Goal: Task Accomplishment & Management: Use online tool/utility

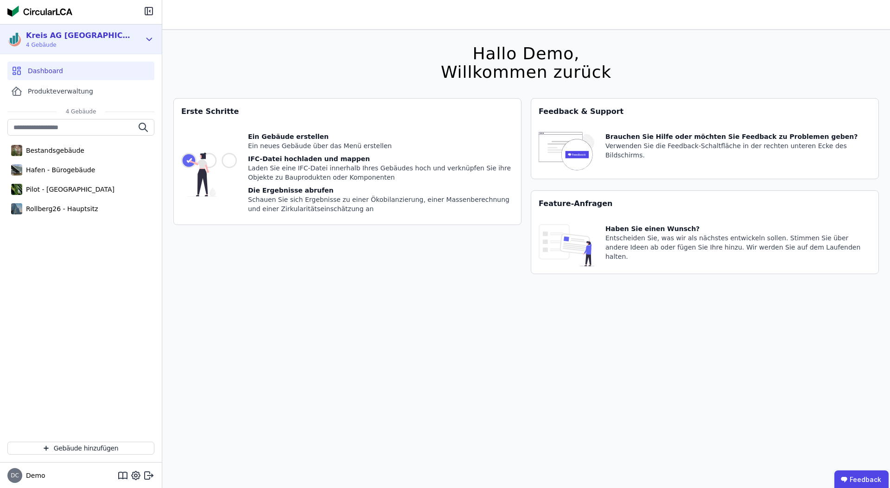
click at [150, 38] on icon at bounding box center [149, 39] width 10 height 11
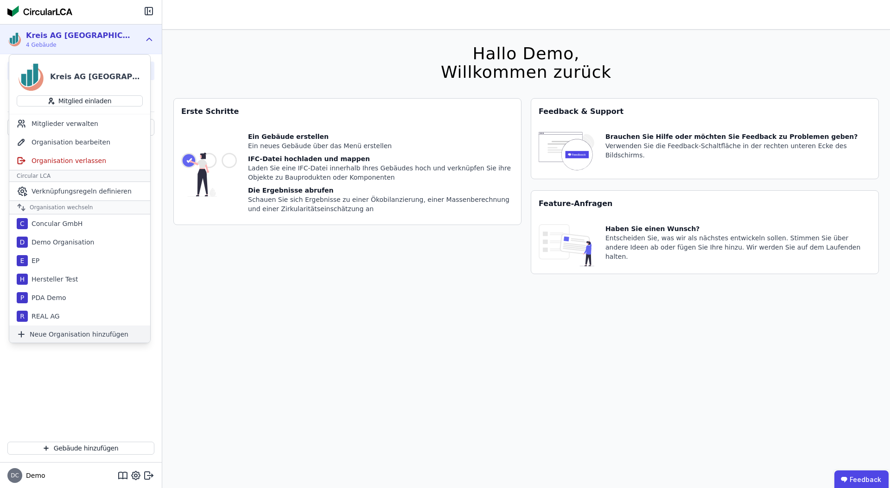
click at [58, 333] on span "Neue Organisation hinzufügen" at bounding box center [79, 334] width 99 height 9
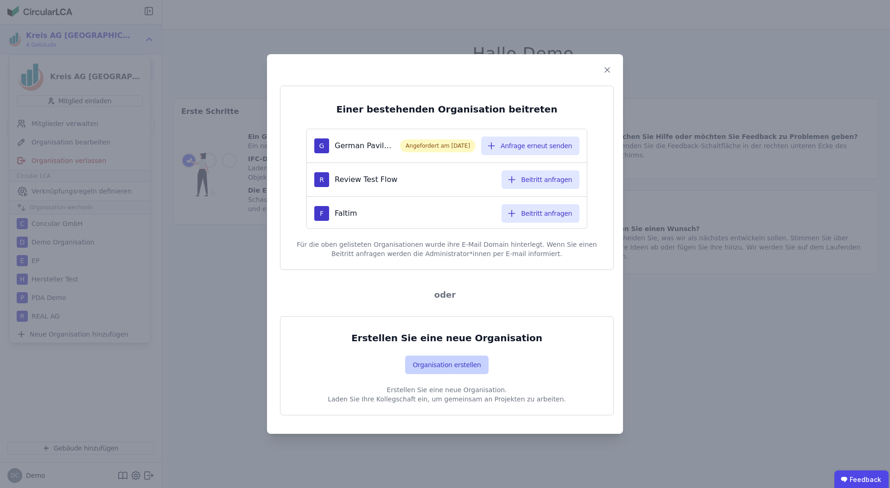
click at [448, 367] on button "Organisation erstellen" at bounding box center [446, 365] width 83 height 19
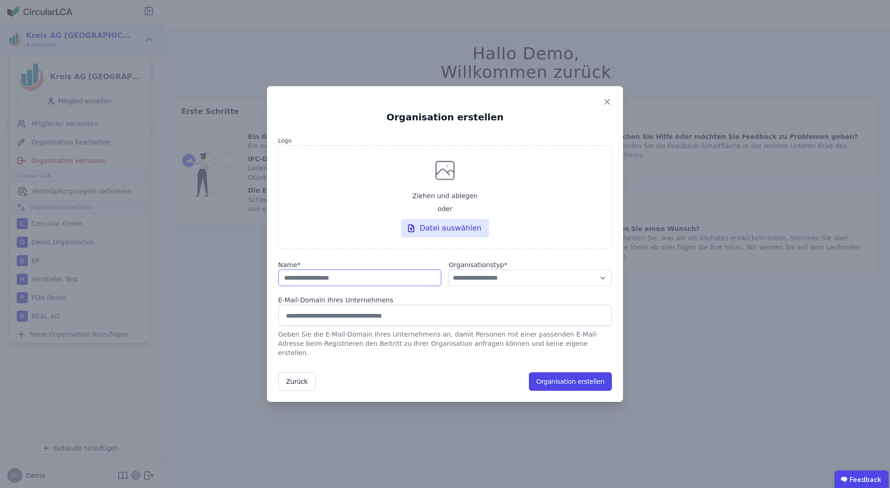
click at [365, 286] on input "string" at bounding box center [359, 278] width 163 height 17
click at [351, 282] on input "string" at bounding box center [359, 278] width 163 height 17
type input "**********"
click at [460, 305] on div "E-Mail-Domain Ihres Unternehmens" at bounding box center [445, 300] width 334 height 9
click at [487, 286] on select "**********" at bounding box center [530, 278] width 163 height 17
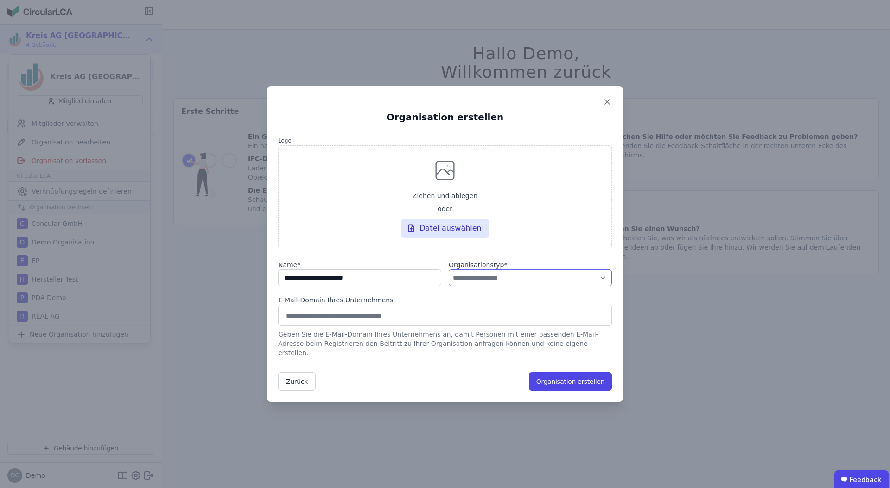
select select "**********"
click at [449, 274] on select "**********" at bounding box center [530, 278] width 163 height 17
click at [549, 373] on button "Organisation erstellen" at bounding box center [570, 382] width 83 height 19
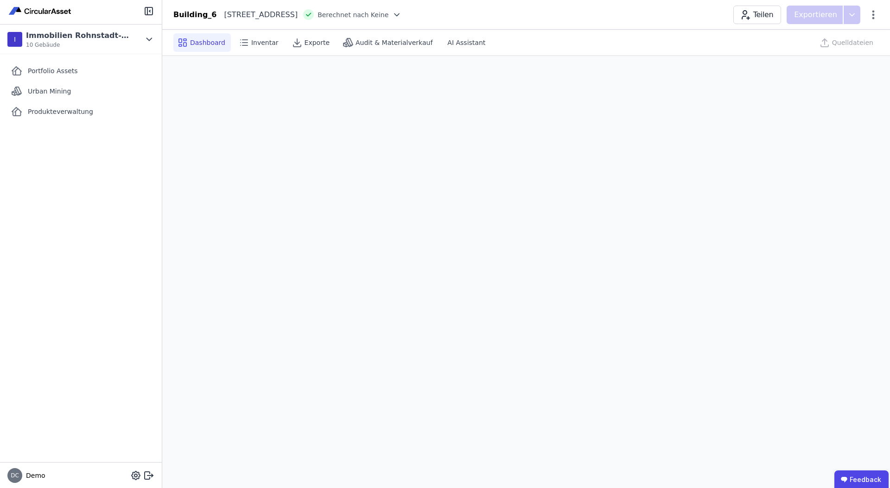
click at [879, 14] on div "Building_6 Prenzlauer Allee 27 10405 Berlin DE Berechnet nach Keine Teilen Expo…" at bounding box center [525, 15] width 727 height 19
click at [875, 14] on icon at bounding box center [872, 14] width 11 height 11
click at [823, 57] on div "Gebäude löschen" at bounding box center [833, 53] width 89 height 17
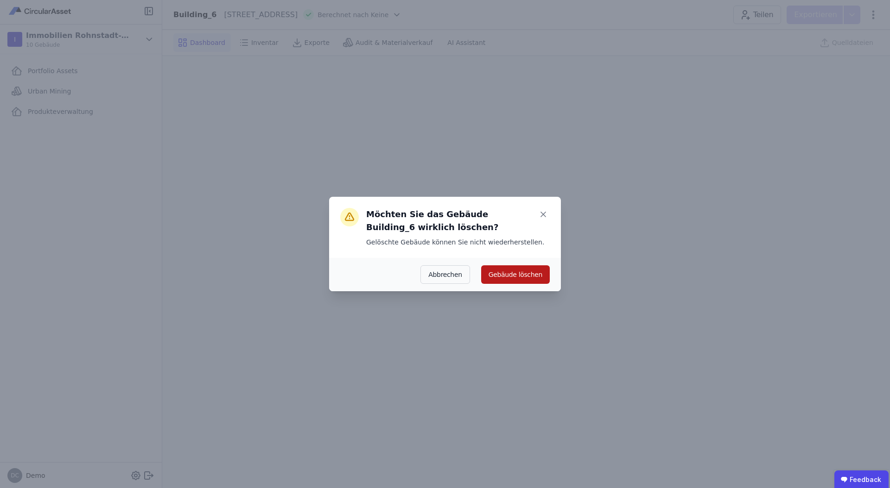
click at [495, 273] on button "Gebäude löschen" at bounding box center [515, 274] width 69 height 19
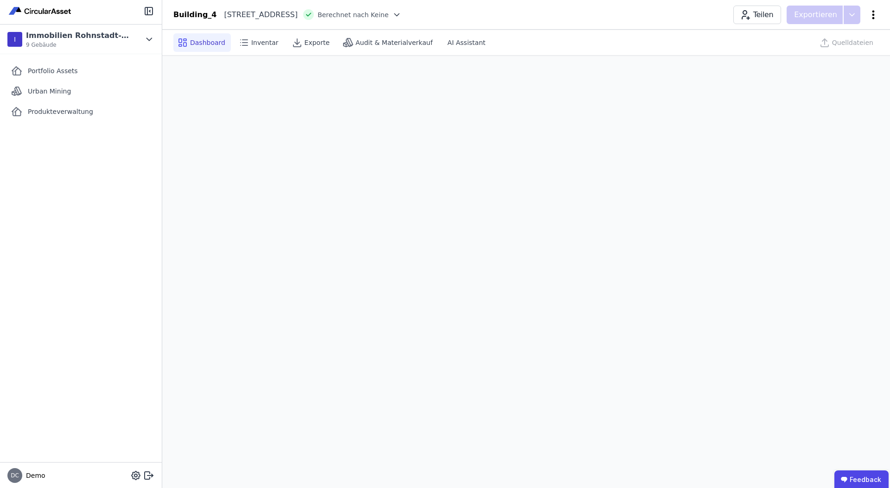
click at [867, 17] on icon at bounding box center [872, 14] width 11 height 11
click at [836, 54] on span "Gebäude löschen" at bounding box center [824, 53] width 57 height 9
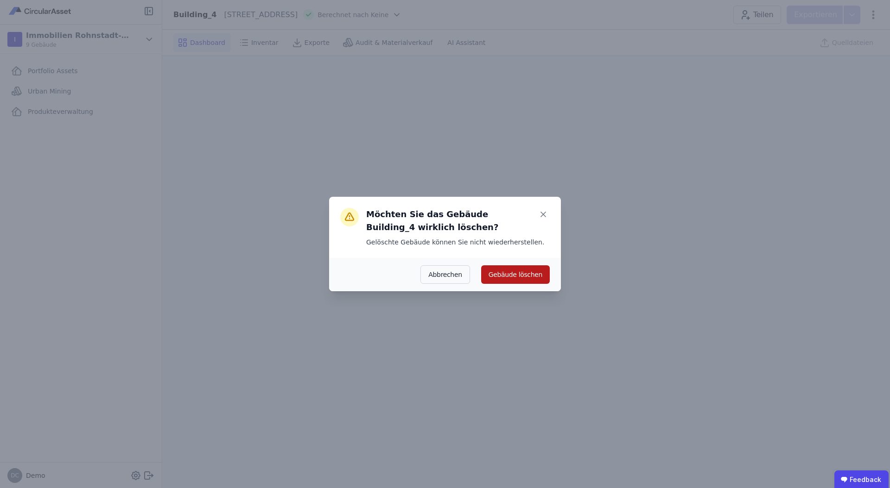
click at [531, 277] on button "Gebäude löschen" at bounding box center [515, 274] width 69 height 19
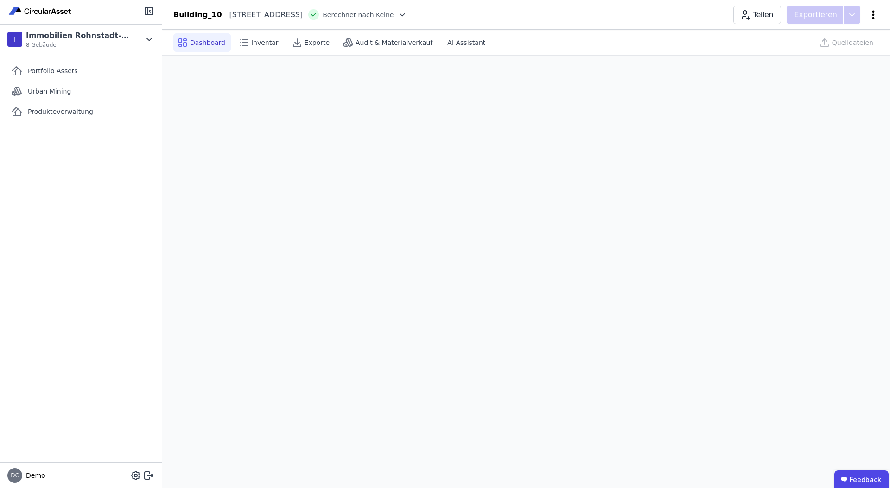
click at [872, 12] on icon at bounding box center [872, 14] width 11 height 11
click at [834, 50] on span "Gebäude löschen" at bounding box center [824, 53] width 57 height 9
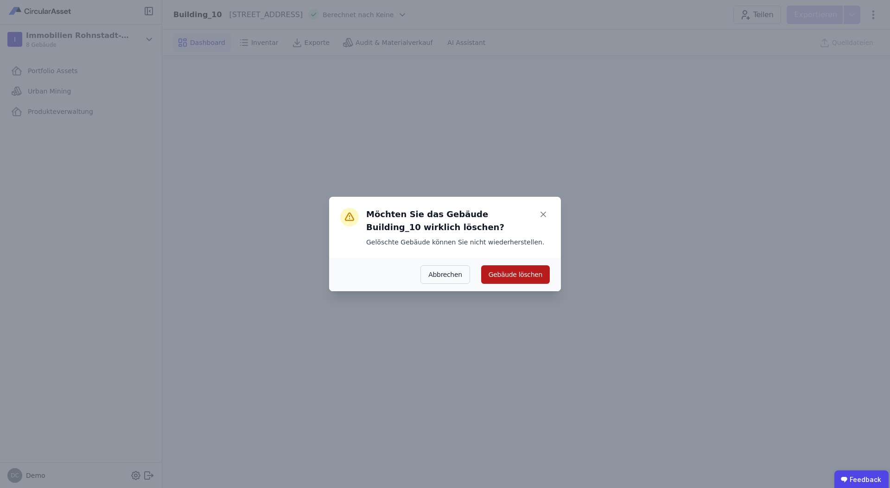
click at [513, 276] on button "Gebäude löschen" at bounding box center [515, 274] width 69 height 19
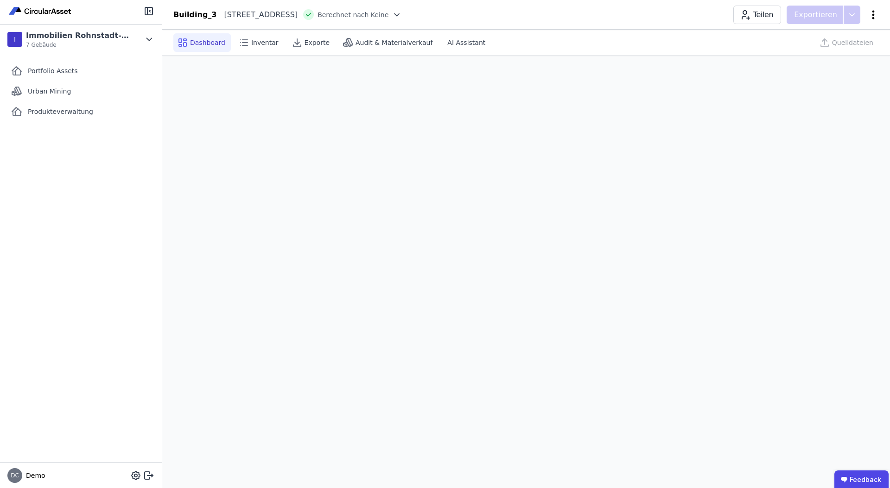
click at [875, 17] on icon at bounding box center [872, 14] width 11 height 11
click at [849, 52] on div "Gebäude löschen" at bounding box center [833, 53] width 89 height 17
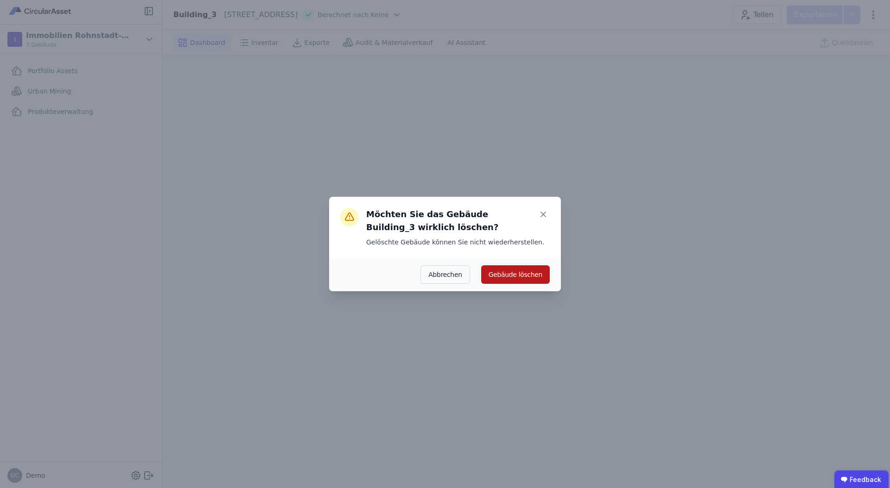
click at [519, 276] on button "Gebäude löschen" at bounding box center [515, 274] width 69 height 19
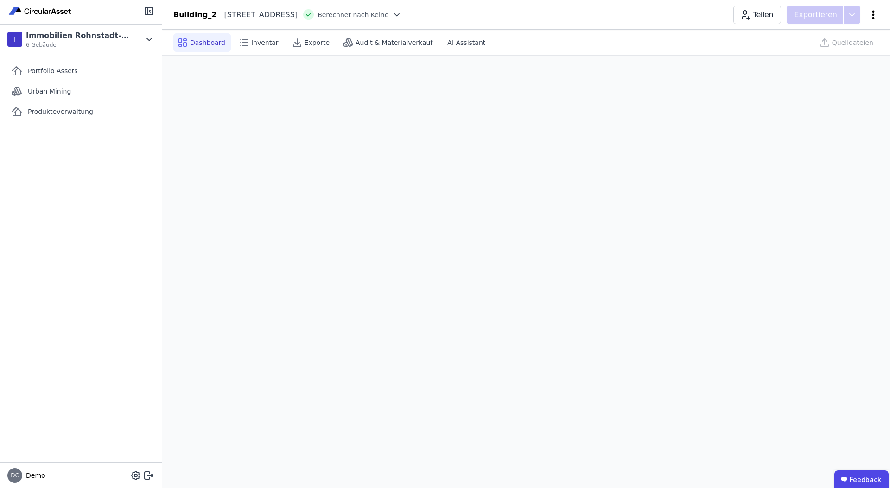
click at [873, 18] on icon at bounding box center [873, 14] width 2 height 9
click at [840, 58] on div "Gebäude löschen" at bounding box center [833, 53] width 89 height 17
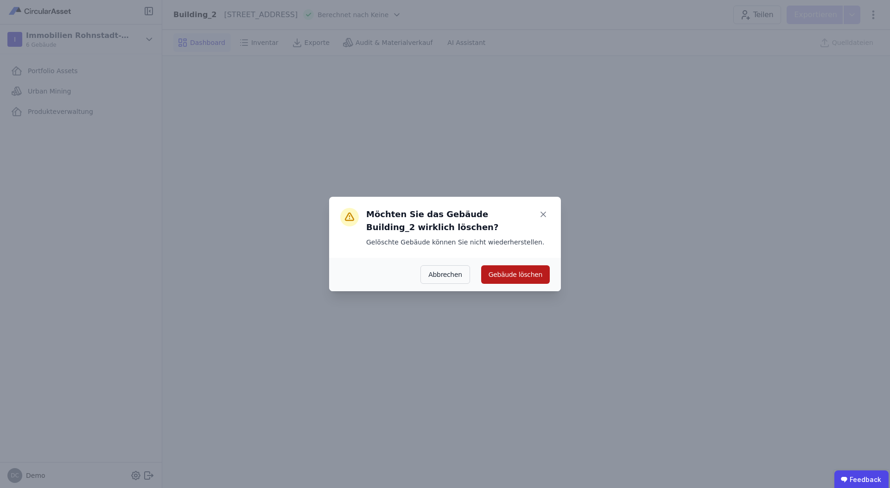
click at [515, 276] on button "Gebäude löschen" at bounding box center [515, 274] width 69 height 19
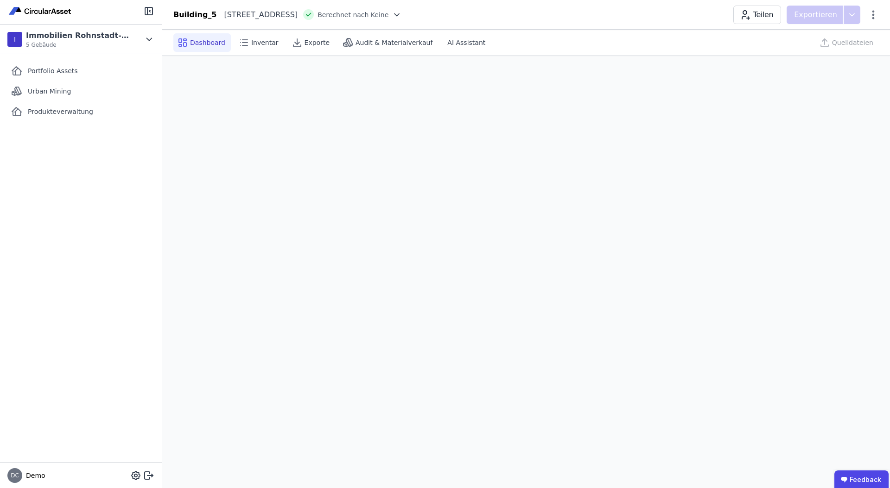
click at [881, 18] on div "Building_5 Berliner Allee 56 13088 Berlin DE Berechnet nach Keine Teilen Export…" at bounding box center [525, 15] width 727 height 19
click at [875, 18] on icon at bounding box center [872, 14] width 11 height 11
click at [850, 57] on div "Gebäude löschen" at bounding box center [833, 53] width 89 height 17
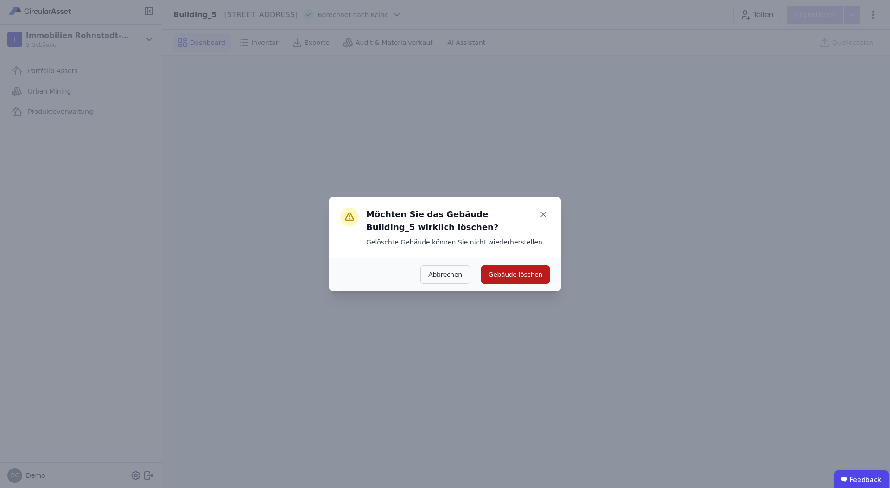
click at [522, 275] on button "Gebäude löschen" at bounding box center [515, 274] width 69 height 19
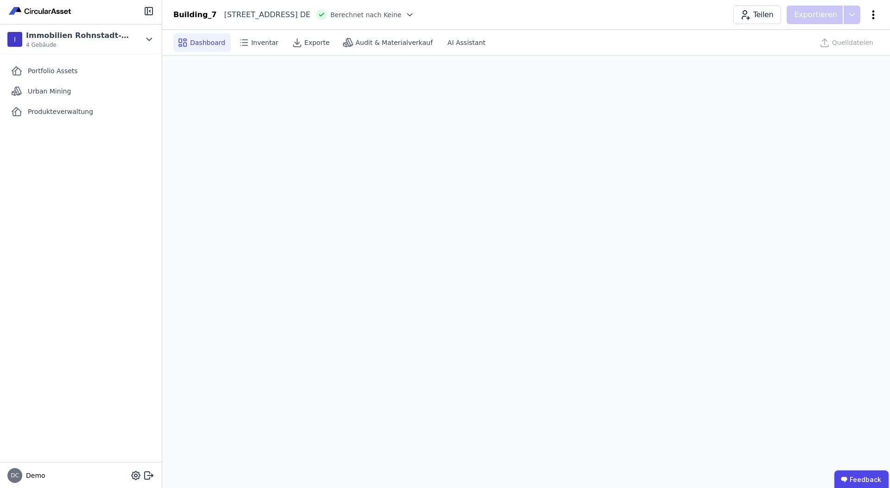
click at [873, 15] on icon at bounding box center [873, 14] width 2 height 9
click at [826, 53] on span "Gebäude löschen" at bounding box center [824, 53] width 57 height 9
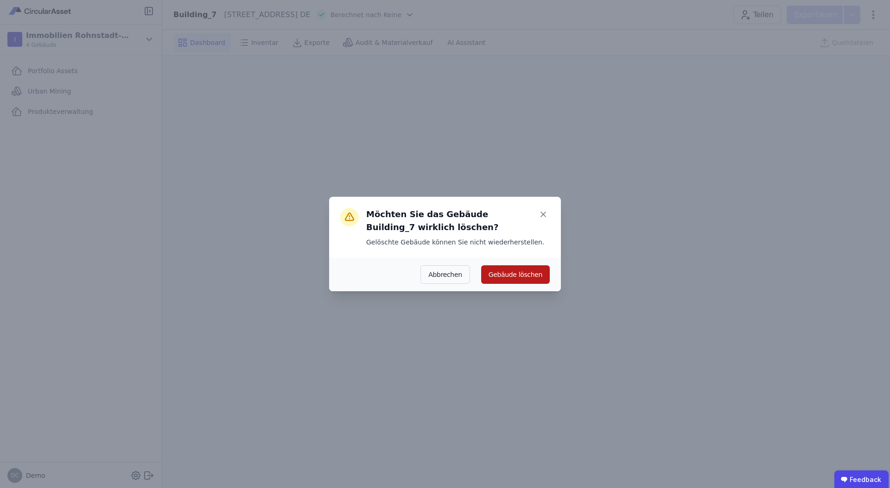
click at [505, 280] on button "Gebäude löschen" at bounding box center [515, 274] width 69 height 19
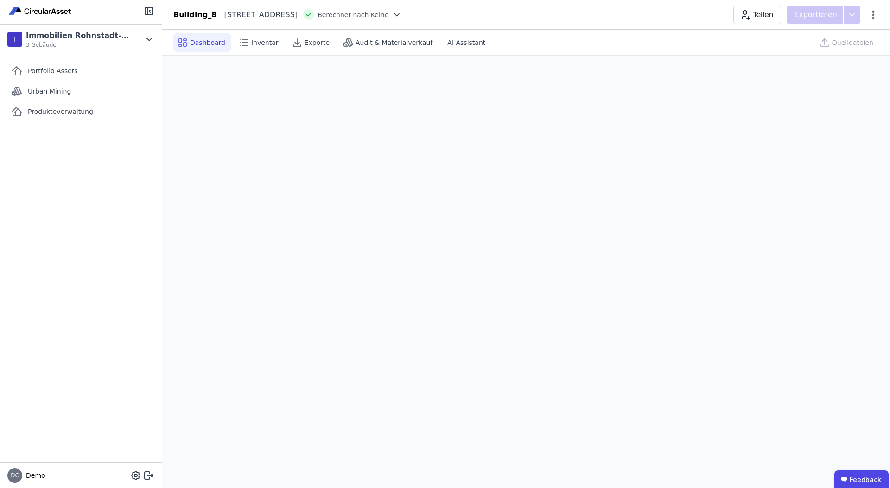
click at [874, 21] on div "Teilen Exportieren" at bounding box center [805, 15] width 145 height 19
click at [870, 16] on icon at bounding box center [872, 14] width 11 height 11
click at [824, 51] on span "Gebäude löschen" at bounding box center [824, 53] width 57 height 9
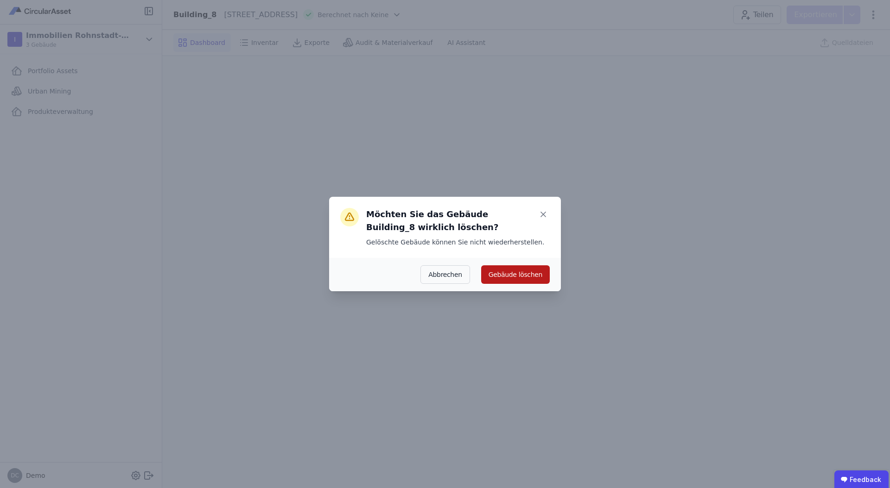
click at [504, 269] on button "Gebäude löschen" at bounding box center [515, 274] width 69 height 19
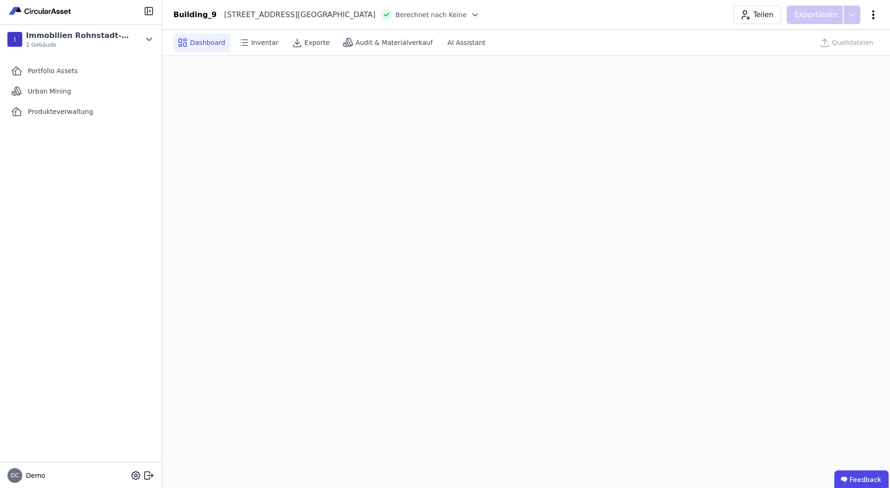
click at [874, 18] on icon at bounding box center [873, 14] width 2 height 9
click at [832, 54] on span "Gebäude löschen" at bounding box center [824, 53] width 57 height 9
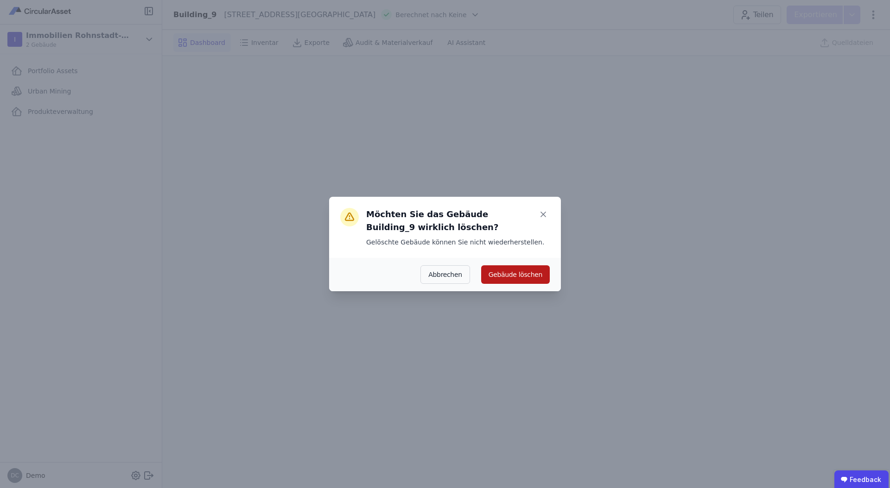
click at [506, 274] on button "Gebäude löschen" at bounding box center [515, 274] width 69 height 19
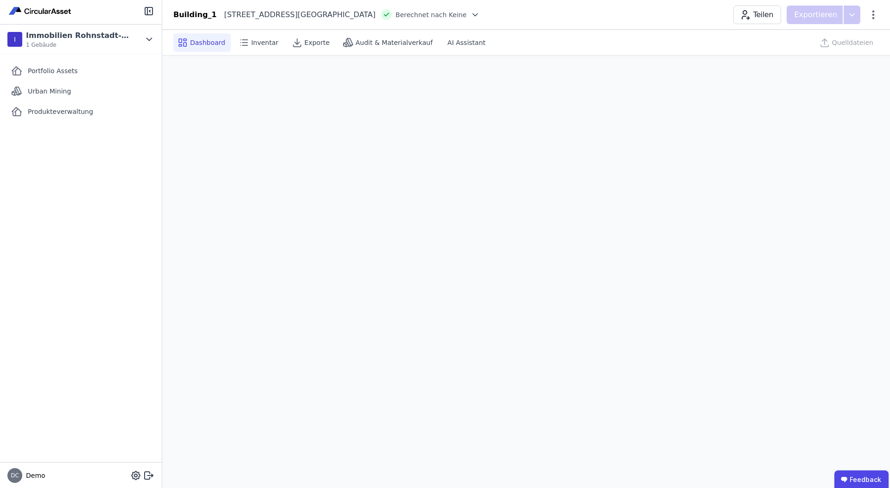
click at [878, 21] on div "Teilen Exportieren" at bounding box center [805, 15] width 145 height 19
click at [877, 19] on icon at bounding box center [872, 14] width 11 height 11
click at [833, 51] on span "Gebäude löschen" at bounding box center [824, 53] width 57 height 9
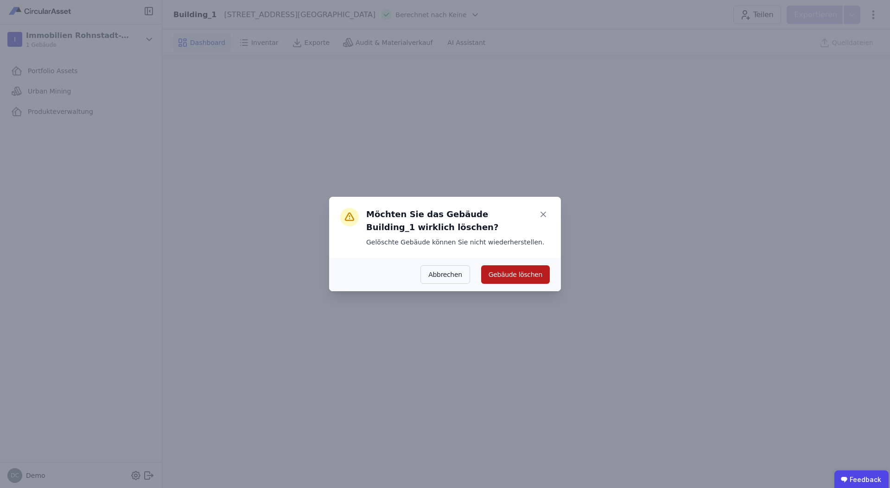
click at [499, 276] on button "Gebäude löschen" at bounding box center [515, 274] width 69 height 19
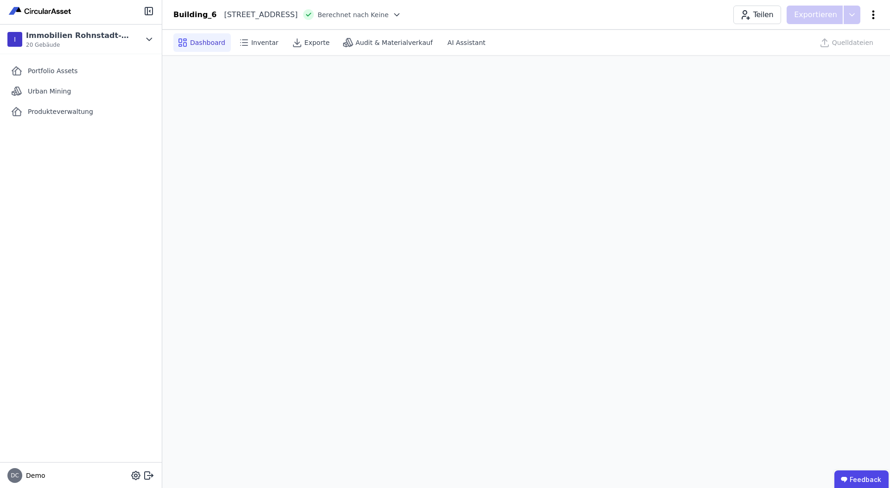
click at [875, 17] on icon at bounding box center [872, 14] width 11 height 11
click at [844, 54] on span "Gebäude löschen" at bounding box center [824, 53] width 57 height 9
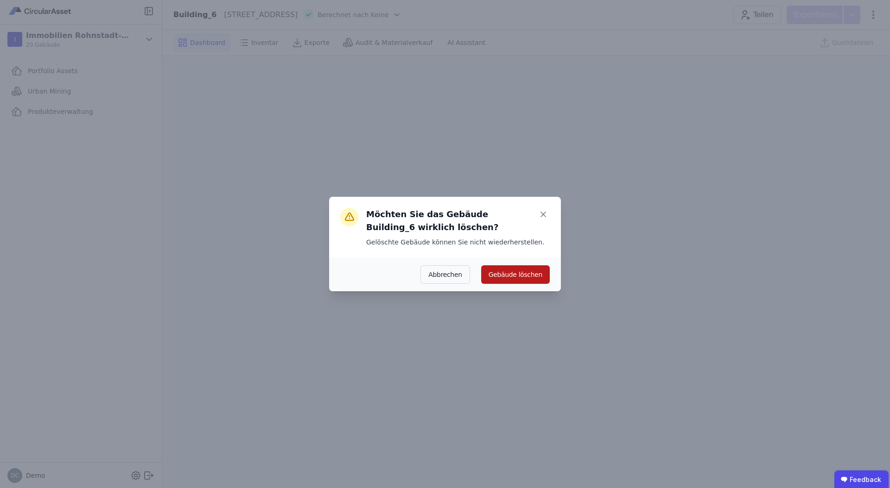
click at [520, 275] on button "Gebäude löschen" at bounding box center [515, 274] width 69 height 19
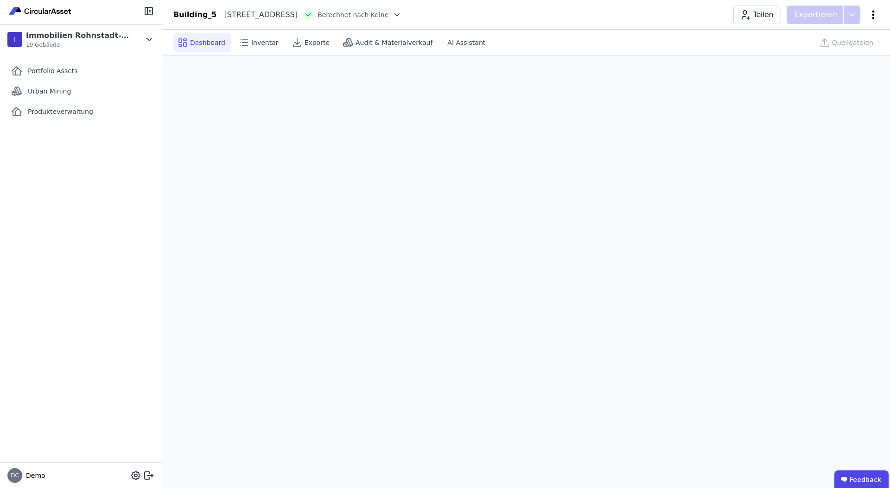
click at [875, 18] on icon at bounding box center [872, 14] width 11 height 11
click at [832, 56] on span "Gebäude löschen" at bounding box center [824, 53] width 57 height 9
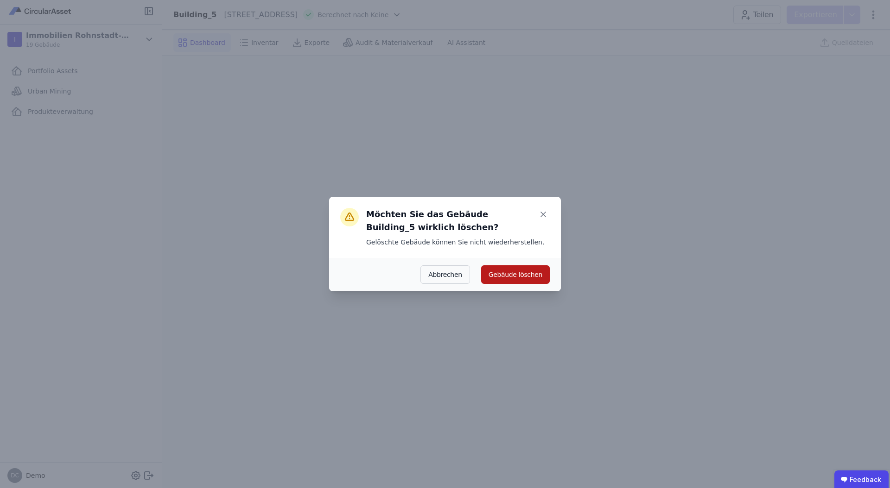
click at [534, 272] on button "Gebäude löschen" at bounding box center [515, 274] width 69 height 19
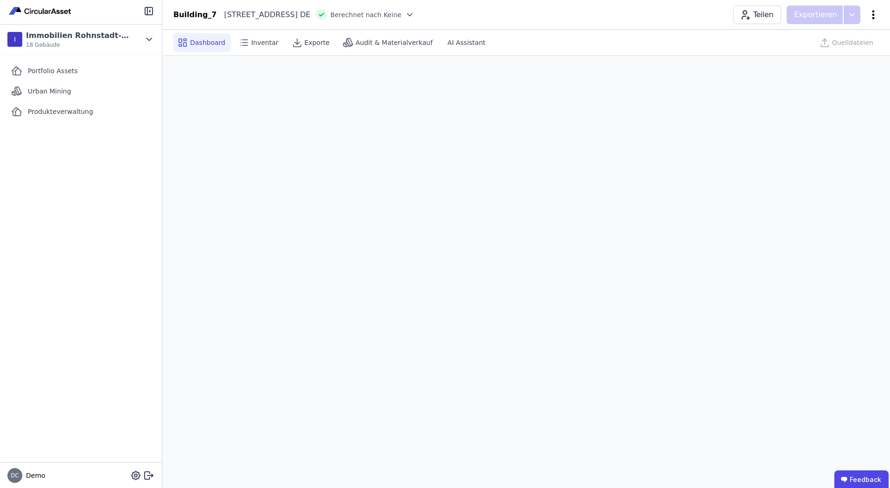
click at [876, 19] on icon at bounding box center [872, 14] width 11 height 11
click at [823, 57] on span "Gebäude löschen" at bounding box center [824, 53] width 57 height 9
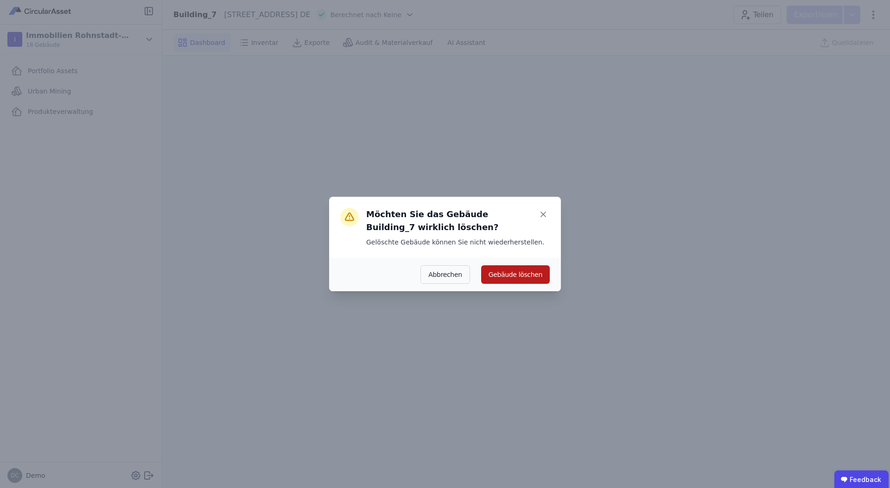
click at [525, 276] on button "Gebäude löschen" at bounding box center [515, 274] width 69 height 19
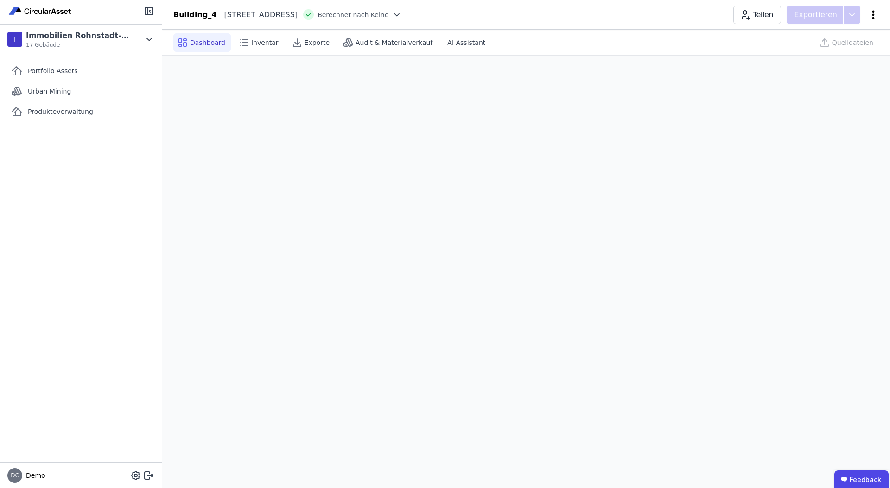
click at [875, 16] on icon at bounding box center [872, 14] width 11 height 11
click at [828, 56] on span "Gebäude löschen" at bounding box center [824, 53] width 57 height 9
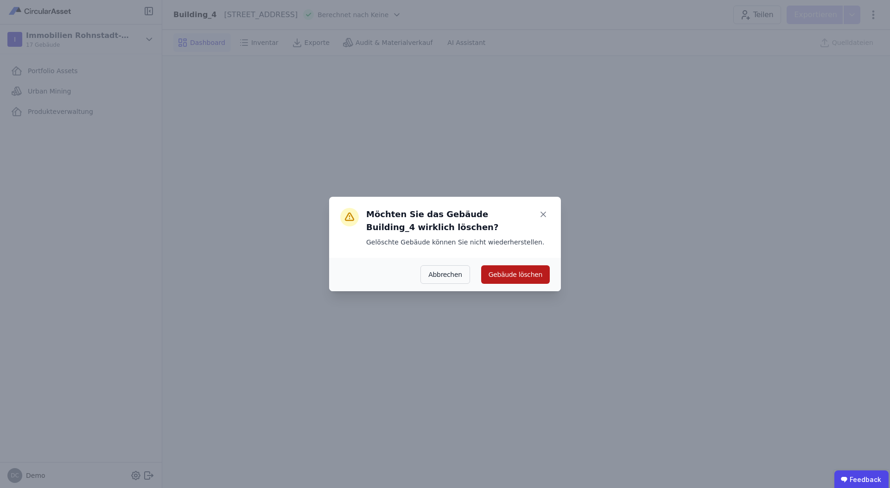
click at [534, 269] on button "Gebäude löschen" at bounding box center [515, 274] width 69 height 19
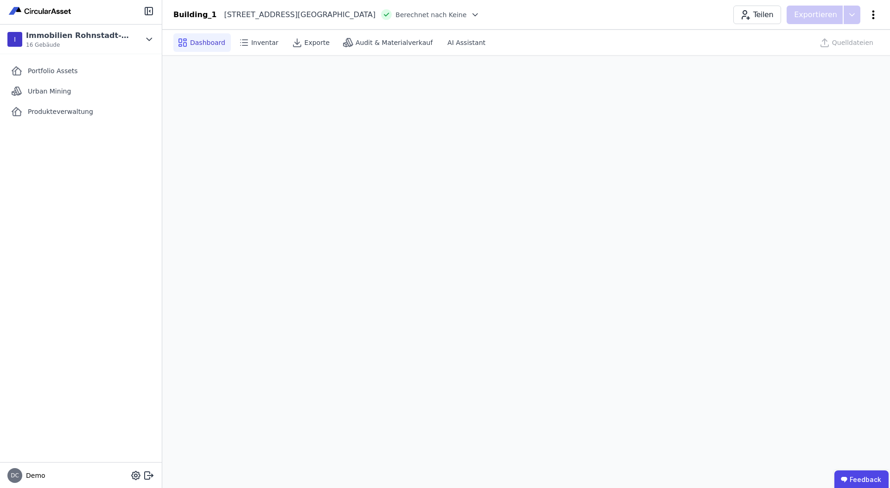
click at [872, 17] on icon at bounding box center [872, 14] width 11 height 11
click at [839, 52] on span "Gebäude löschen" at bounding box center [824, 53] width 57 height 9
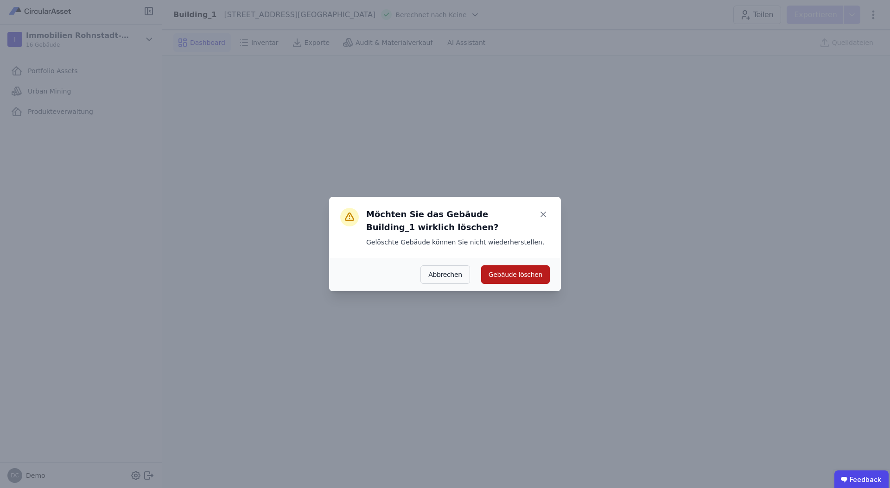
click at [522, 278] on button "Gebäude löschen" at bounding box center [515, 274] width 69 height 19
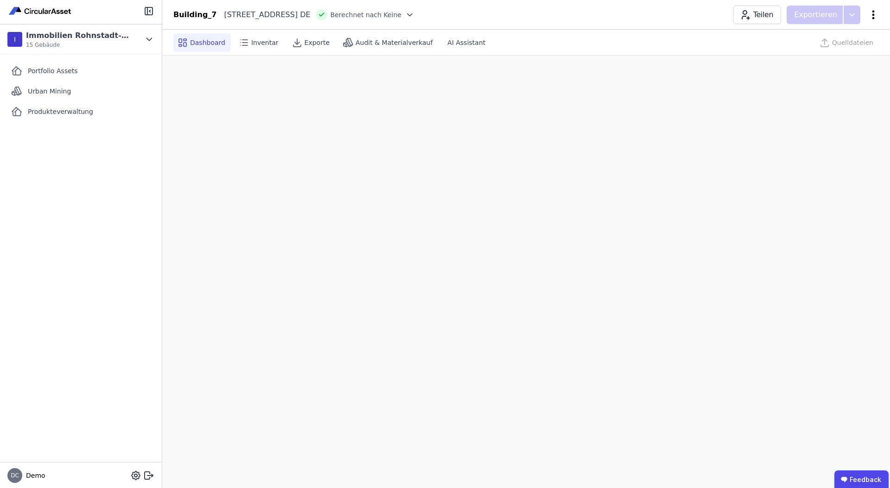
click at [873, 12] on icon at bounding box center [873, 14] width 2 height 9
click at [848, 51] on span "Gebäude löschen" at bounding box center [824, 53] width 57 height 9
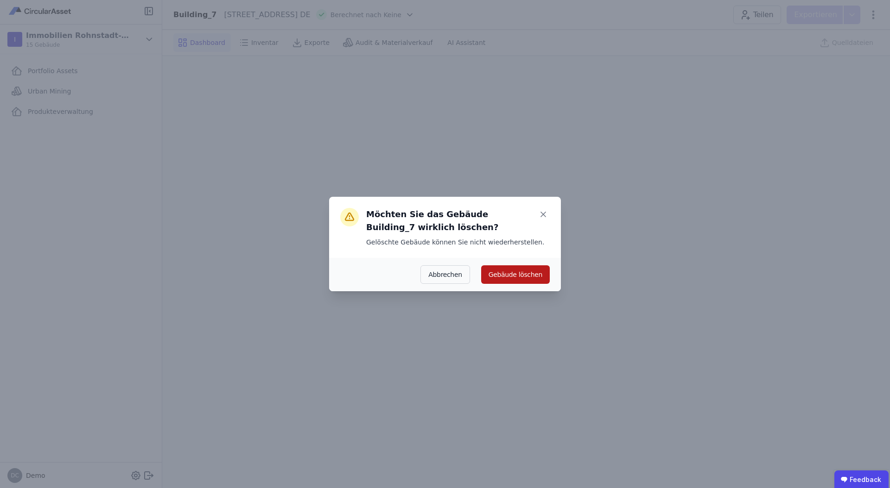
click at [514, 273] on button "Gebäude löschen" at bounding box center [515, 274] width 69 height 19
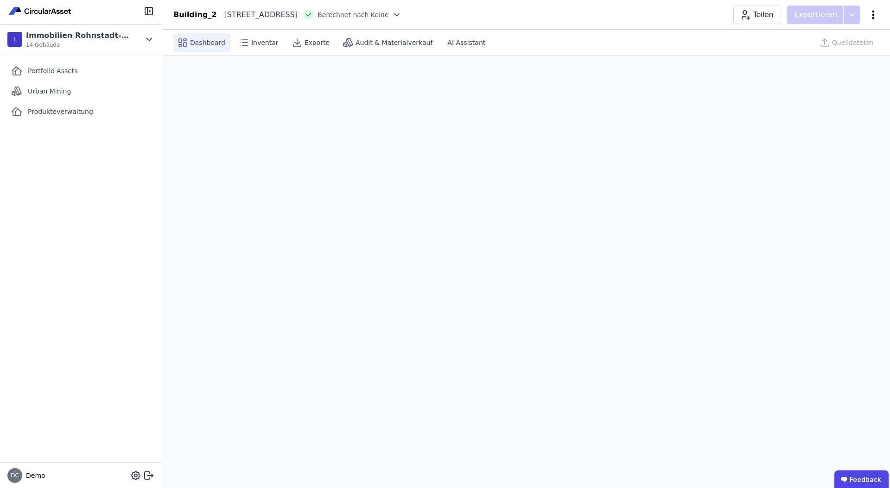
click at [869, 16] on icon at bounding box center [872, 14] width 11 height 11
click at [839, 51] on span "Gebäude löschen" at bounding box center [824, 53] width 57 height 9
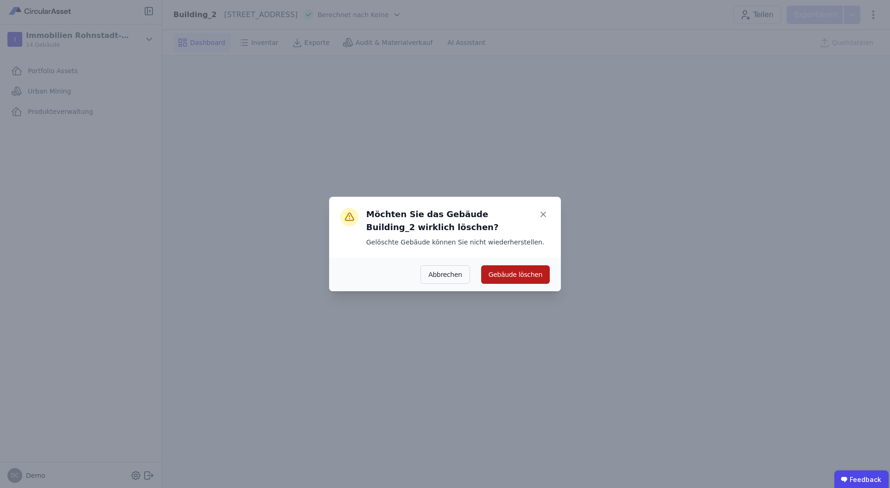
click at [527, 270] on button "Gebäude löschen" at bounding box center [515, 274] width 69 height 19
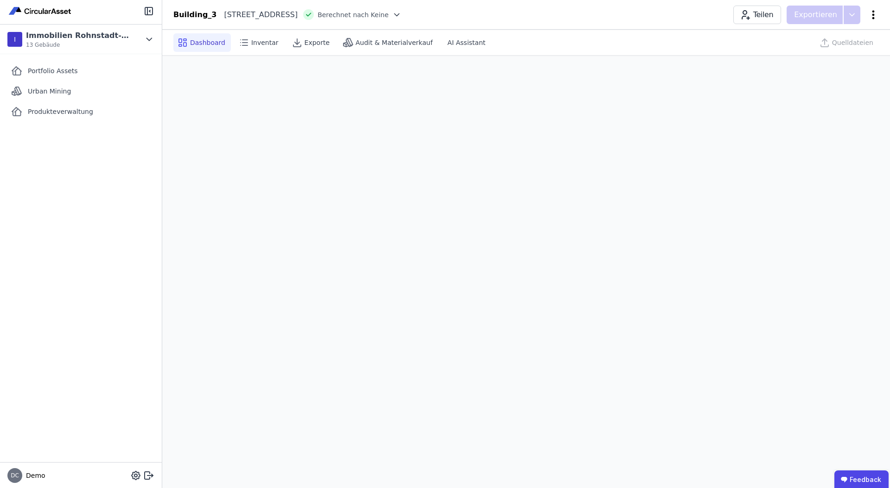
click at [874, 17] on icon at bounding box center [872, 14] width 11 height 11
click at [847, 51] on span "Gebäude löschen" at bounding box center [824, 53] width 57 height 9
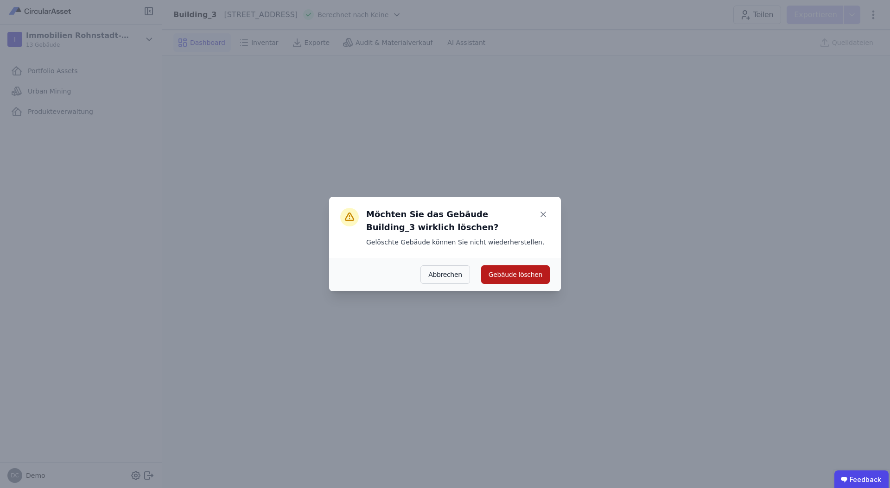
click at [537, 273] on button "Gebäude löschen" at bounding box center [515, 274] width 69 height 19
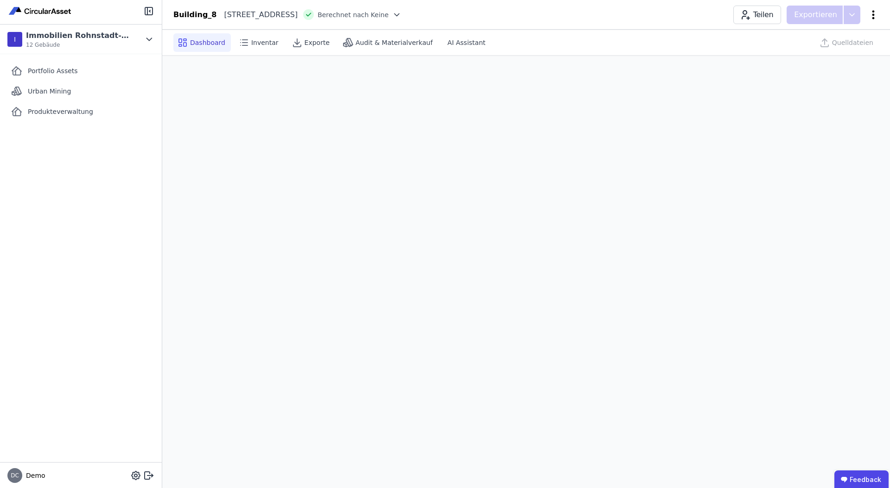
click at [872, 11] on icon at bounding box center [873, 14] width 2 height 9
click at [833, 57] on span "Gebäude löschen" at bounding box center [824, 53] width 57 height 9
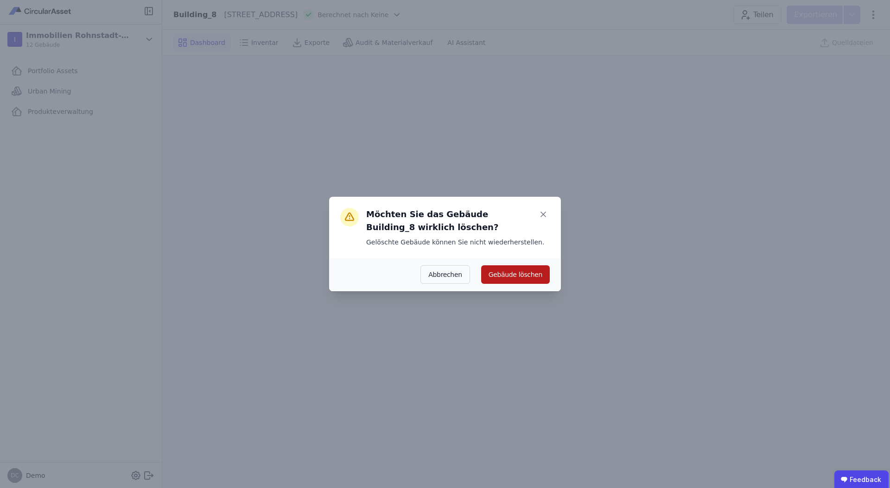
click at [507, 277] on button "Gebäude löschen" at bounding box center [515, 274] width 69 height 19
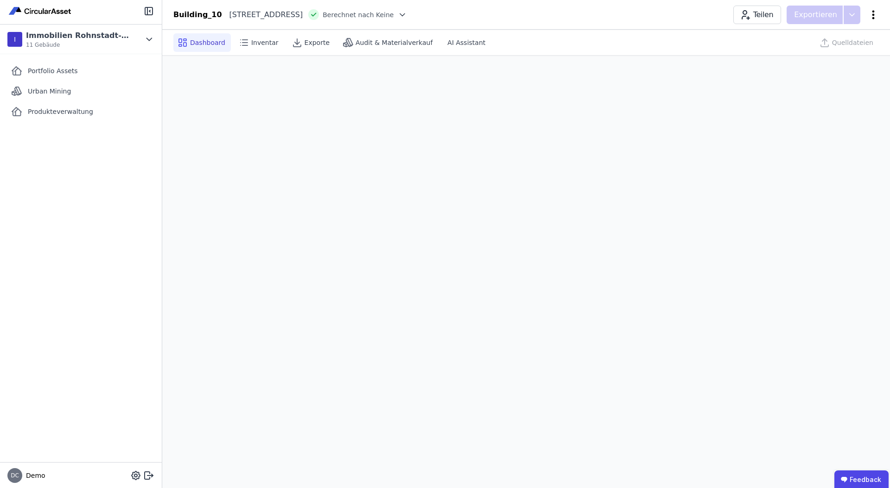
click at [875, 11] on icon at bounding box center [872, 14] width 11 height 11
click at [842, 49] on span "Gebäude löschen" at bounding box center [824, 53] width 57 height 9
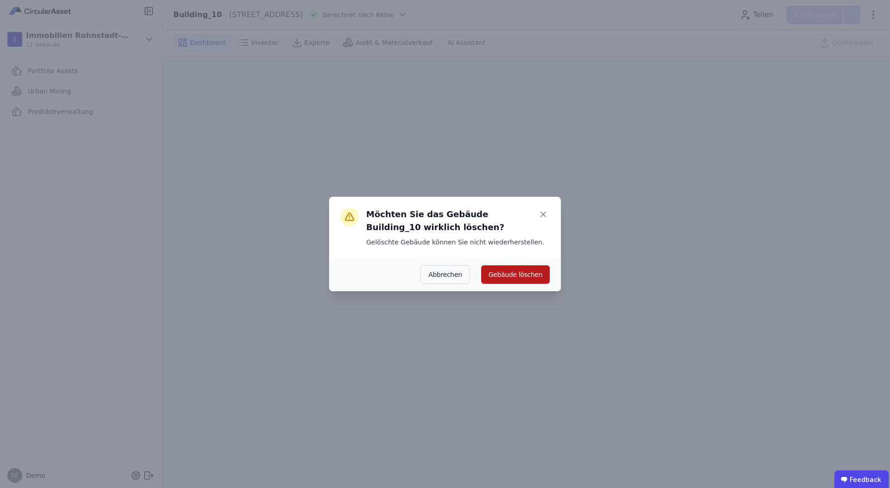
click at [524, 278] on button "Gebäude löschen" at bounding box center [515, 274] width 69 height 19
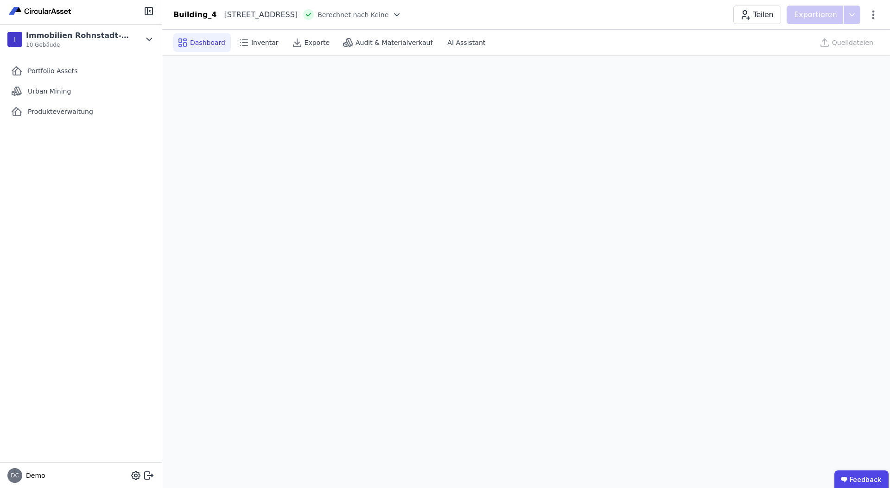
click at [866, 17] on div "Exportieren" at bounding box center [826, 15] width 81 height 19
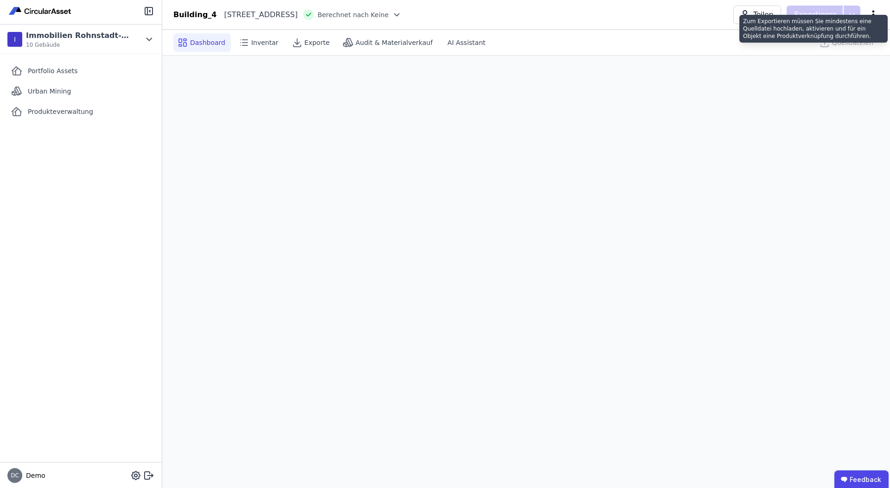
click at [878, 12] on icon at bounding box center [872, 14] width 11 height 11
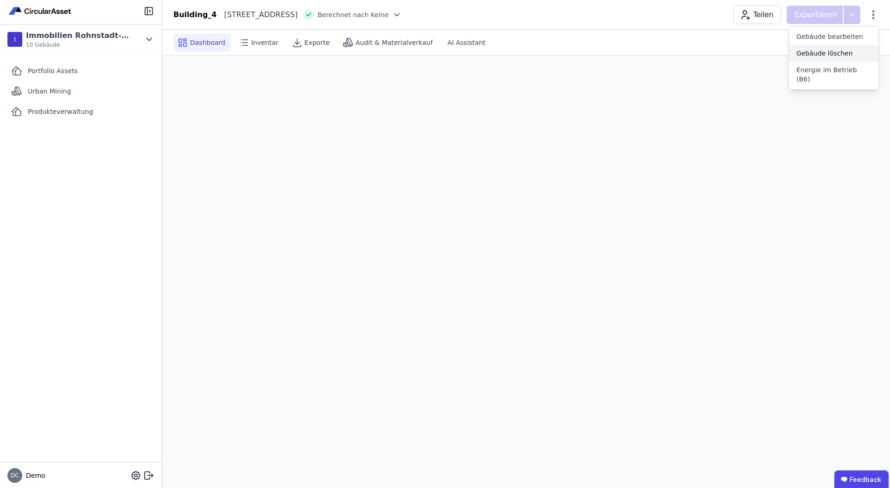
click at [832, 56] on span "Gebäude löschen" at bounding box center [824, 53] width 57 height 9
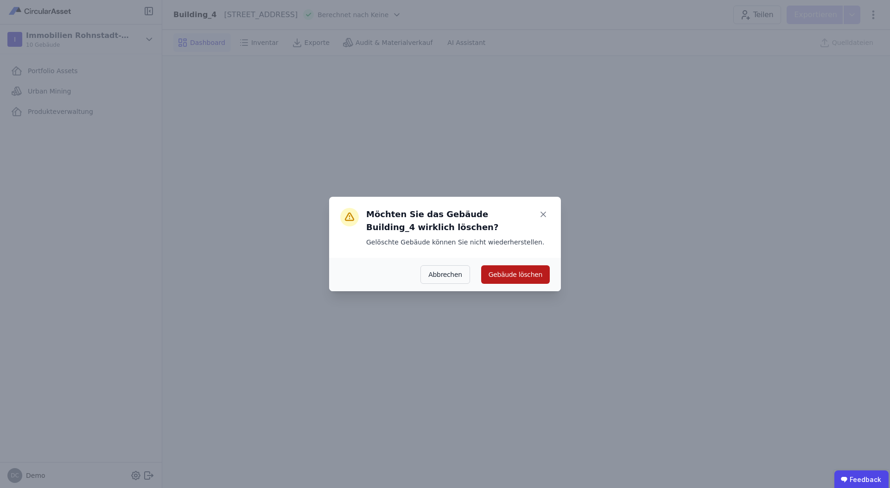
click at [530, 270] on button "Gebäude löschen" at bounding box center [515, 274] width 69 height 19
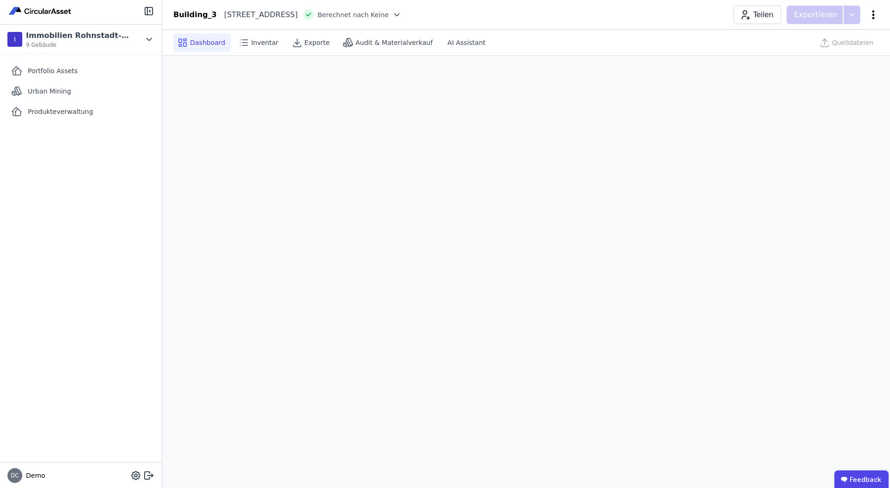
click at [872, 11] on icon at bounding box center [873, 14] width 2 height 9
click at [829, 54] on span "Gebäude löschen" at bounding box center [824, 53] width 57 height 9
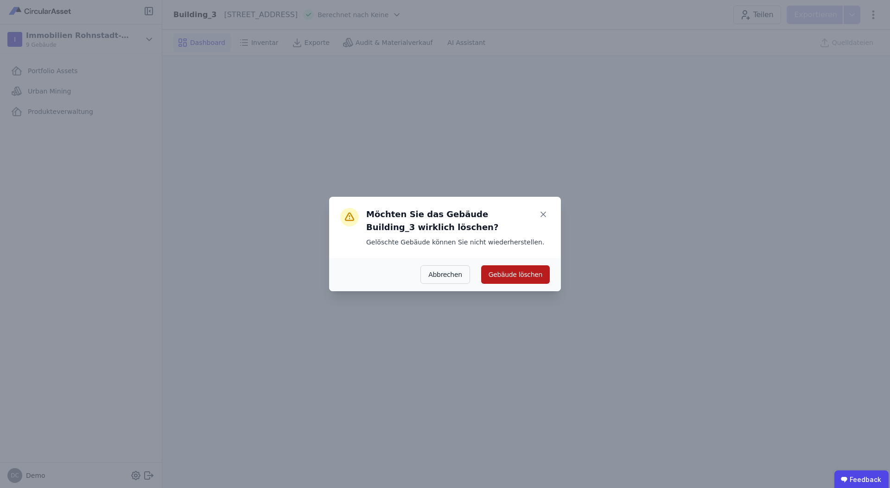
click at [521, 272] on button "Gebäude löschen" at bounding box center [515, 274] width 69 height 19
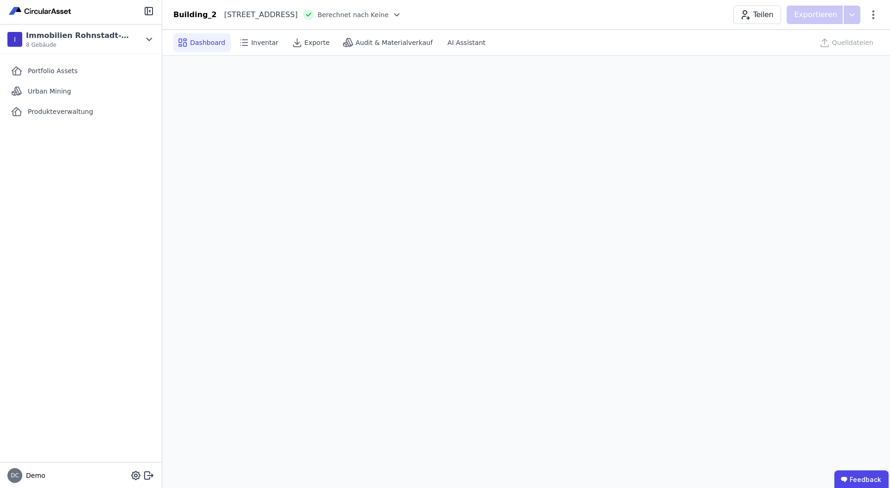
click at [863, 6] on div "Exportieren" at bounding box center [826, 15] width 81 height 19
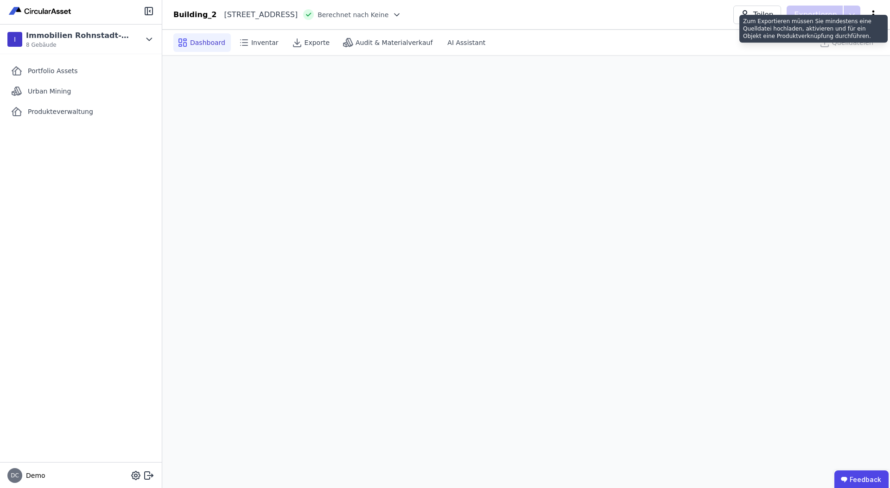
click at [869, 9] on icon at bounding box center [872, 14] width 11 height 11
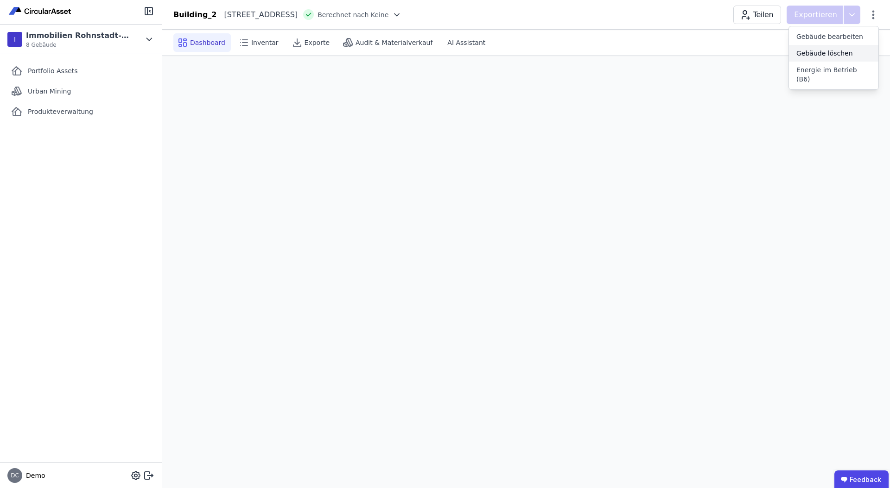
click at [841, 49] on span "Gebäude löschen" at bounding box center [824, 53] width 57 height 9
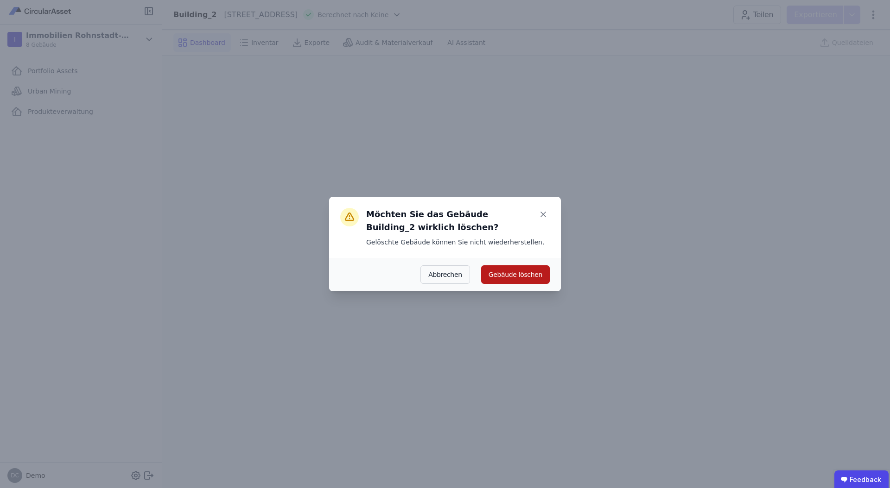
click at [543, 278] on button "Gebäude löschen" at bounding box center [515, 274] width 69 height 19
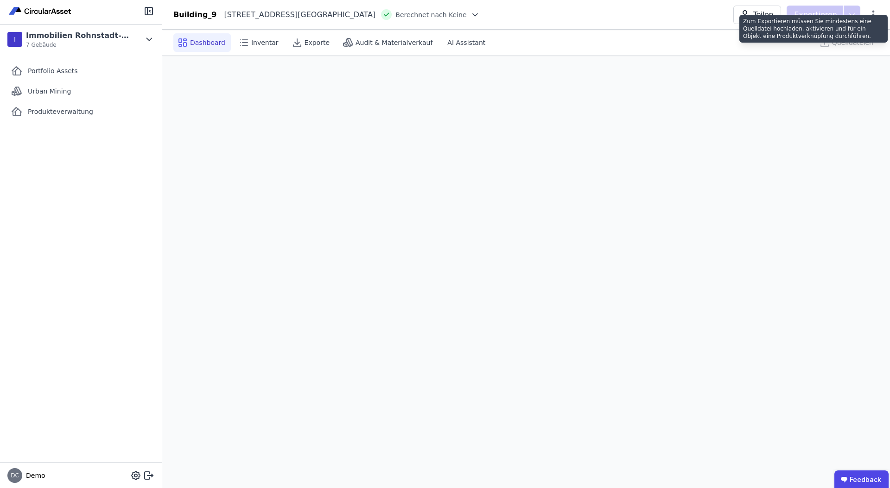
click at [879, 16] on div "Zum Exportieren müssen Sie mindestens eine Quelldatei hochladen, aktivieren und…" at bounding box center [813, 29] width 148 height 28
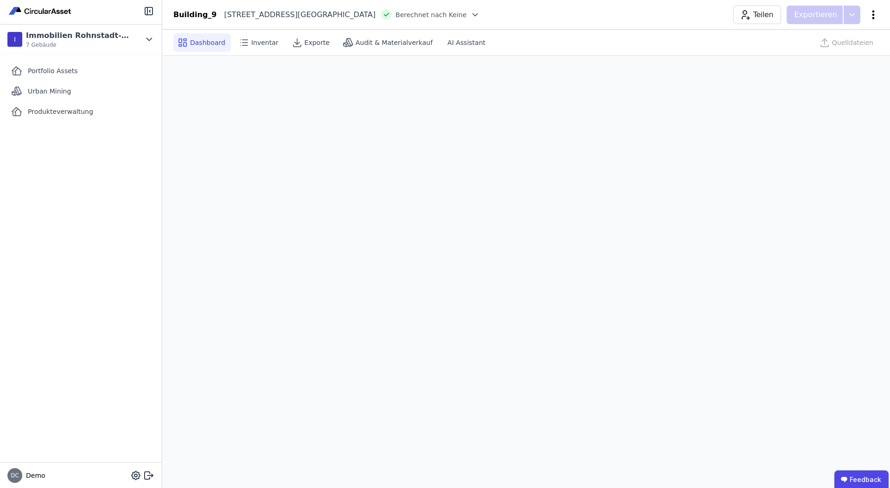
click at [874, 13] on icon at bounding box center [872, 14] width 11 height 11
click at [828, 54] on span "Gebäude löschen" at bounding box center [824, 53] width 57 height 9
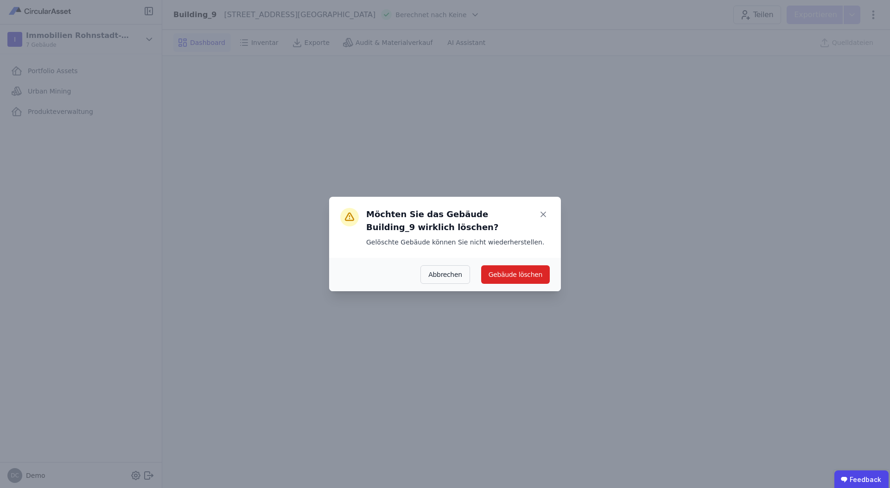
click at [523, 265] on div "Abbrechen Gebäude löschen" at bounding box center [445, 274] width 232 height 33
click at [513, 272] on button "Gebäude löschen" at bounding box center [515, 274] width 69 height 19
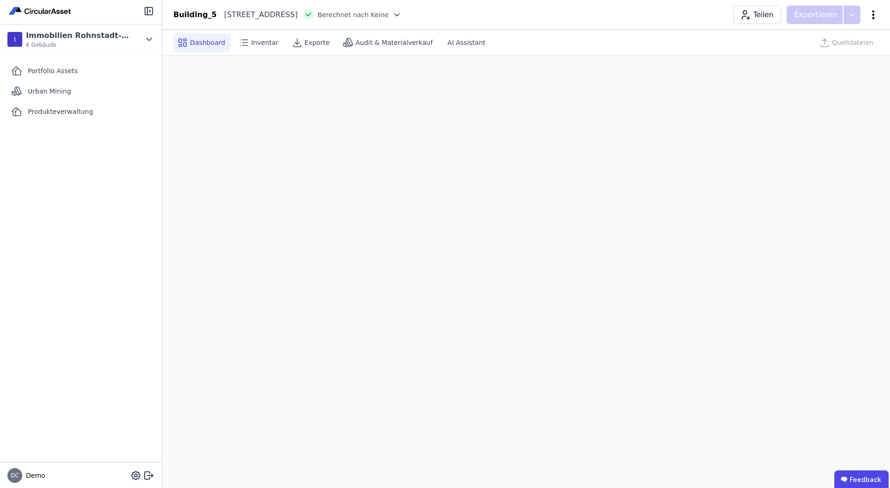
click at [875, 11] on icon at bounding box center [872, 14] width 11 height 11
click at [834, 50] on span "Gebäude löschen" at bounding box center [824, 53] width 57 height 9
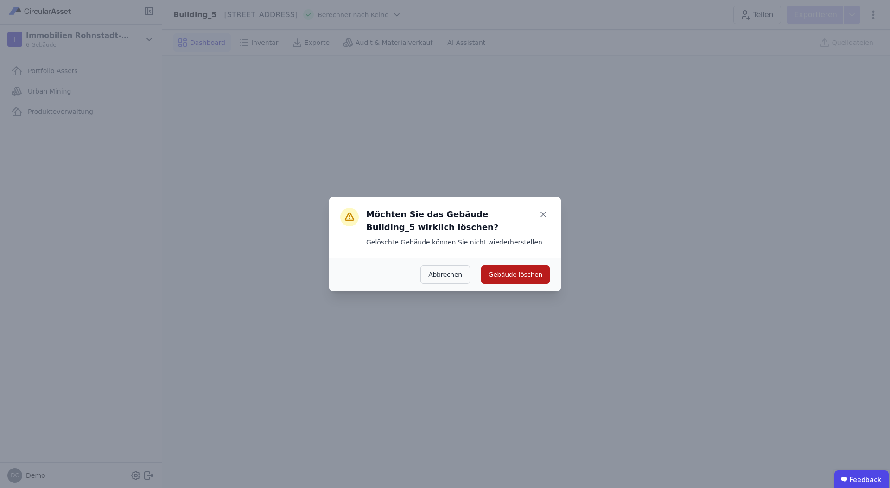
click at [515, 271] on button "Gebäude löschen" at bounding box center [515, 274] width 69 height 19
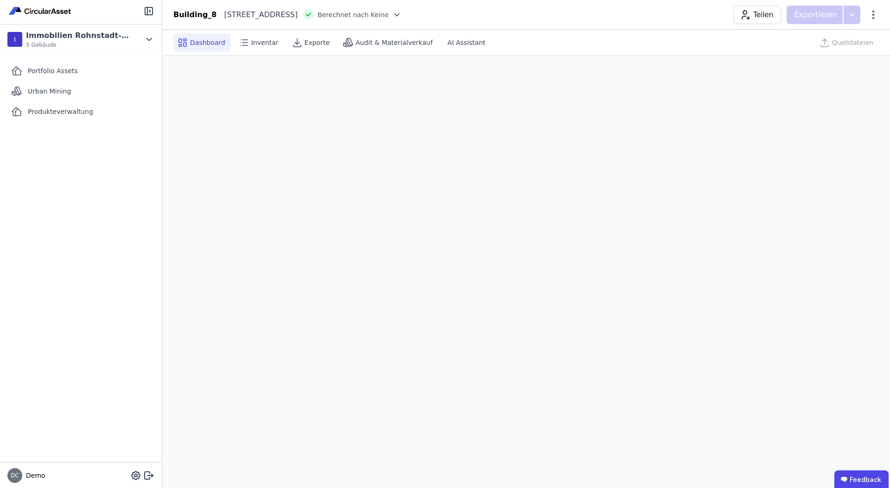
click at [872, 20] on div "Teilen Exportieren" at bounding box center [805, 15] width 145 height 19
click at [874, 15] on icon at bounding box center [872, 14] width 11 height 11
click at [820, 52] on span "Gebäude löschen" at bounding box center [824, 53] width 57 height 9
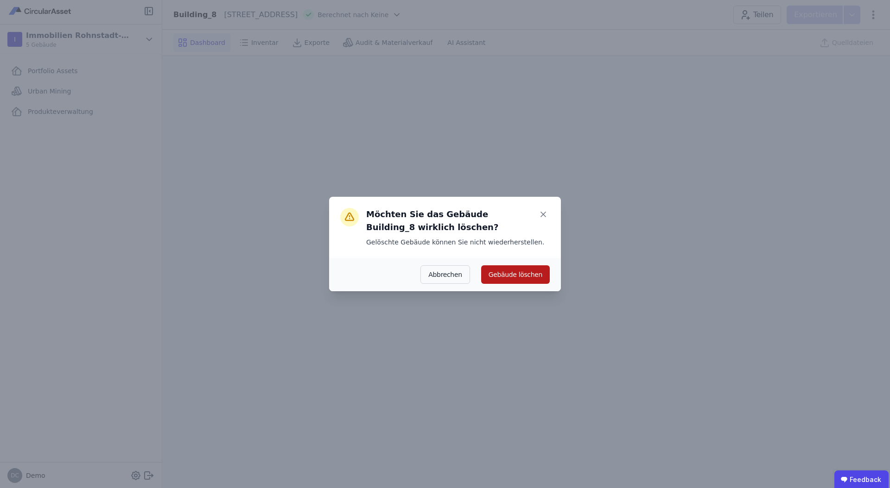
click at [541, 281] on button "Gebäude löschen" at bounding box center [515, 274] width 69 height 19
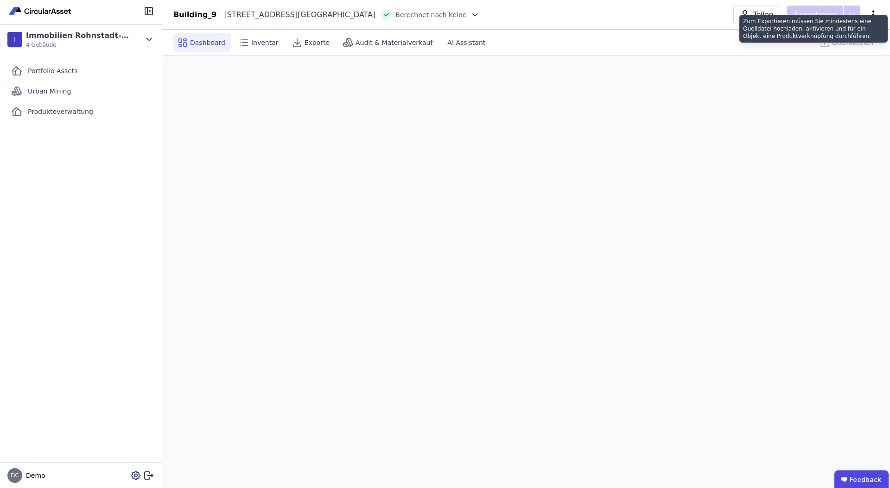
click at [875, 11] on icon at bounding box center [872, 14] width 11 height 11
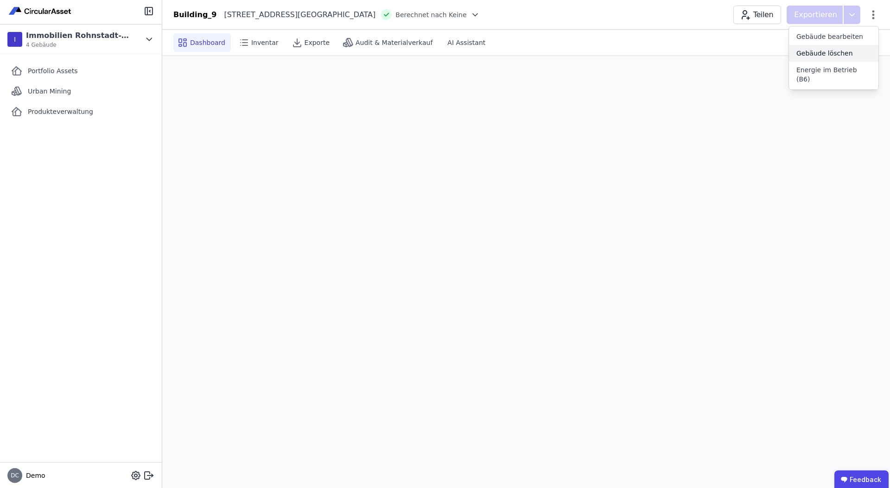
click at [842, 52] on span "Gebäude löschen" at bounding box center [824, 53] width 57 height 9
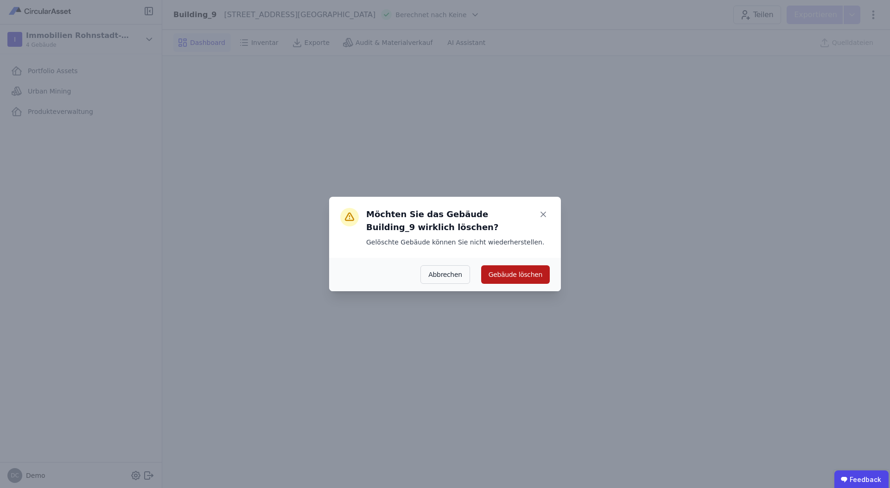
click at [535, 269] on button "Gebäude löschen" at bounding box center [515, 274] width 69 height 19
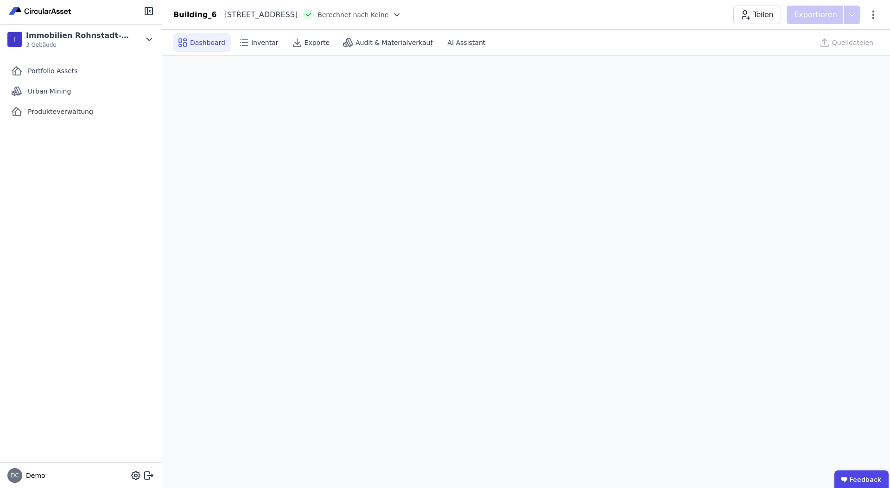
click at [879, 16] on div "Building_6 Prenzlauer Allee 27 10405 Berlin DE Berechnet nach Keine Teilen Expo…" at bounding box center [525, 15] width 727 height 19
click at [867, 14] on icon at bounding box center [872, 14] width 11 height 11
click at [851, 50] on div "Gebäude löschen" at bounding box center [833, 53] width 89 height 17
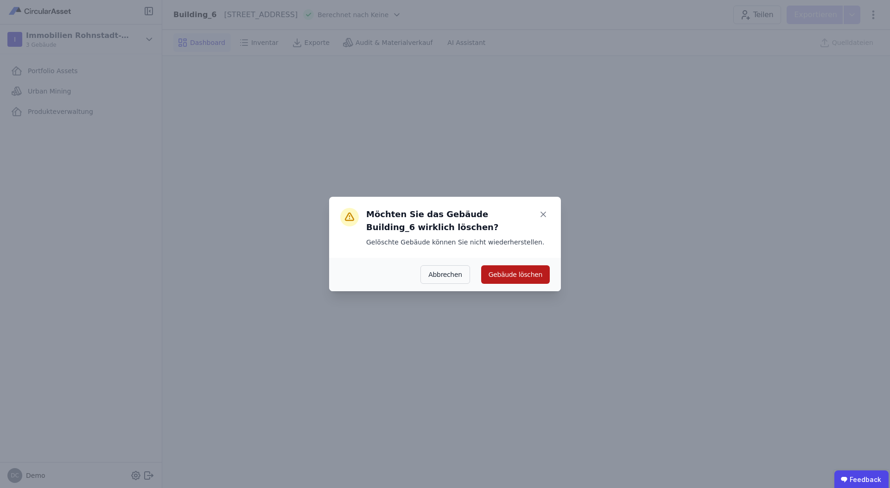
click at [510, 270] on button "Gebäude löschen" at bounding box center [515, 274] width 69 height 19
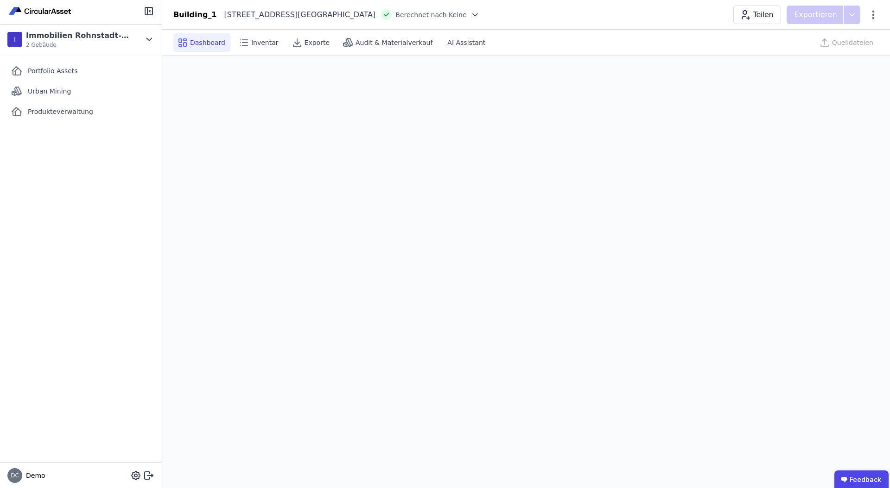
click at [879, 12] on div "Building_1 Leipziger Straße 36 10117 Berlin DE Berechnet nach Keine Teilen Expo…" at bounding box center [525, 15] width 727 height 19
click at [872, 15] on icon at bounding box center [873, 14] width 2 height 9
click at [840, 52] on span "Gebäude löschen" at bounding box center [824, 53] width 57 height 9
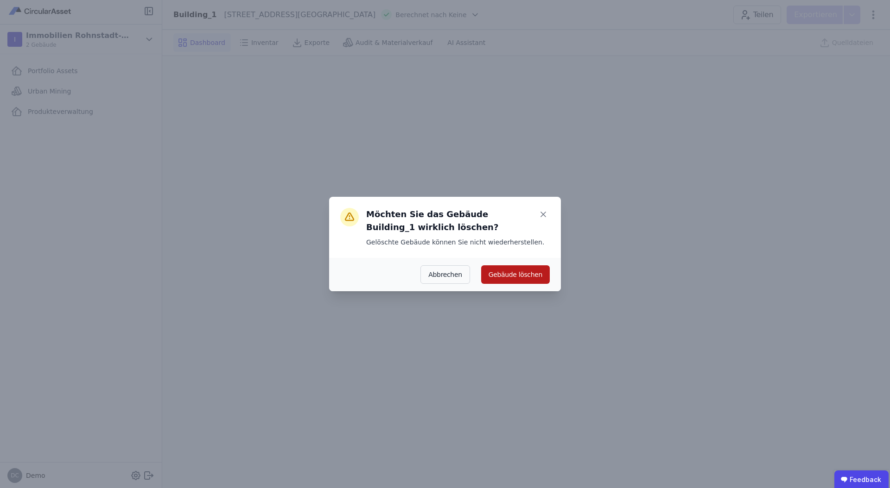
click at [527, 278] on button "Gebäude löschen" at bounding box center [515, 274] width 69 height 19
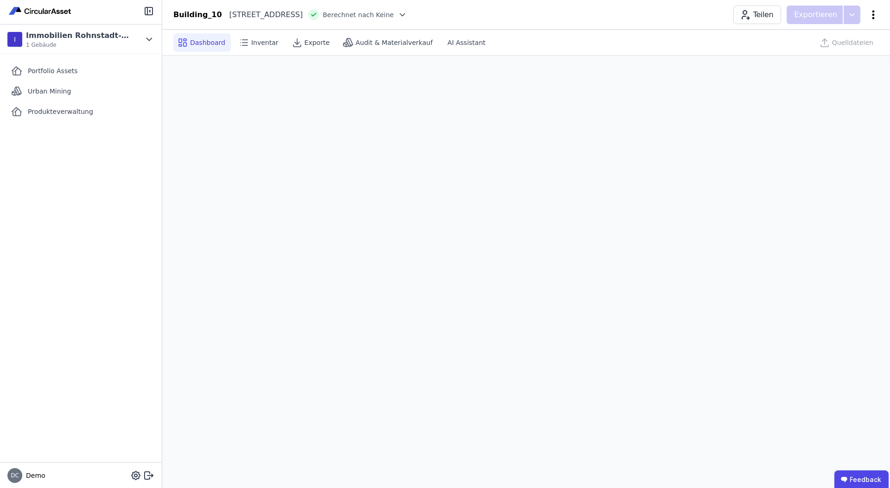
click at [870, 18] on icon at bounding box center [872, 14] width 11 height 11
click at [823, 59] on div "Gebäude löschen" at bounding box center [833, 53] width 89 height 17
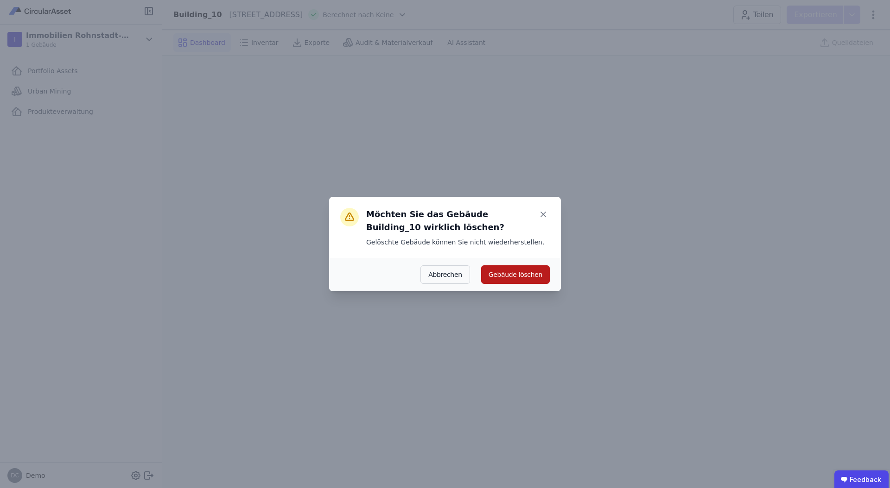
click at [511, 280] on button "Gebäude löschen" at bounding box center [515, 274] width 69 height 19
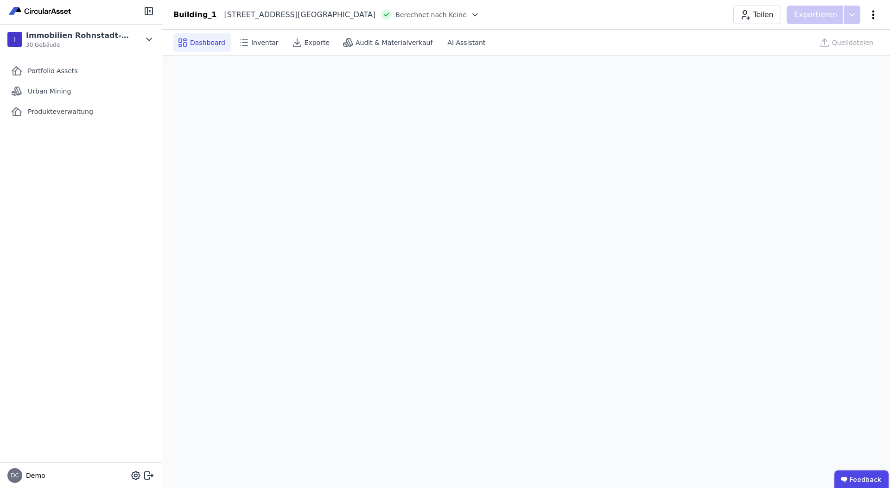
click at [870, 18] on icon at bounding box center [872, 14] width 11 height 11
click at [817, 53] on span "Gebäude löschen" at bounding box center [824, 53] width 57 height 9
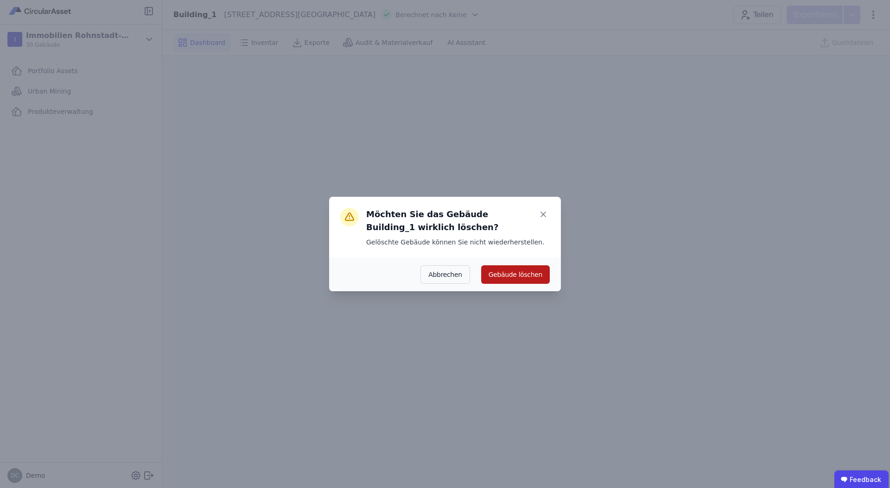
click at [522, 275] on button "Gebäude löschen" at bounding box center [515, 274] width 69 height 19
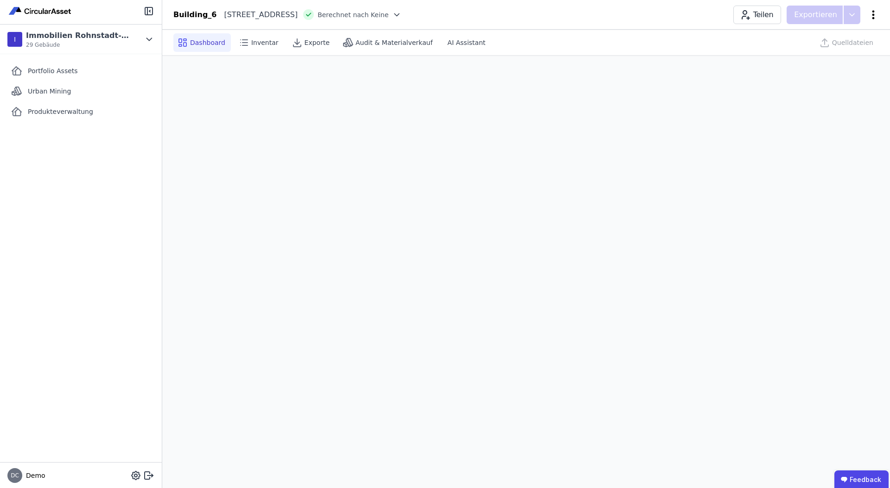
click at [872, 17] on icon at bounding box center [873, 14] width 2 height 9
click at [835, 55] on span "Gebäude löschen" at bounding box center [824, 53] width 57 height 9
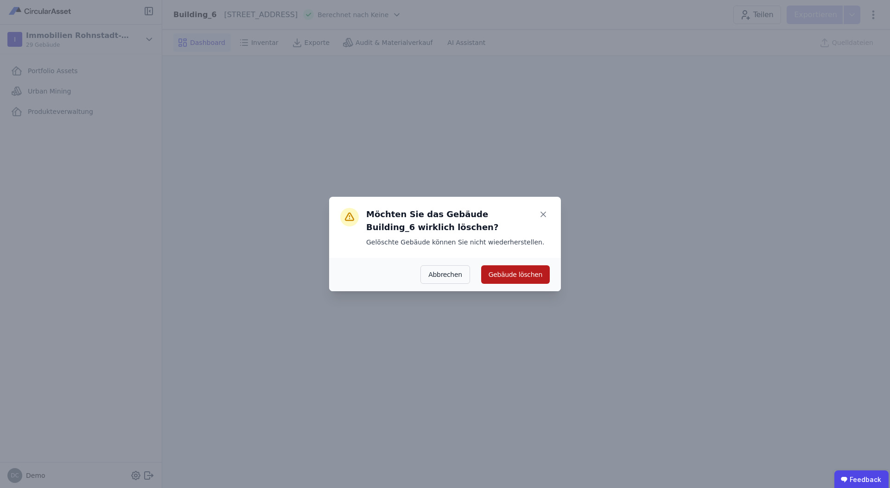
click at [519, 265] on button "Gebäude löschen" at bounding box center [515, 274] width 69 height 19
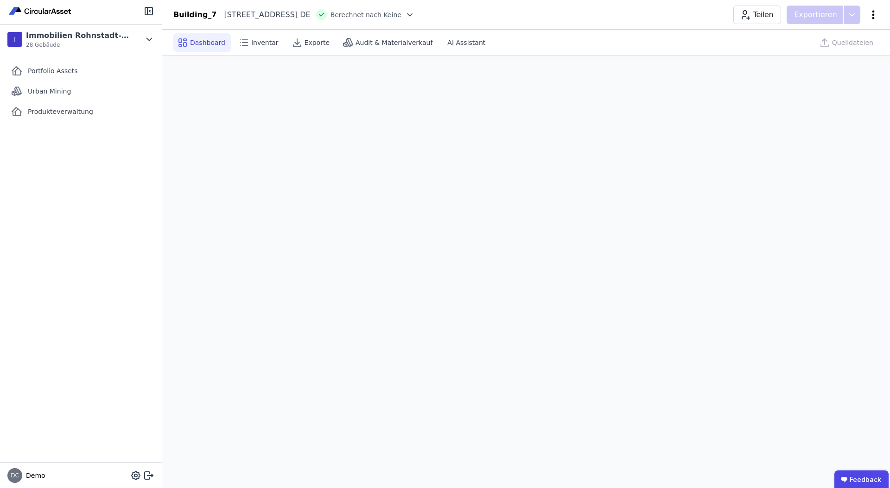
click at [873, 17] on icon at bounding box center [873, 14] width 2 height 9
click at [842, 53] on span "Gebäude löschen" at bounding box center [824, 53] width 57 height 9
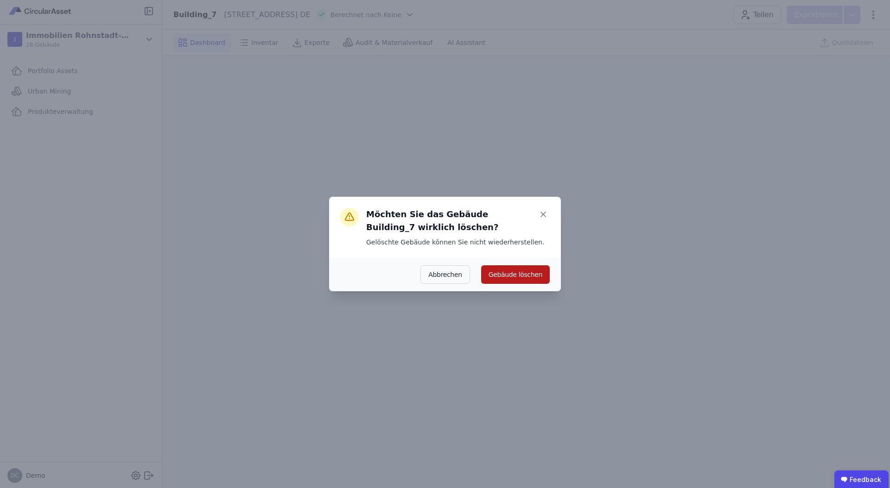
click at [525, 272] on button "Gebäude löschen" at bounding box center [515, 274] width 69 height 19
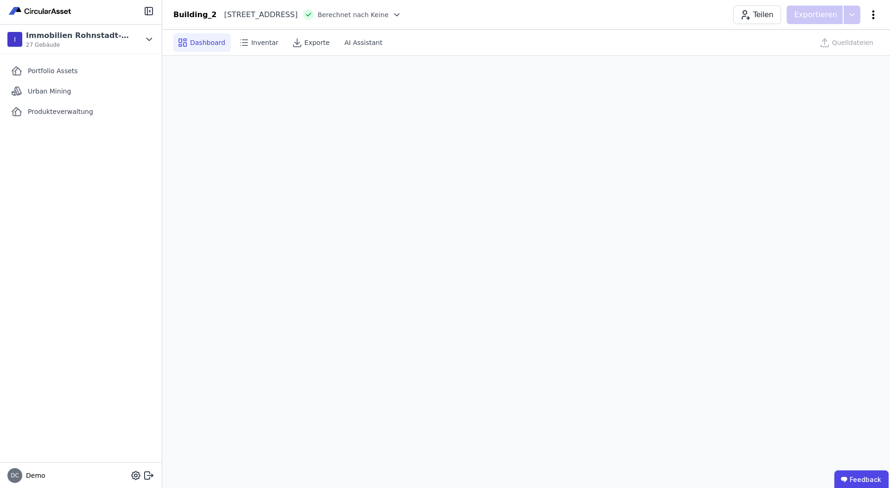
click at [870, 16] on icon at bounding box center [872, 14] width 11 height 11
click at [835, 51] on span "Gebäude löschen" at bounding box center [824, 53] width 57 height 9
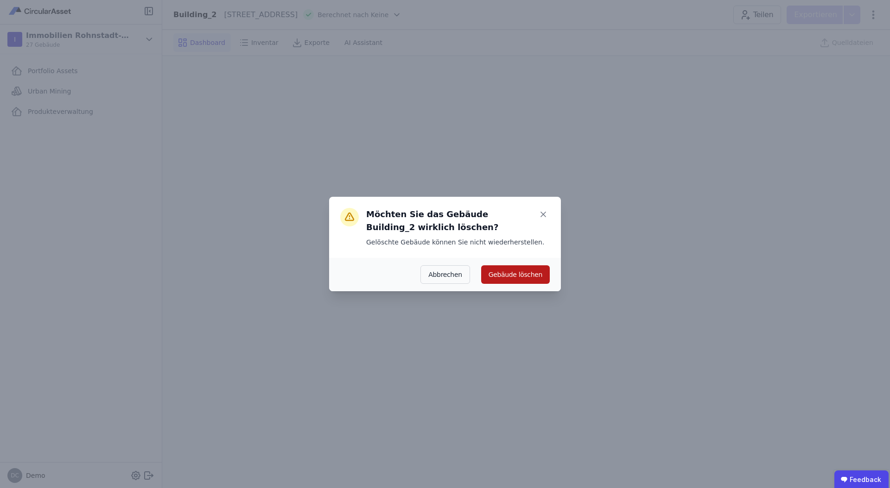
click at [525, 273] on button "Gebäude löschen" at bounding box center [515, 274] width 69 height 19
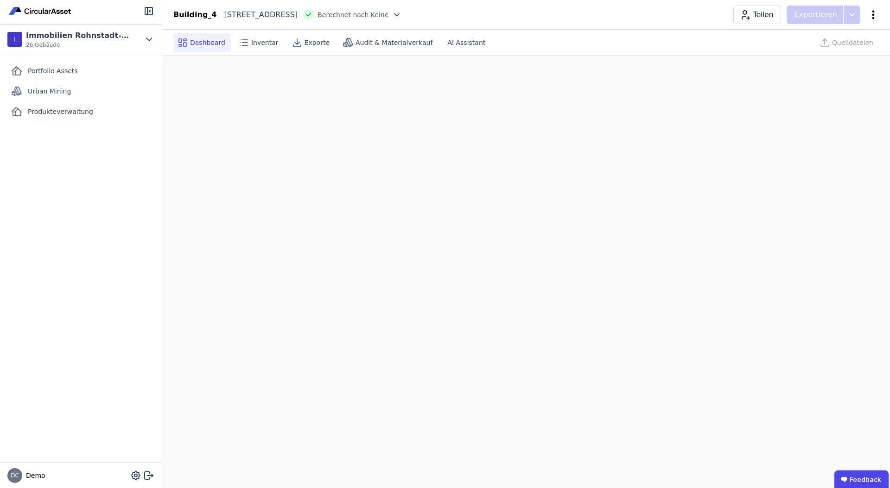
click at [876, 15] on icon at bounding box center [872, 14] width 11 height 11
click at [834, 49] on span "Gebäude löschen" at bounding box center [824, 53] width 57 height 9
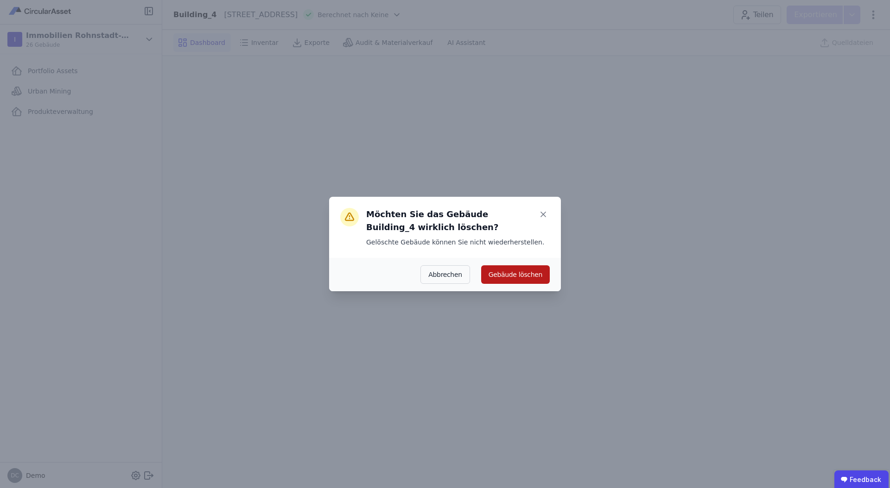
click at [511, 276] on button "Gebäude löschen" at bounding box center [515, 274] width 69 height 19
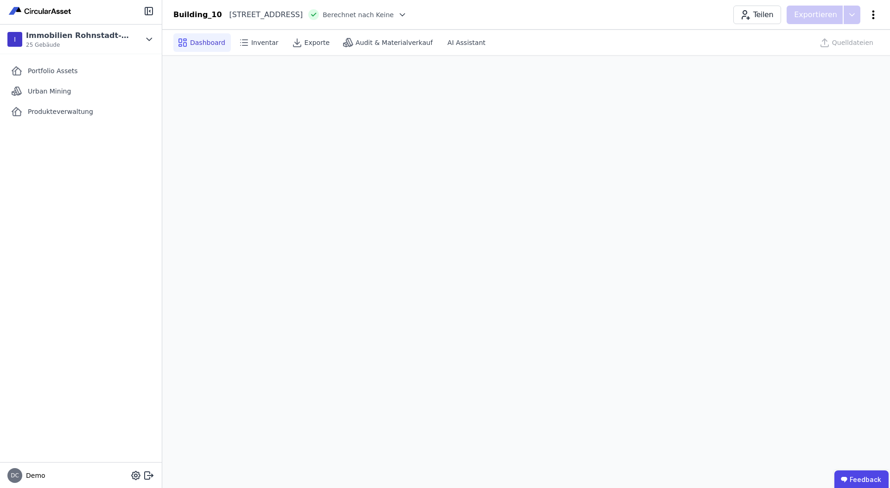
click at [873, 17] on icon at bounding box center [873, 14] width 2 height 9
click at [816, 57] on div "Gebäude löschen" at bounding box center [833, 53] width 89 height 17
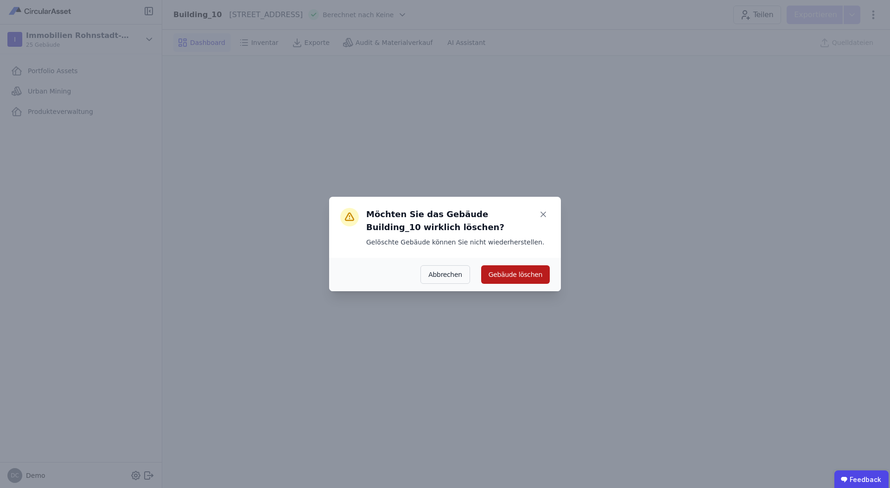
click at [519, 280] on button "Gebäude löschen" at bounding box center [515, 274] width 69 height 19
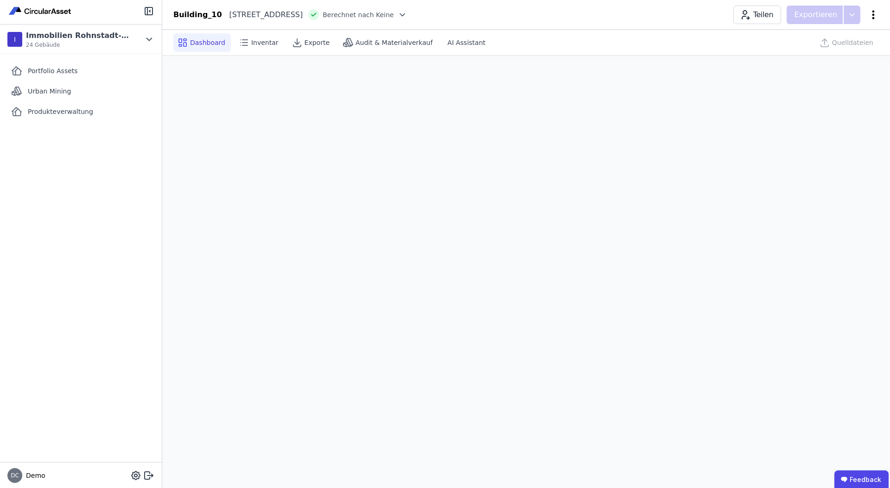
click at [876, 14] on icon at bounding box center [872, 14] width 11 height 11
click at [826, 55] on span "Gebäude löschen" at bounding box center [824, 53] width 57 height 9
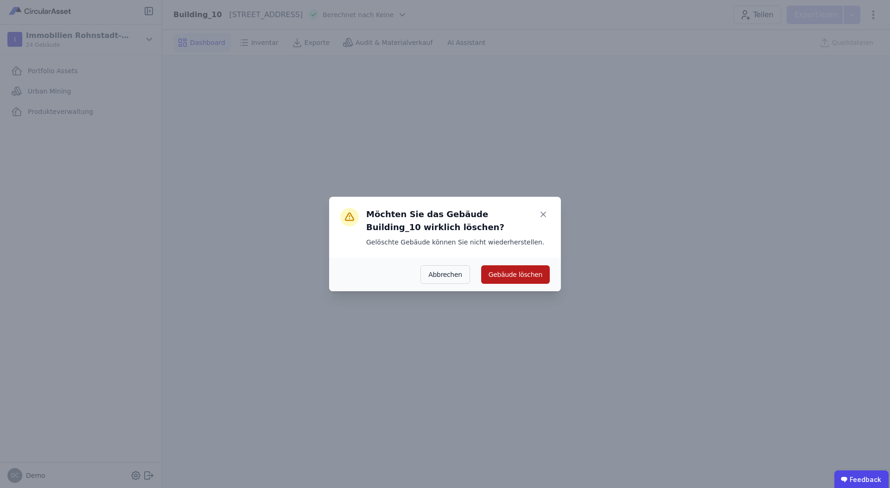
click at [508, 281] on button "Gebäude löschen" at bounding box center [515, 274] width 69 height 19
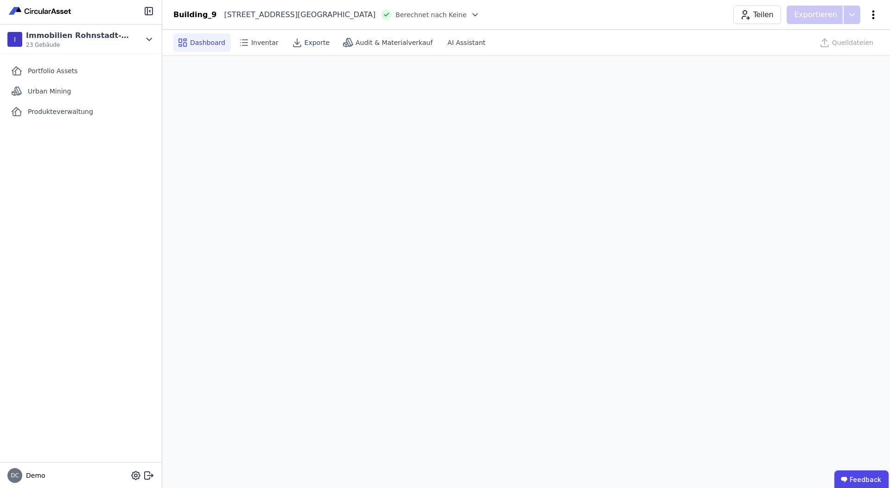
click at [873, 12] on icon at bounding box center [872, 14] width 11 height 11
click at [824, 57] on div "Gebäude löschen" at bounding box center [833, 53] width 89 height 17
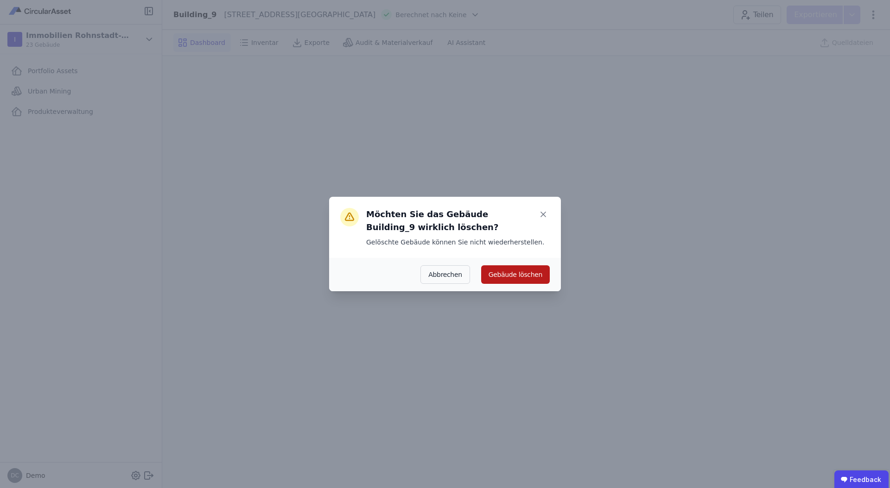
click at [498, 274] on button "Gebäude löschen" at bounding box center [515, 274] width 69 height 19
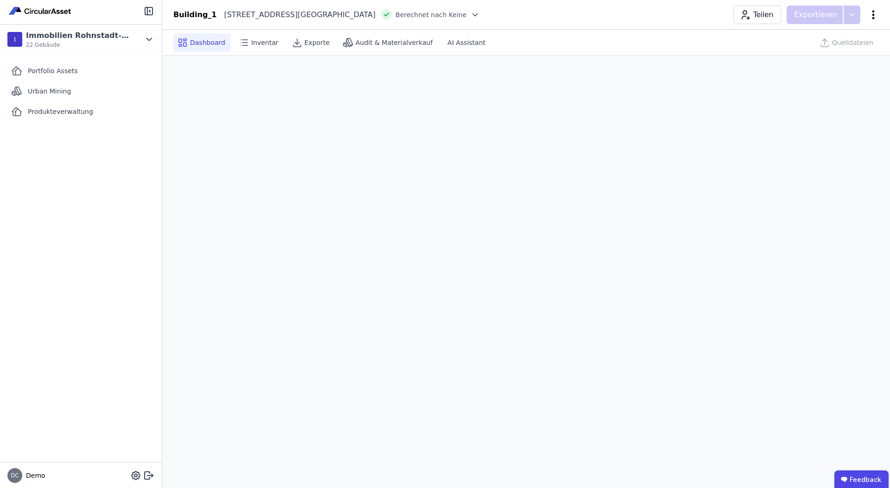
click at [875, 17] on icon at bounding box center [872, 14] width 11 height 11
click at [835, 57] on span "Gebäude löschen" at bounding box center [824, 53] width 57 height 9
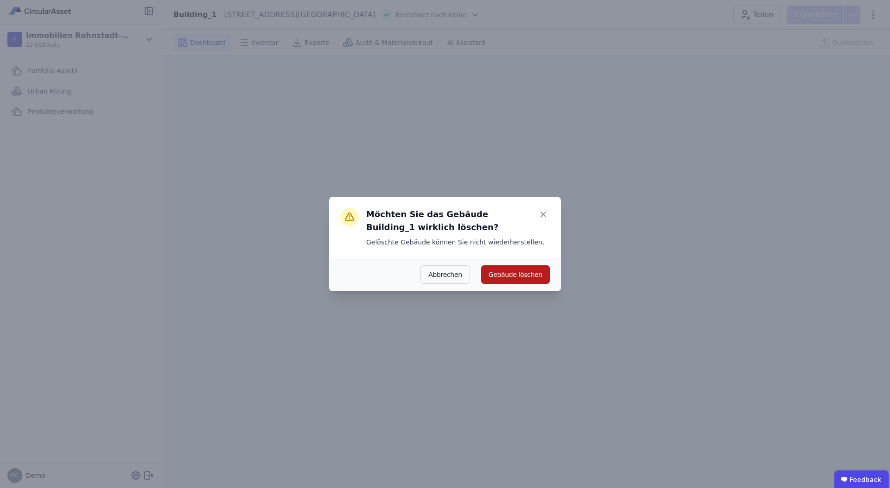
click at [530, 276] on button "Gebäude löschen" at bounding box center [515, 274] width 69 height 19
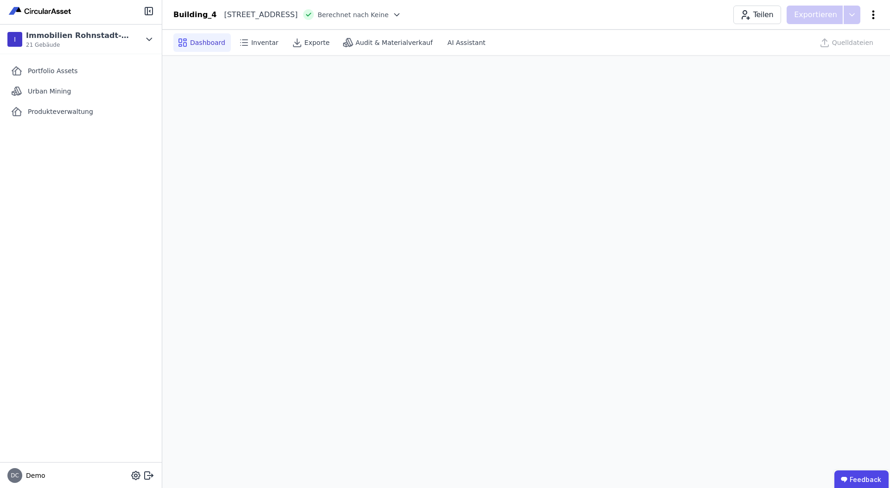
click at [872, 16] on icon at bounding box center [872, 14] width 11 height 11
click at [829, 55] on span "Gebäude löschen" at bounding box center [824, 53] width 57 height 9
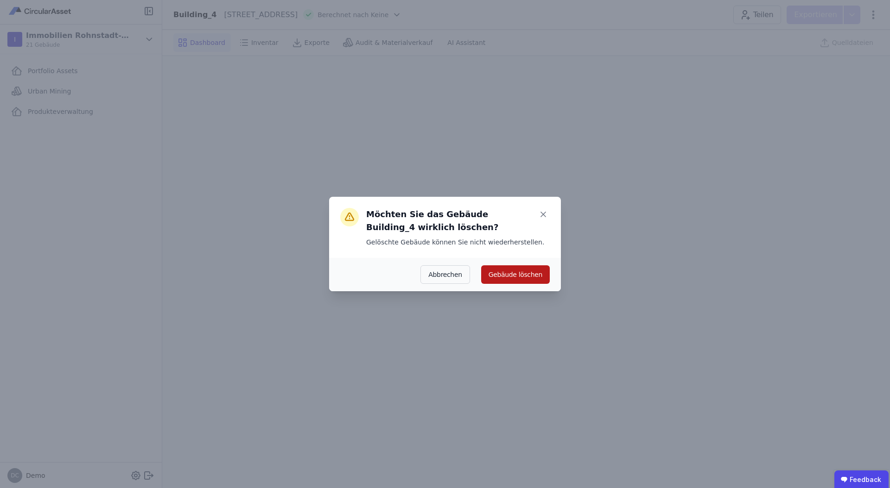
click at [529, 272] on button "Gebäude löschen" at bounding box center [515, 274] width 69 height 19
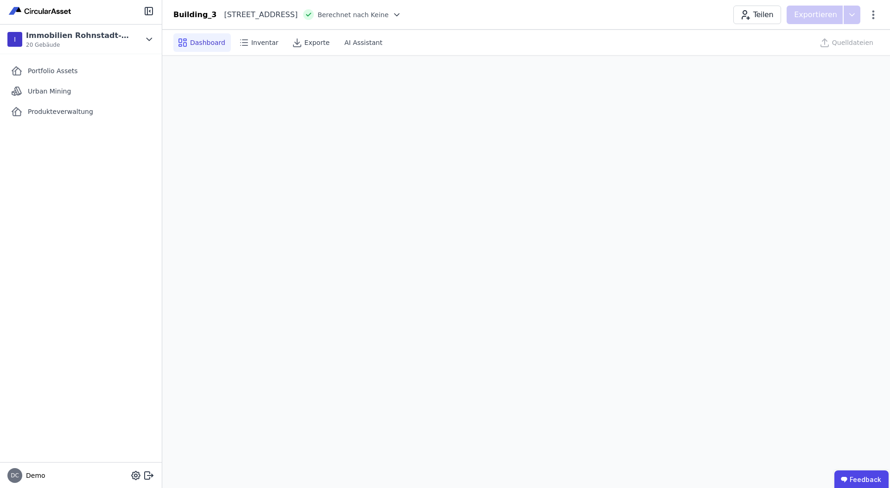
click at [879, 20] on div "Building_3 Prenzlauer Allee 102 10409 Berlin DE Berechnet nach Keine Teilen Exp…" at bounding box center [525, 15] width 727 height 19
click at [874, 19] on icon at bounding box center [872, 14] width 11 height 11
click at [836, 57] on span "Gebäude löschen" at bounding box center [824, 53] width 57 height 9
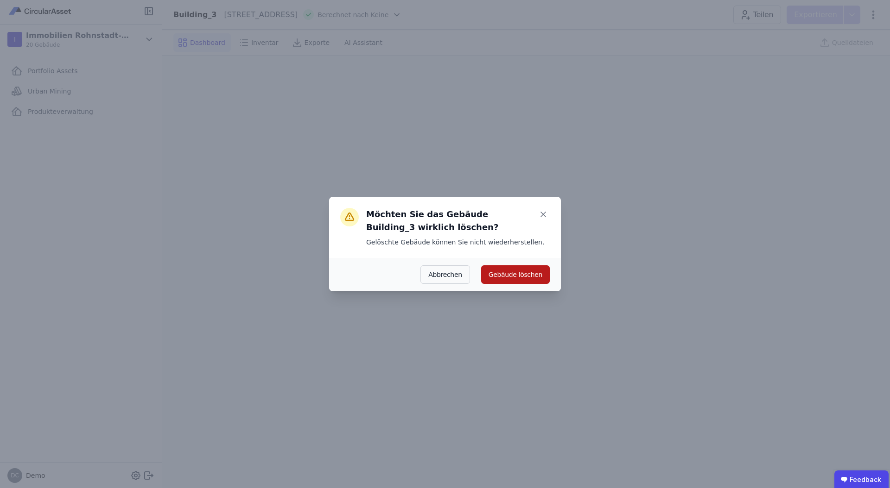
click at [512, 266] on button "Gebäude löschen" at bounding box center [515, 274] width 69 height 19
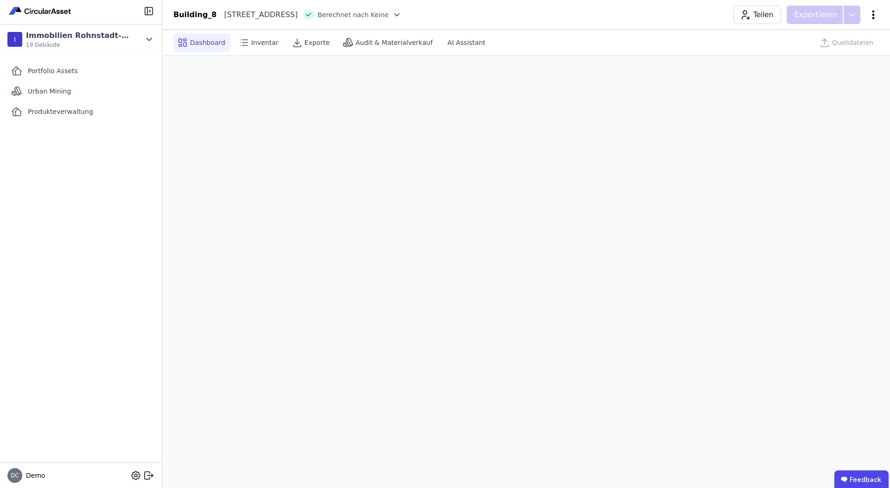
click at [872, 15] on icon at bounding box center [872, 14] width 11 height 11
click at [834, 49] on span "Gebäude löschen" at bounding box center [824, 53] width 57 height 9
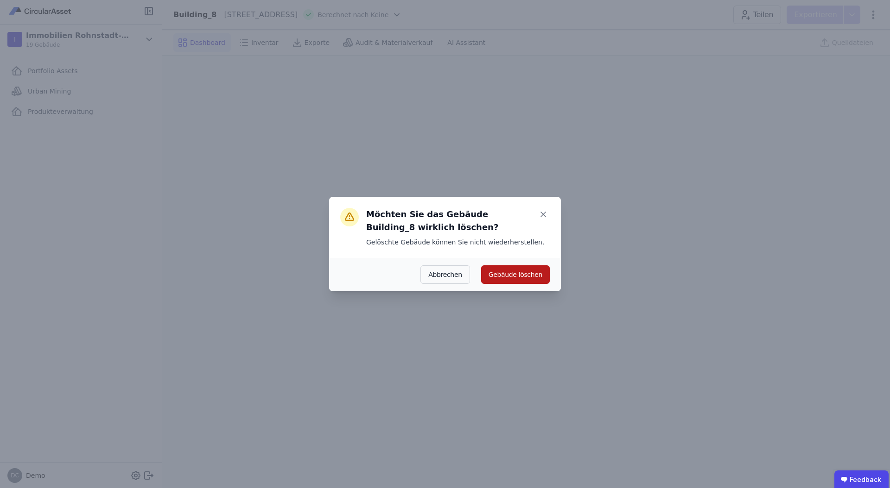
click at [520, 265] on button "Gebäude löschen" at bounding box center [515, 274] width 69 height 19
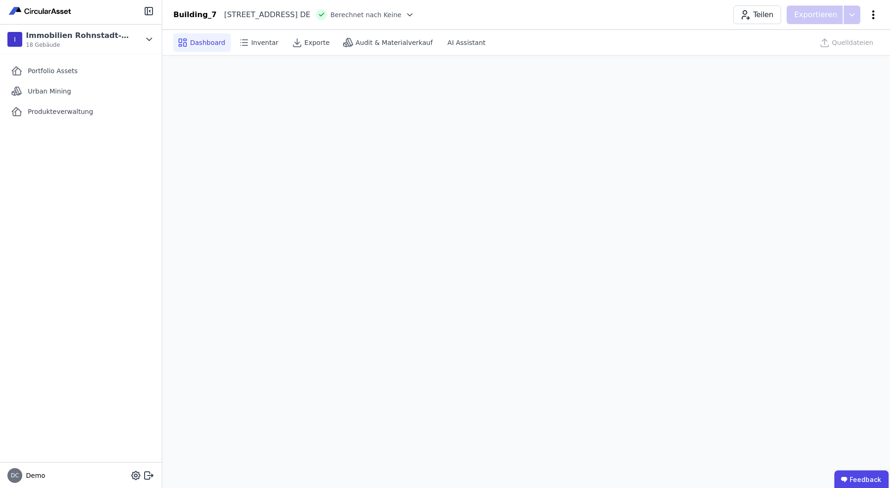
click at [872, 17] on icon at bounding box center [873, 14] width 2 height 9
click at [844, 53] on span "Gebäude löschen" at bounding box center [824, 53] width 57 height 9
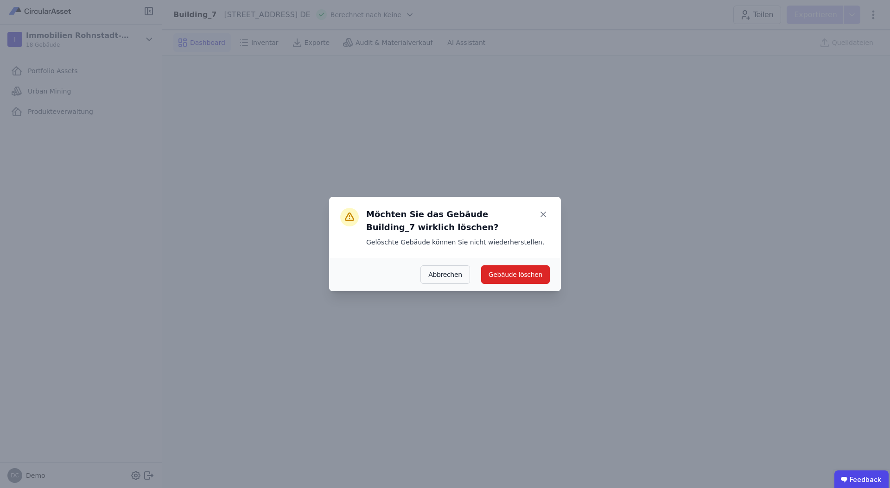
click at [493, 284] on div "Abbrechen Gebäude löschen" at bounding box center [445, 274] width 232 height 33
click at [507, 270] on button "Gebäude löschen" at bounding box center [515, 274] width 69 height 19
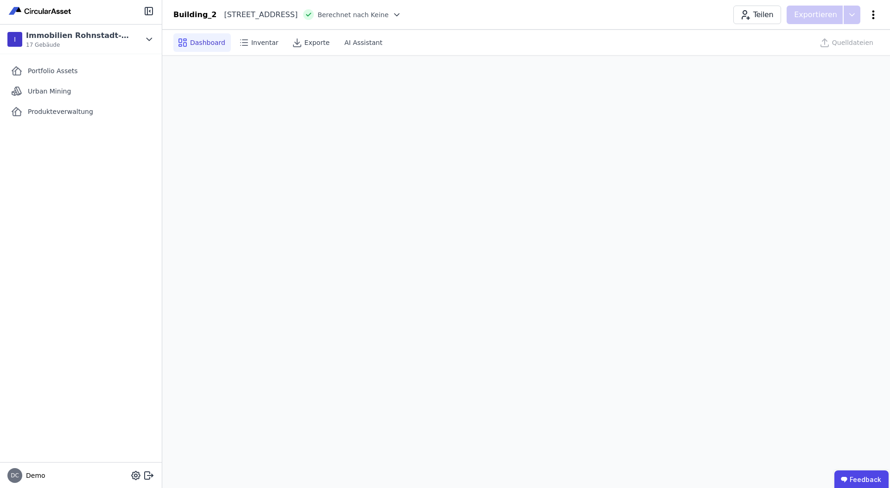
click at [871, 12] on icon at bounding box center [872, 14] width 11 height 11
click at [818, 51] on span "Gebäude löschen" at bounding box center [824, 53] width 57 height 9
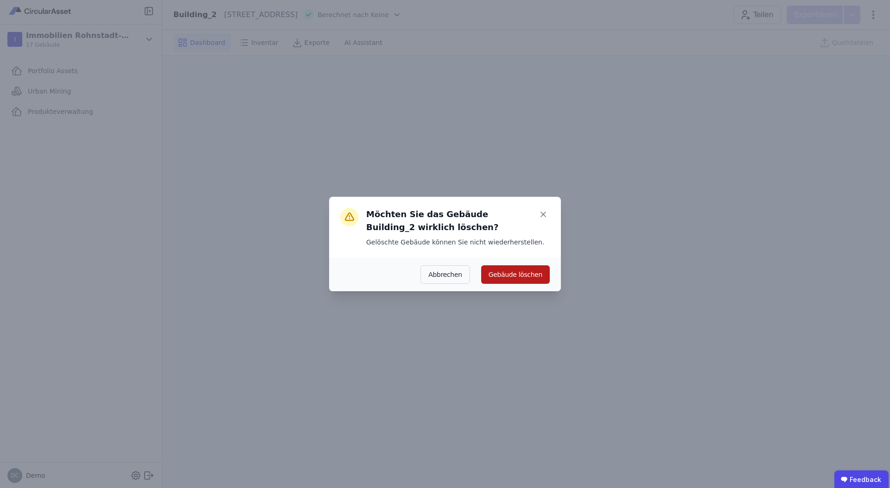
click at [500, 271] on button "Gebäude löschen" at bounding box center [515, 274] width 69 height 19
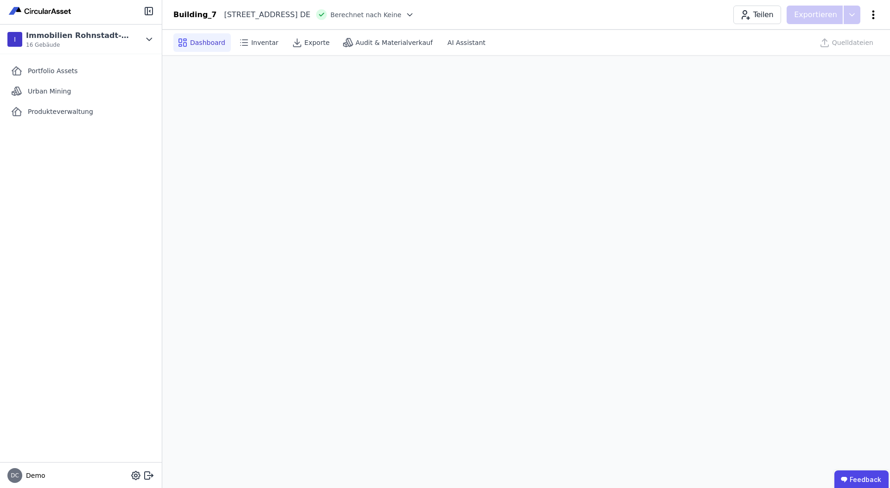
click at [871, 13] on icon at bounding box center [872, 14] width 11 height 11
click at [805, 58] on div "Gebäude löschen" at bounding box center [833, 53] width 89 height 17
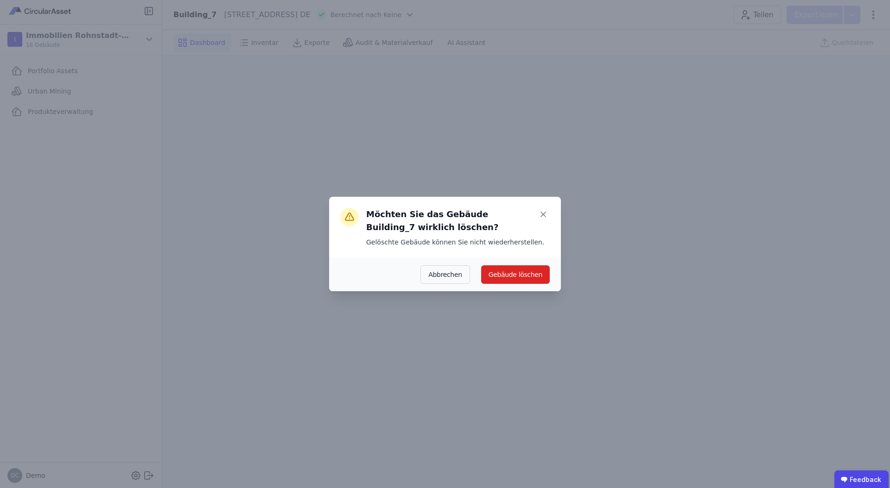
click at [511, 286] on div "Abbrechen Gebäude löschen" at bounding box center [445, 274] width 232 height 33
click at [519, 277] on button "Gebäude löschen" at bounding box center [515, 274] width 69 height 19
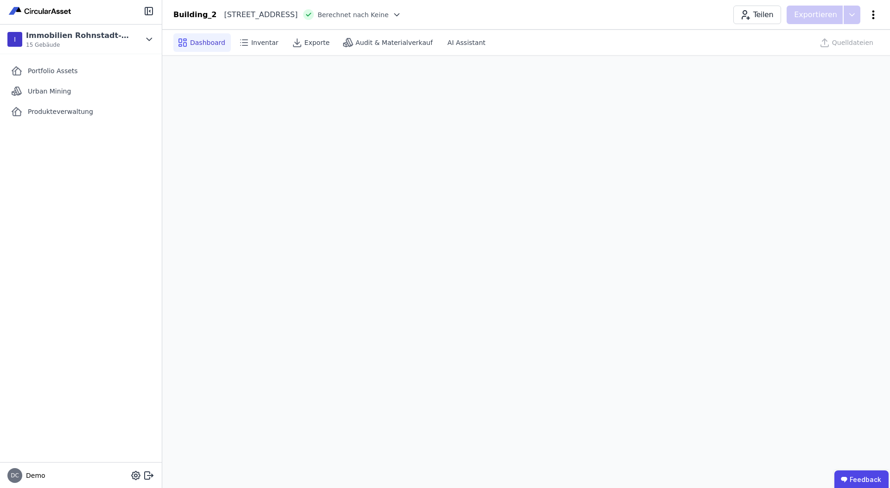
click at [872, 16] on icon at bounding box center [872, 14] width 11 height 11
click at [840, 49] on span "Gebäude löschen" at bounding box center [824, 53] width 57 height 9
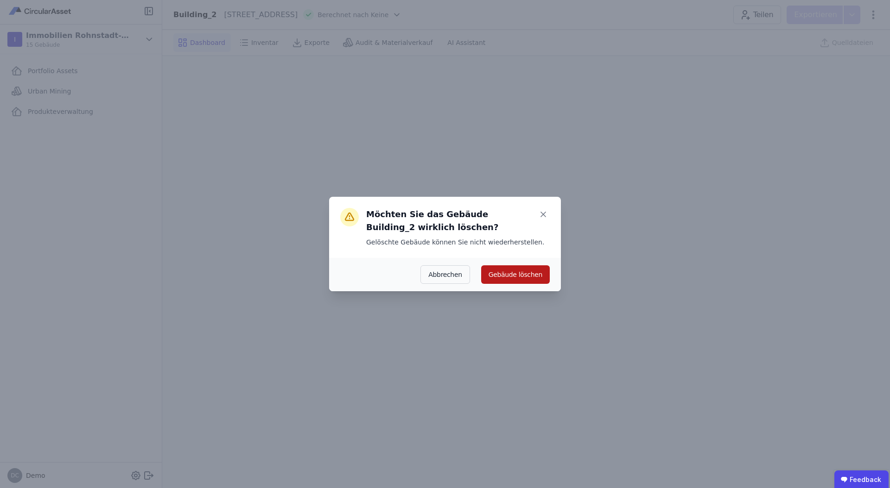
click at [509, 272] on button "Gebäude löschen" at bounding box center [515, 274] width 69 height 19
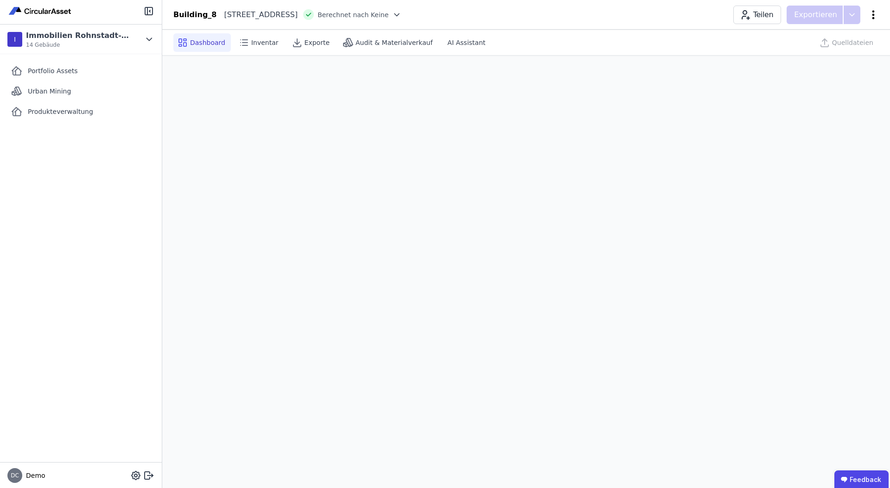
click at [872, 13] on icon at bounding box center [872, 14] width 11 height 11
click at [835, 49] on span "Gebäude löschen" at bounding box center [824, 53] width 57 height 9
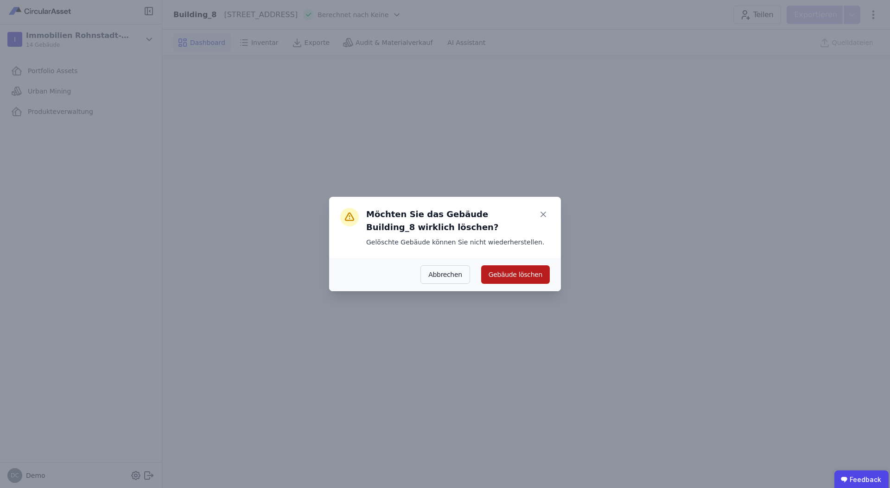
click at [515, 273] on button "Gebäude löschen" at bounding box center [515, 274] width 69 height 19
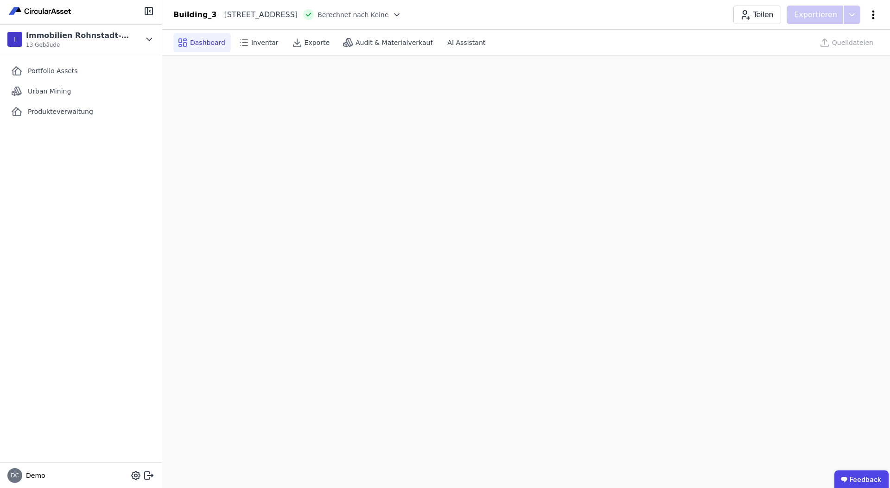
click at [874, 9] on icon at bounding box center [872, 14] width 11 height 11
click at [822, 54] on span "Gebäude löschen" at bounding box center [824, 53] width 57 height 9
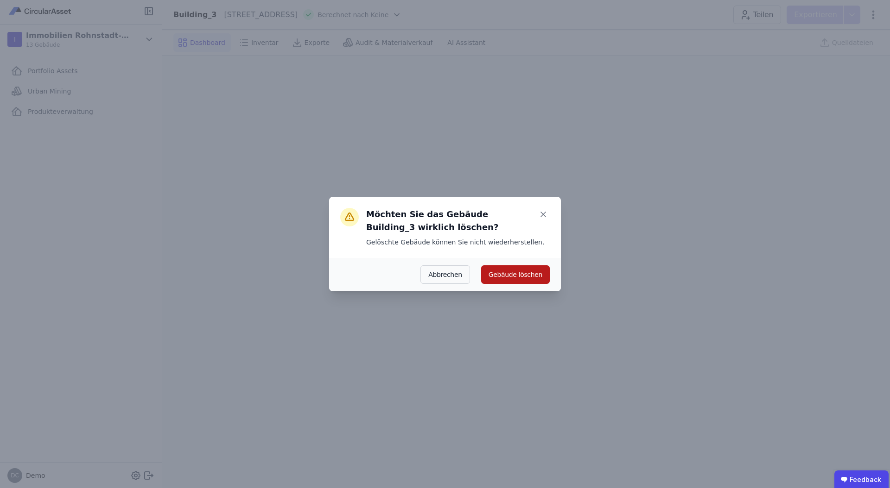
click at [517, 274] on button "Gebäude löschen" at bounding box center [515, 274] width 69 height 19
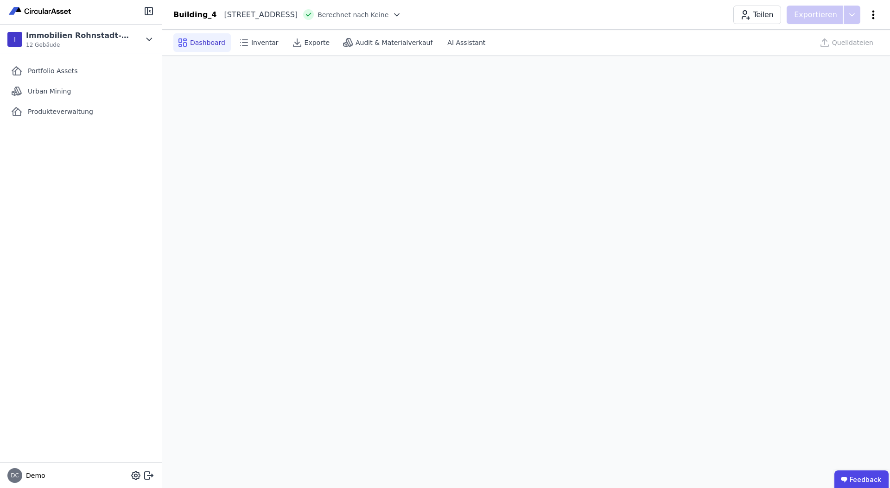
click at [876, 14] on icon at bounding box center [872, 14] width 11 height 11
click at [838, 47] on div "Gebäude löschen" at bounding box center [833, 53] width 89 height 17
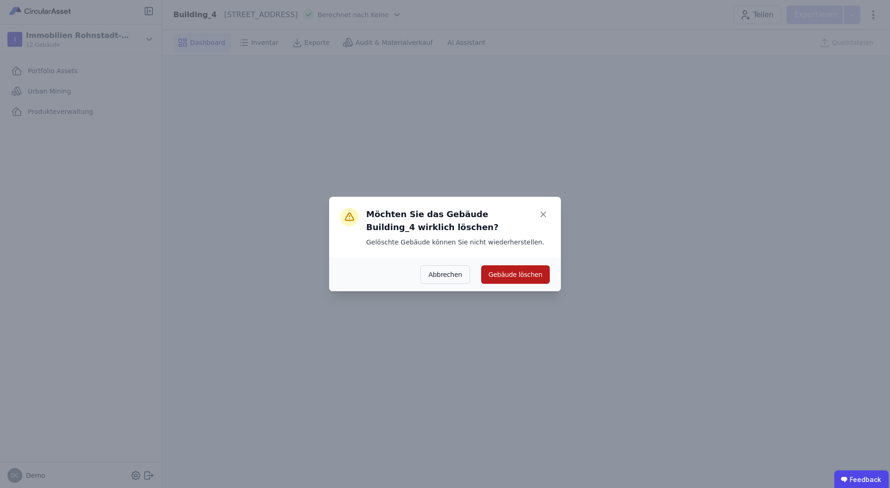
click at [540, 274] on button "Gebäude löschen" at bounding box center [515, 274] width 69 height 19
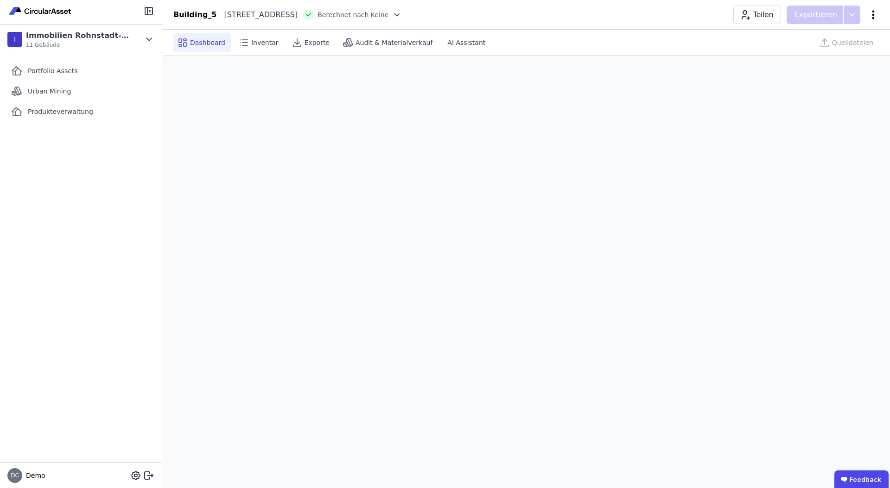
click at [871, 12] on icon at bounding box center [872, 14] width 11 height 11
click at [835, 53] on span "Gebäude löschen" at bounding box center [824, 53] width 57 height 9
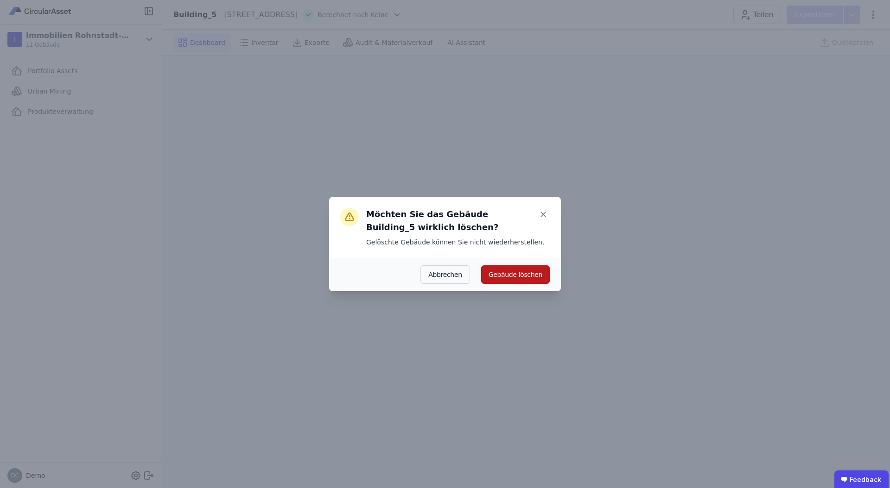
click at [529, 272] on button "Gebäude löschen" at bounding box center [515, 274] width 69 height 19
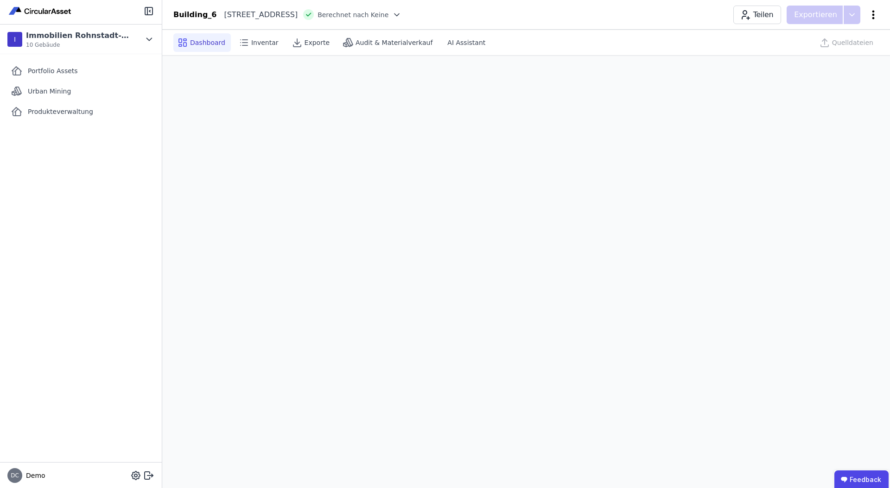
click at [870, 16] on icon at bounding box center [872, 14] width 11 height 11
click at [836, 51] on span "Gebäude löschen" at bounding box center [824, 53] width 57 height 9
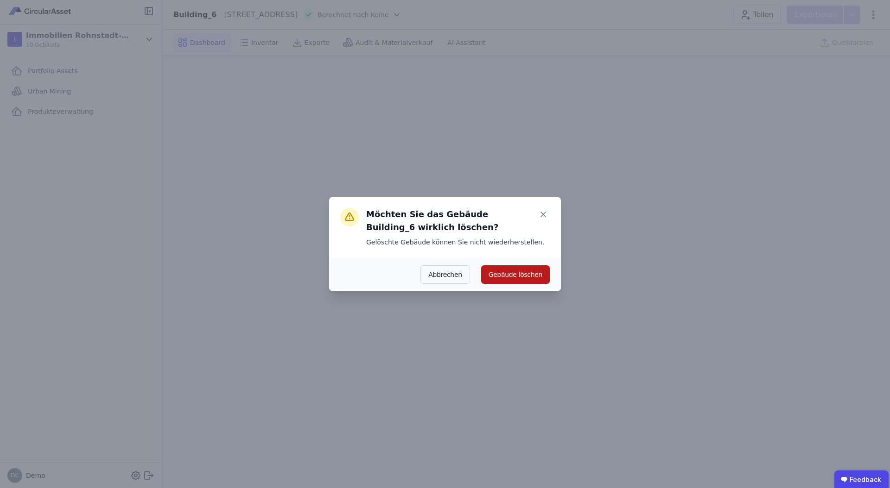
click at [518, 272] on button "Gebäude löschen" at bounding box center [515, 274] width 69 height 19
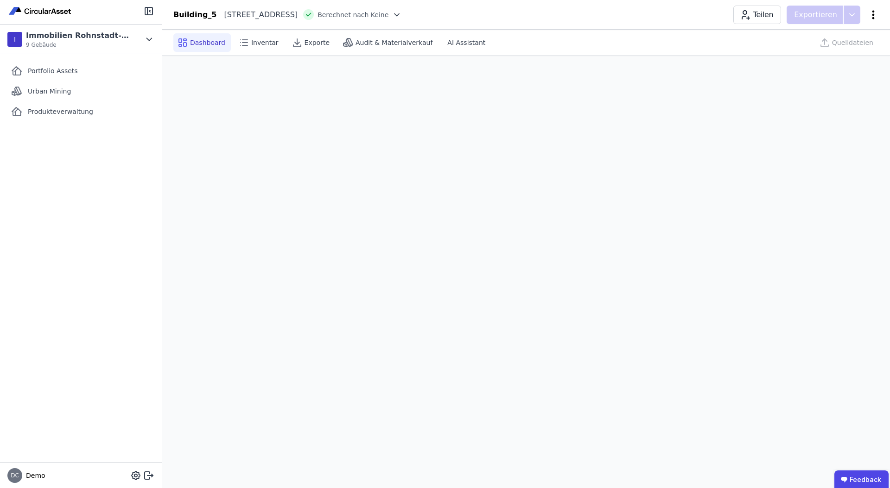
click at [872, 15] on icon at bounding box center [873, 14] width 2 height 9
click at [836, 46] on div "Gebäude löschen" at bounding box center [833, 53] width 89 height 17
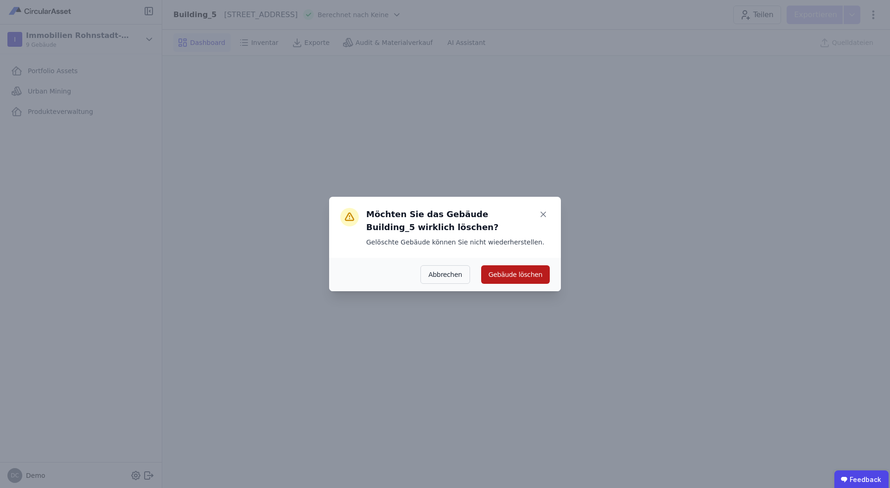
click at [516, 276] on button "Gebäude löschen" at bounding box center [515, 274] width 69 height 19
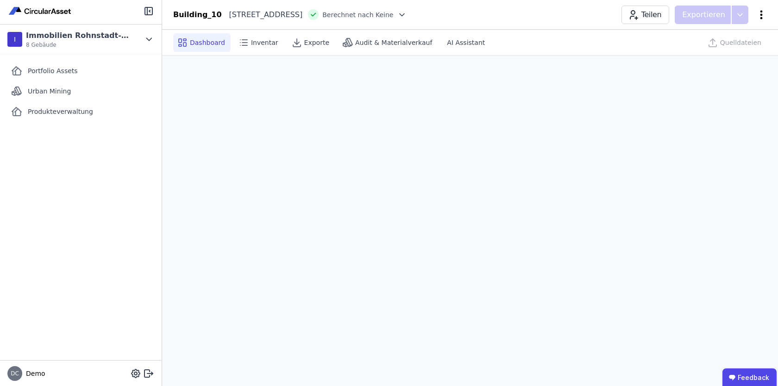
click at [762, 12] on icon at bounding box center [762, 14] width 2 height 9
click at [733, 38] on span "Gebäude bearbeiten" at bounding box center [718, 36] width 67 height 9
select select "**********"
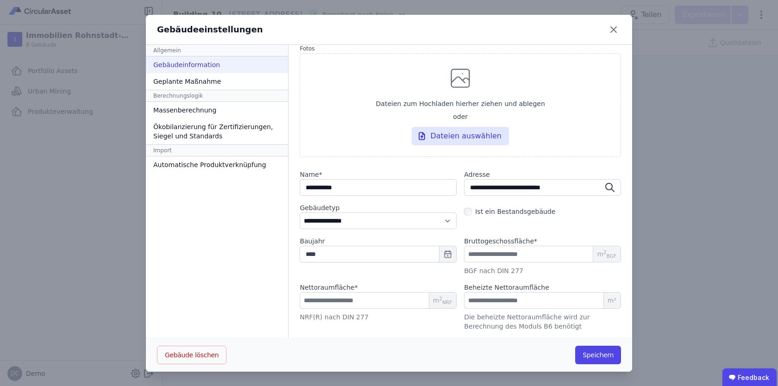
scroll to position [0, 0]
click at [200, 82] on div "Geplante Maßnahme" at bounding box center [217, 81] width 142 height 17
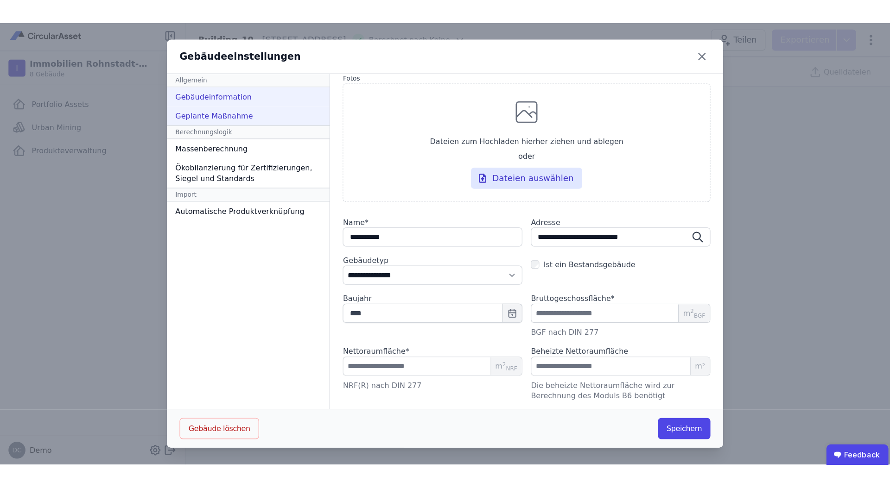
scroll to position [0, 0]
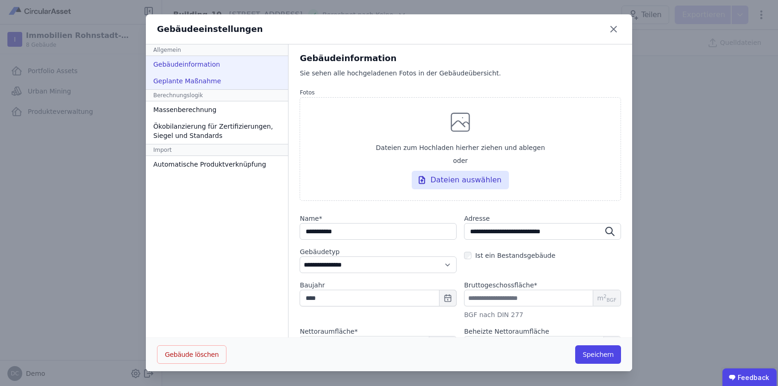
select select "*"
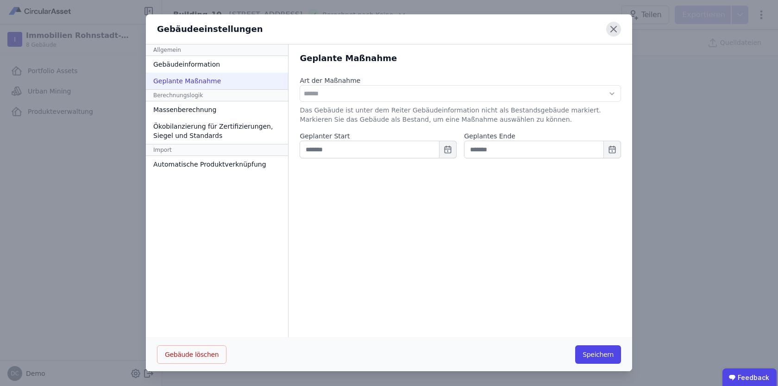
click at [614, 30] on icon at bounding box center [614, 29] width 6 height 6
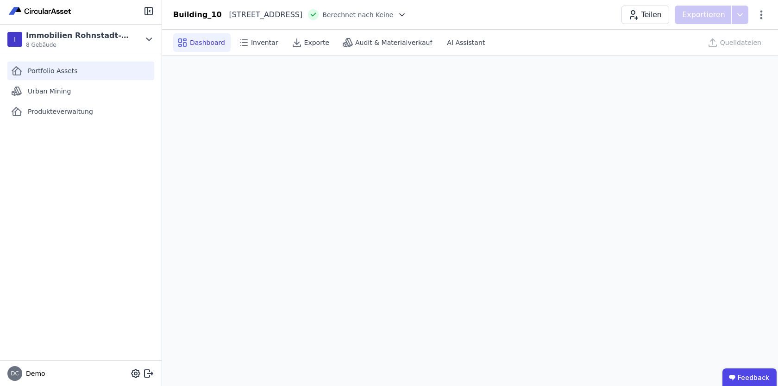
click at [86, 62] on div "Portfolio Assets" at bounding box center [80, 71] width 147 height 19
click at [765, 9] on icon at bounding box center [761, 14] width 11 height 11
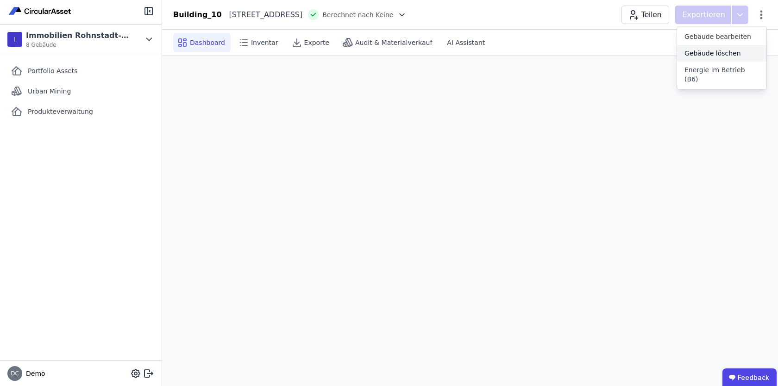
click at [727, 50] on span "Gebäude löschen" at bounding box center [713, 53] width 57 height 9
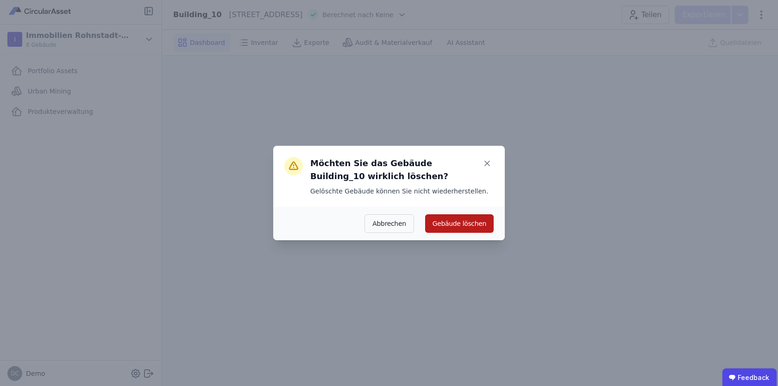
click at [461, 227] on button "Gebäude löschen" at bounding box center [459, 224] width 69 height 19
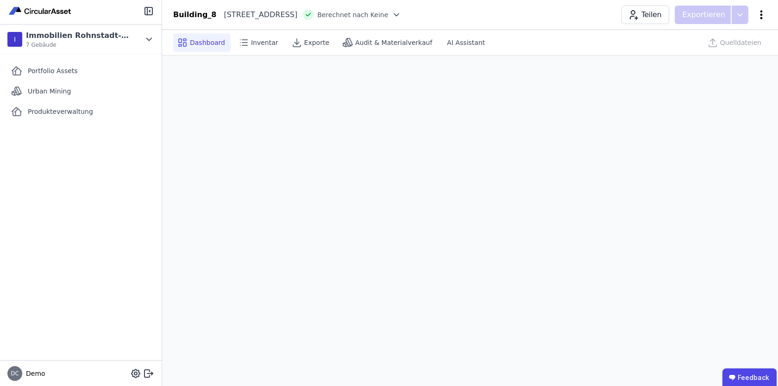
click at [757, 19] on icon at bounding box center [761, 14] width 11 height 11
click at [718, 58] on div "Gebäude löschen" at bounding box center [721, 53] width 89 height 17
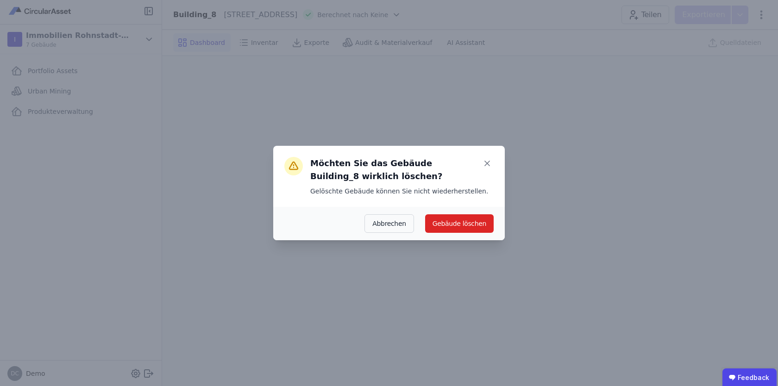
click at [486, 213] on div "Abbrechen Gebäude löschen" at bounding box center [389, 223] width 232 height 33
click at [471, 222] on button "Gebäude löschen" at bounding box center [459, 224] width 69 height 19
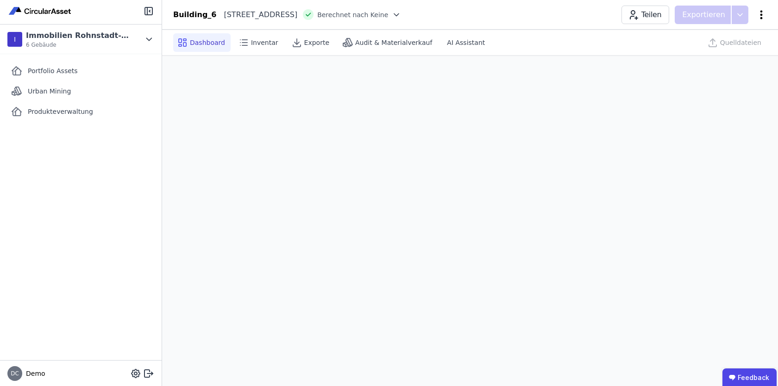
click at [759, 17] on icon at bounding box center [761, 14] width 11 height 11
click at [709, 61] on div "Gebäude löschen" at bounding box center [721, 53] width 89 height 17
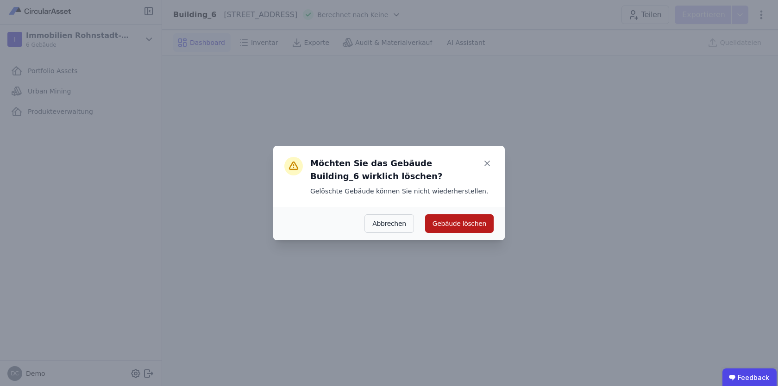
click at [463, 228] on button "Gebäude löschen" at bounding box center [459, 224] width 69 height 19
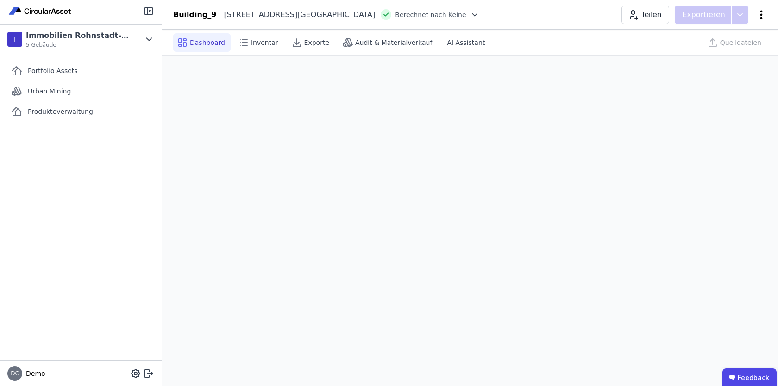
click at [761, 9] on icon at bounding box center [761, 14] width 11 height 11
click at [711, 57] on span "Gebäude löschen" at bounding box center [713, 53] width 57 height 9
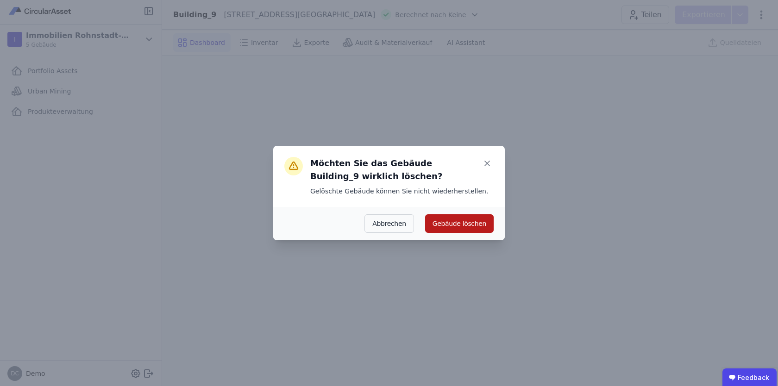
click at [469, 222] on button "Gebäude löschen" at bounding box center [459, 224] width 69 height 19
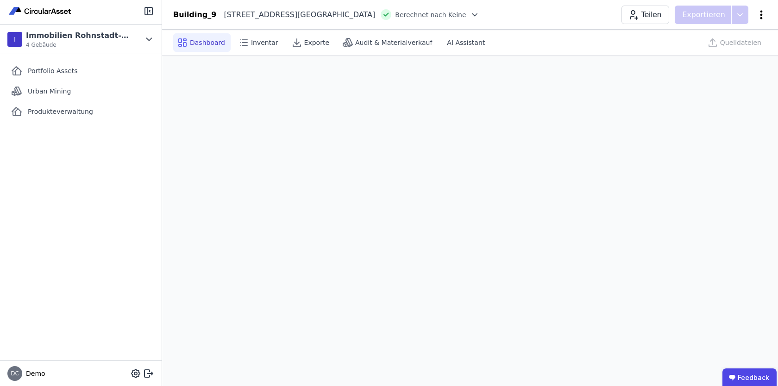
click at [764, 16] on icon at bounding box center [761, 14] width 11 height 11
click at [728, 49] on span "Gebäude löschen" at bounding box center [713, 53] width 57 height 9
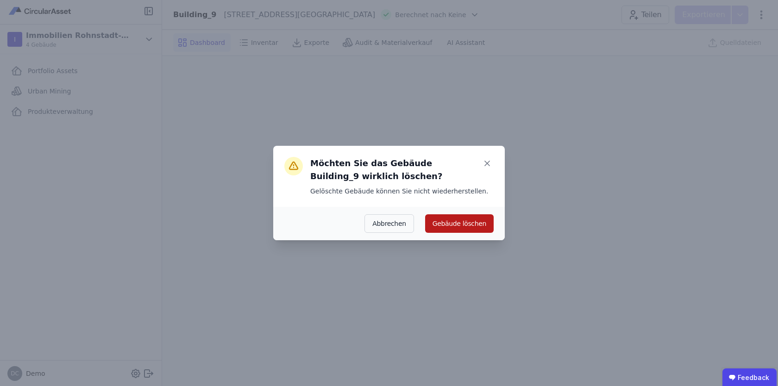
click at [467, 222] on button "Gebäude löschen" at bounding box center [459, 224] width 69 height 19
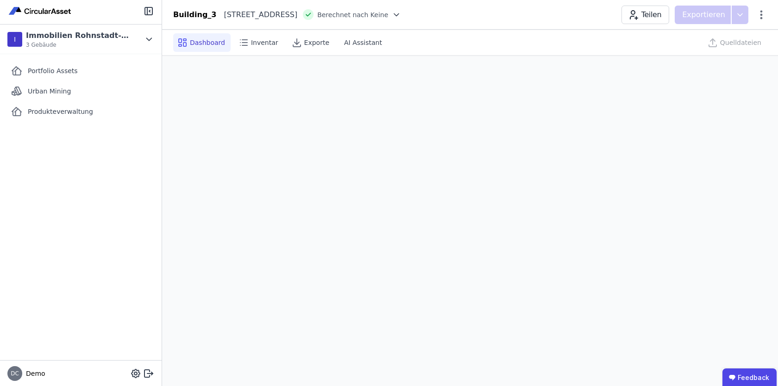
click at [762, 8] on div "Teilen Exportieren" at bounding box center [694, 15] width 145 height 19
click at [765, 14] on icon at bounding box center [761, 14] width 11 height 11
click at [723, 46] on div "Gebäude löschen" at bounding box center [721, 53] width 89 height 17
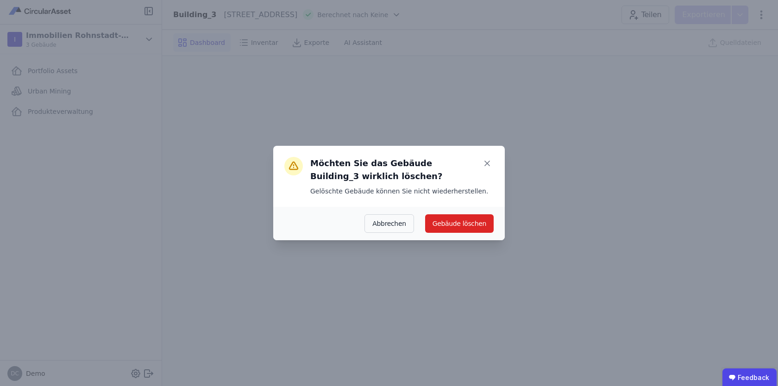
click at [450, 236] on div "Abbrechen Gebäude löschen" at bounding box center [389, 223] width 232 height 33
click at [458, 228] on button "Gebäude löschen" at bounding box center [459, 224] width 69 height 19
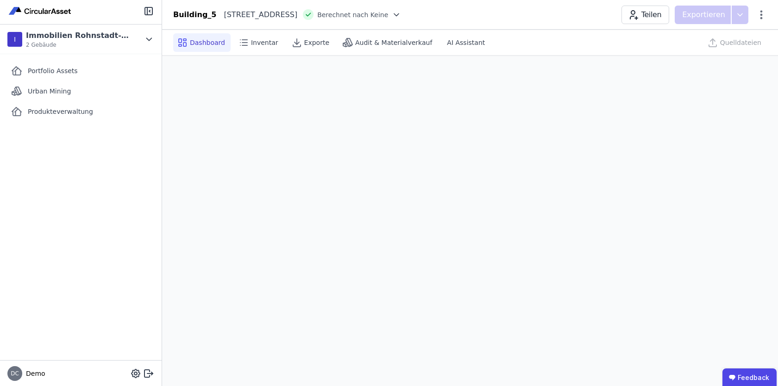
click at [767, 17] on div "Building_5 Berliner Allee 56 13088 Berlin DE Berechnet nach Keine Teilen Export…" at bounding box center [470, 15] width 616 height 19
click at [764, 17] on icon at bounding box center [761, 14] width 11 height 11
click at [729, 55] on span "Gebäude löschen" at bounding box center [713, 53] width 57 height 9
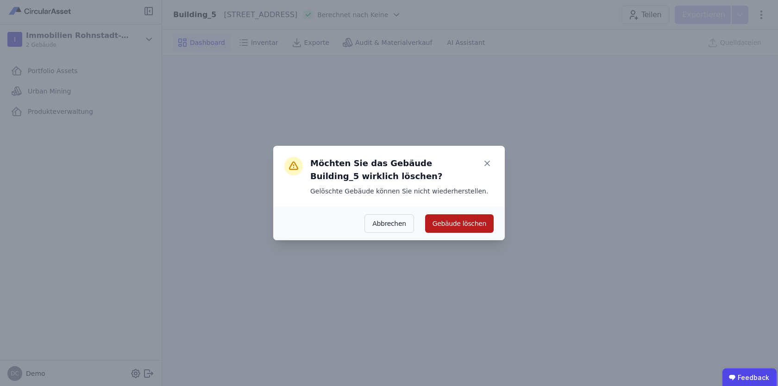
click at [457, 231] on button "Gebäude löschen" at bounding box center [459, 224] width 69 height 19
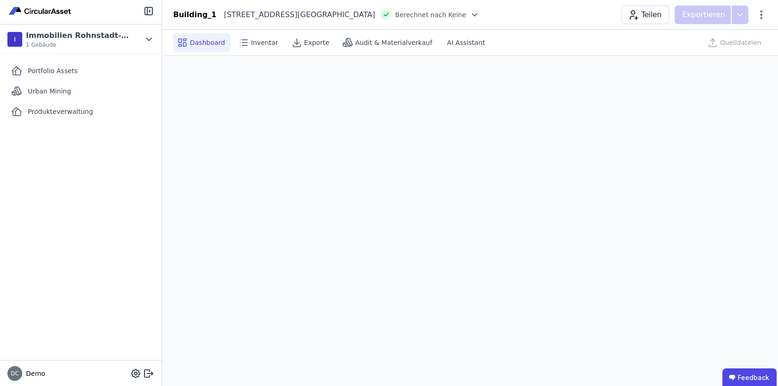
click at [761, 20] on div "Teilen Exportieren" at bounding box center [694, 15] width 145 height 19
click at [763, 15] on icon at bounding box center [761, 14] width 11 height 11
click at [714, 45] on div "Gebäude löschen" at bounding box center [721, 53] width 89 height 17
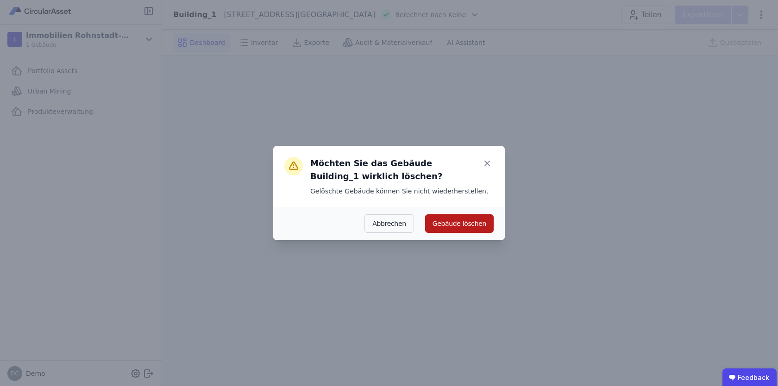
click at [474, 219] on button "Gebäude löschen" at bounding box center [459, 224] width 69 height 19
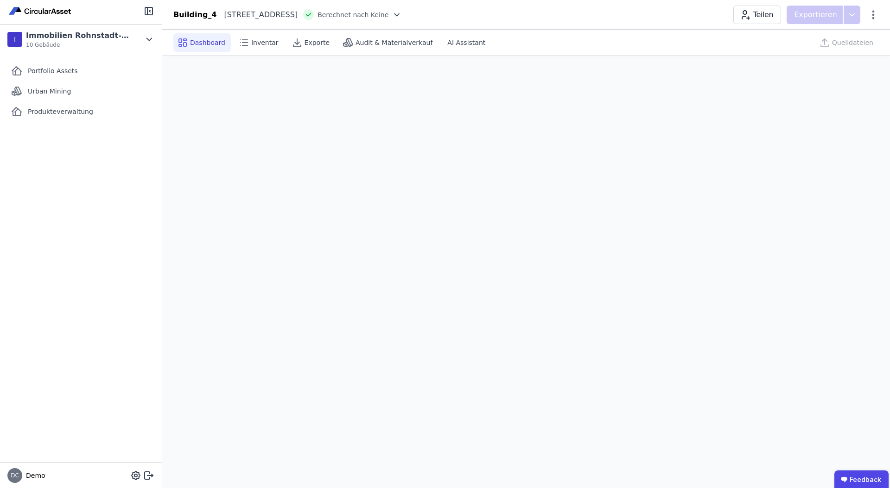
scroll to position [26, 0]
click at [871, 17] on icon at bounding box center [872, 14] width 11 height 11
click at [813, 54] on span "Gebäude löschen" at bounding box center [824, 53] width 57 height 9
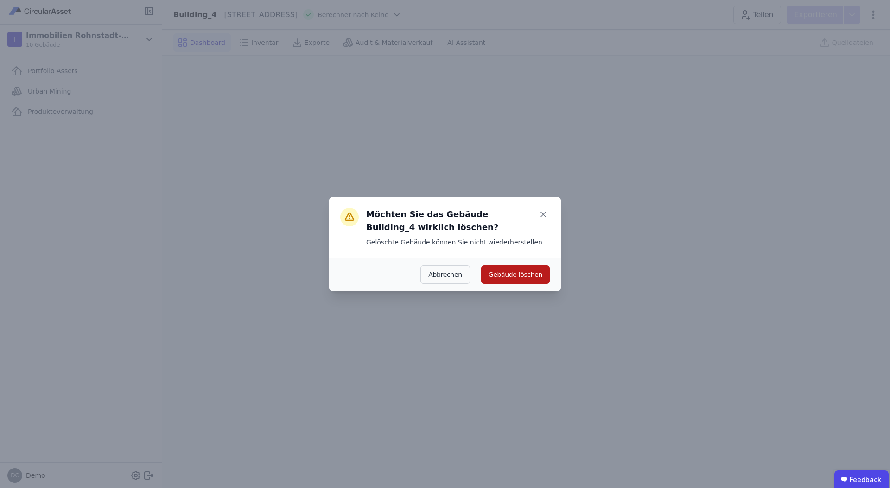
click at [528, 274] on button "Gebäude löschen" at bounding box center [515, 274] width 69 height 19
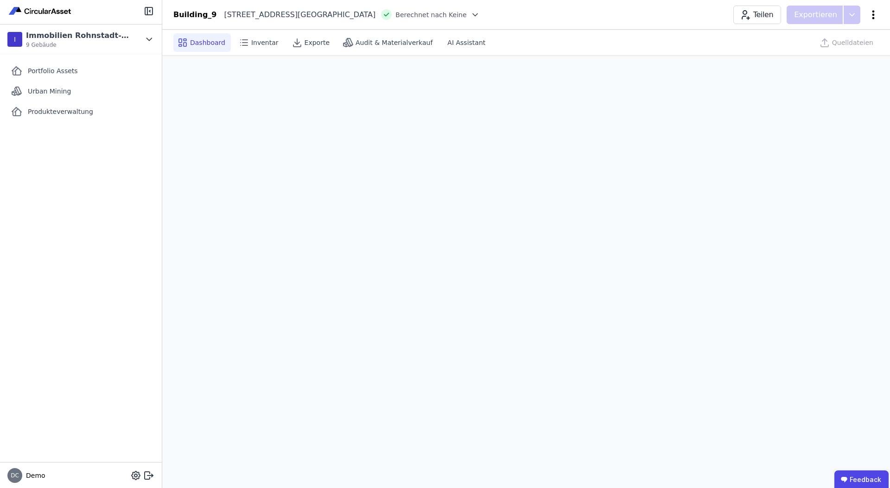
click at [873, 12] on icon at bounding box center [873, 14] width 2 height 9
click at [831, 47] on div "Gebäude löschen" at bounding box center [833, 53] width 89 height 17
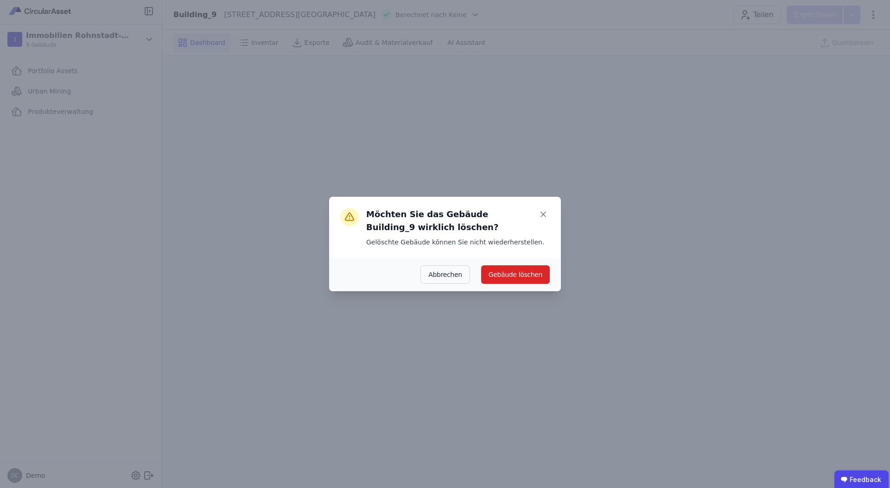
click at [515, 285] on div "Abbrechen Gebäude löschen" at bounding box center [445, 274] width 232 height 33
click at [520, 281] on button "Gebäude löschen" at bounding box center [515, 274] width 69 height 19
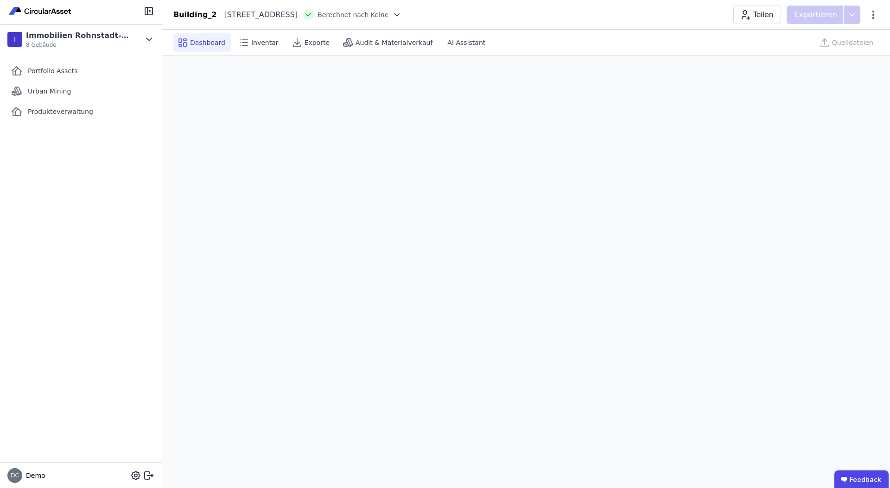
click at [869, 20] on div "Teilen Exportieren" at bounding box center [805, 15] width 145 height 19
click at [875, 9] on icon at bounding box center [872, 14] width 11 height 11
click at [815, 49] on span "Gebäude löschen" at bounding box center [824, 53] width 57 height 9
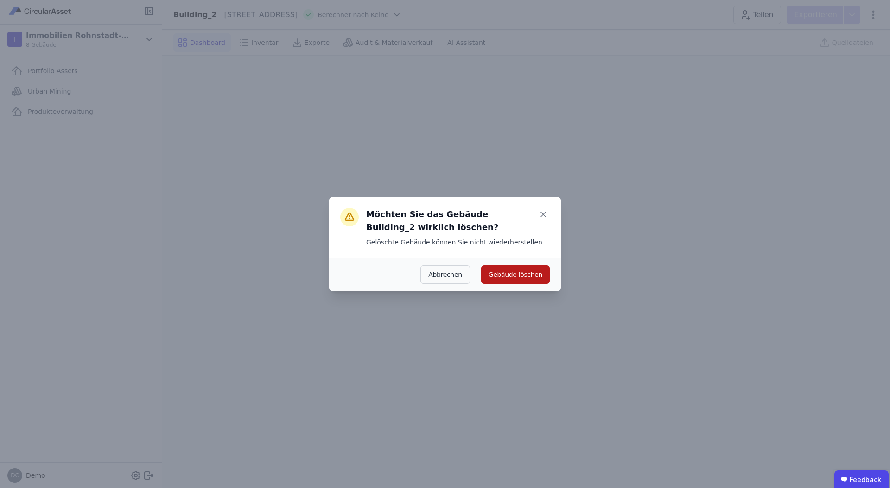
click at [525, 274] on button "Gebäude löschen" at bounding box center [515, 274] width 69 height 19
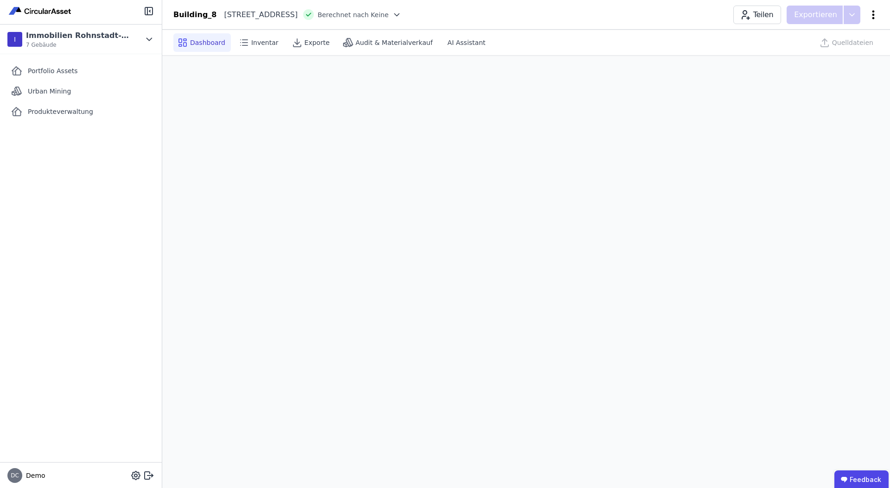
click at [873, 18] on icon at bounding box center [873, 14] width 2 height 9
click at [839, 49] on span "Gebäude löschen" at bounding box center [824, 53] width 57 height 9
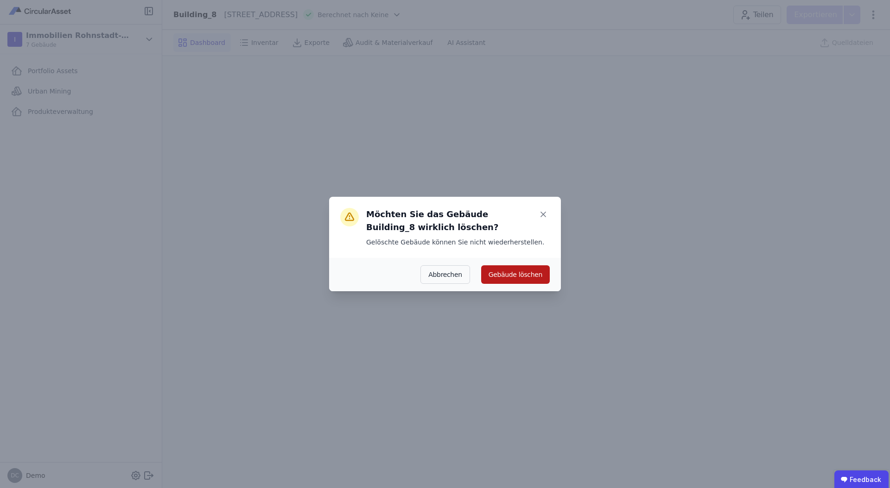
click at [500, 270] on button "Gebäude löschen" at bounding box center [515, 274] width 69 height 19
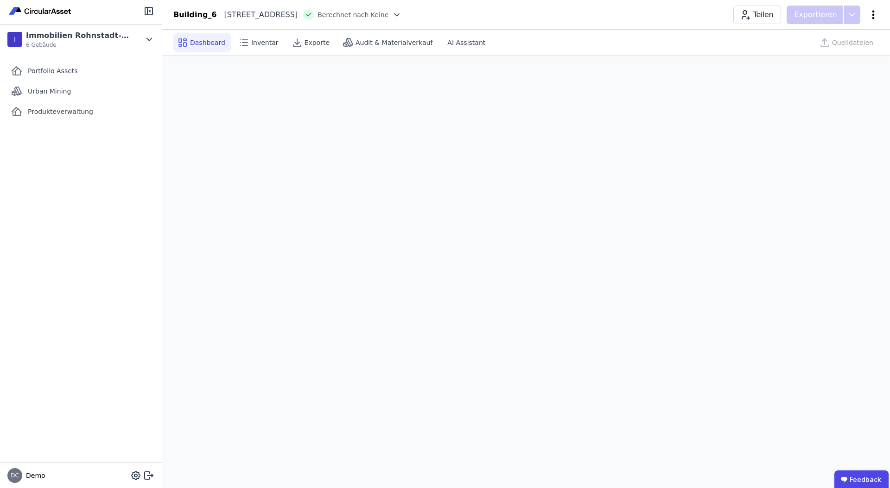
click at [873, 16] on icon at bounding box center [872, 14] width 11 height 11
click at [846, 46] on div "Gebäude löschen" at bounding box center [833, 53] width 89 height 17
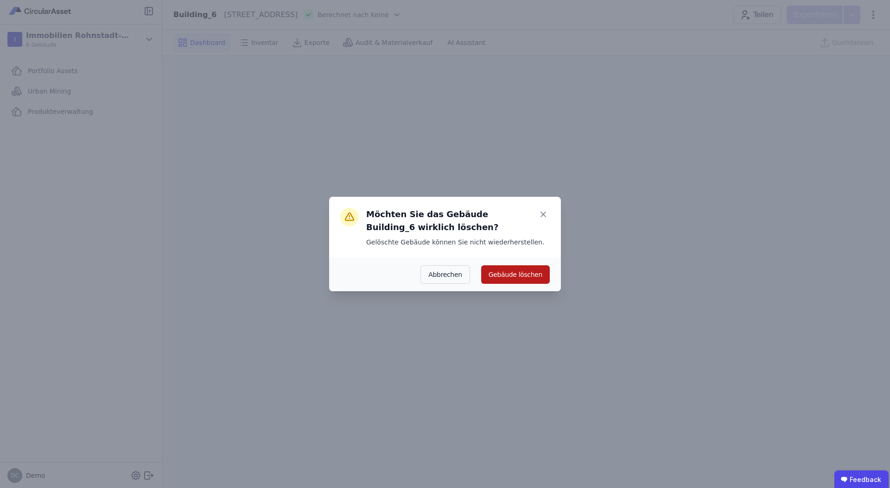
click at [512, 276] on button "Gebäude löschen" at bounding box center [515, 274] width 69 height 19
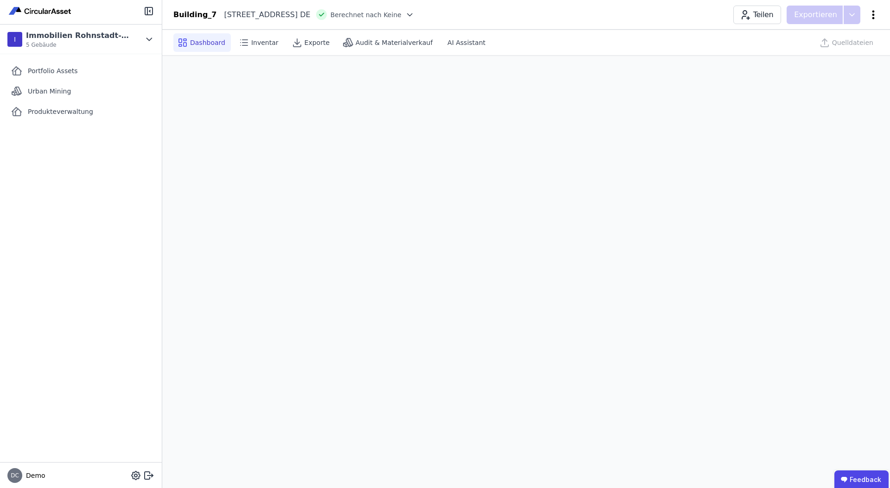
click at [872, 19] on icon at bounding box center [873, 14] width 2 height 9
click at [829, 51] on span "Gebäude löschen" at bounding box center [824, 53] width 57 height 9
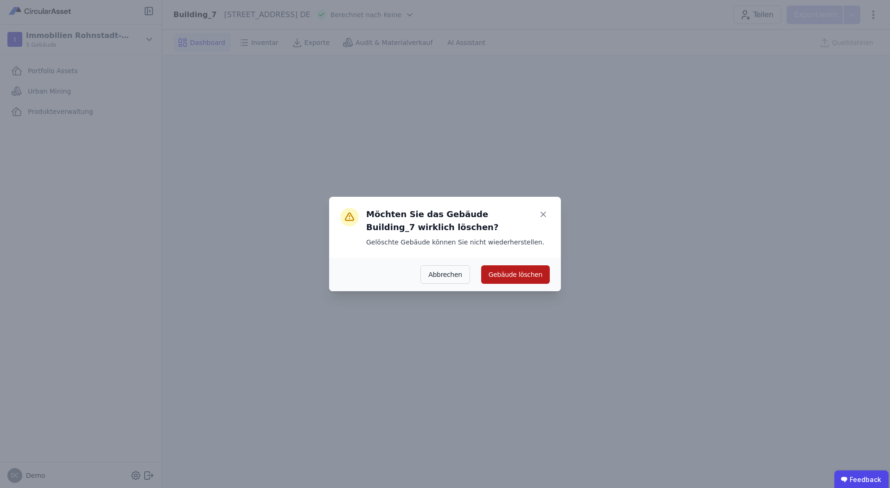
click at [533, 275] on button "Gebäude löschen" at bounding box center [515, 274] width 69 height 19
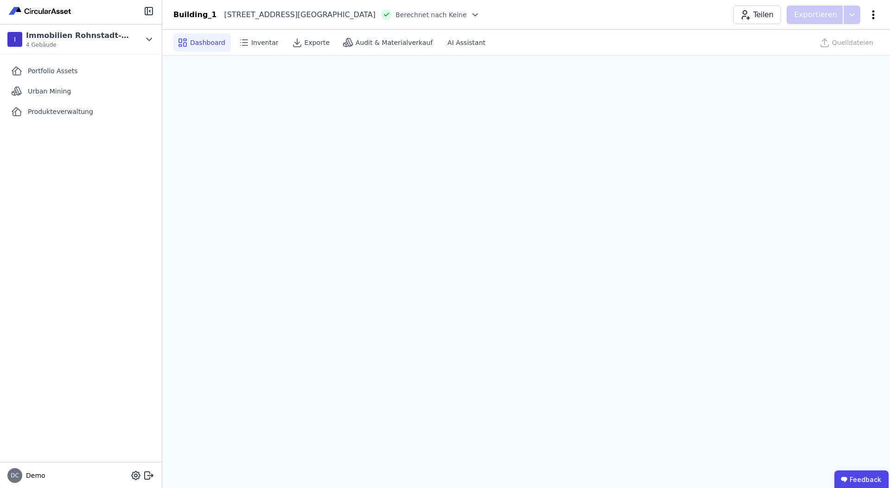
click at [877, 12] on icon at bounding box center [872, 14] width 11 height 11
click at [822, 49] on span "Gebäude löschen" at bounding box center [824, 53] width 57 height 9
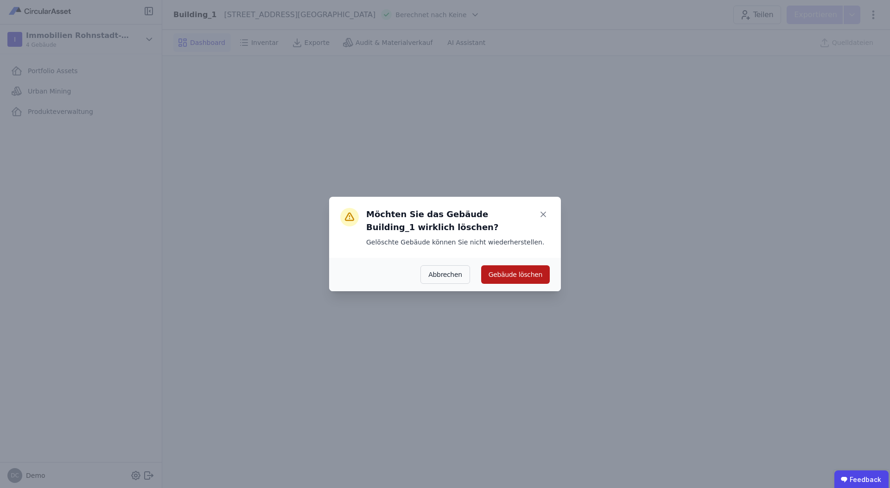
click at [524, 275] on button "Gebäude löschen" at bounding box center [515, 274] width 69 height 19
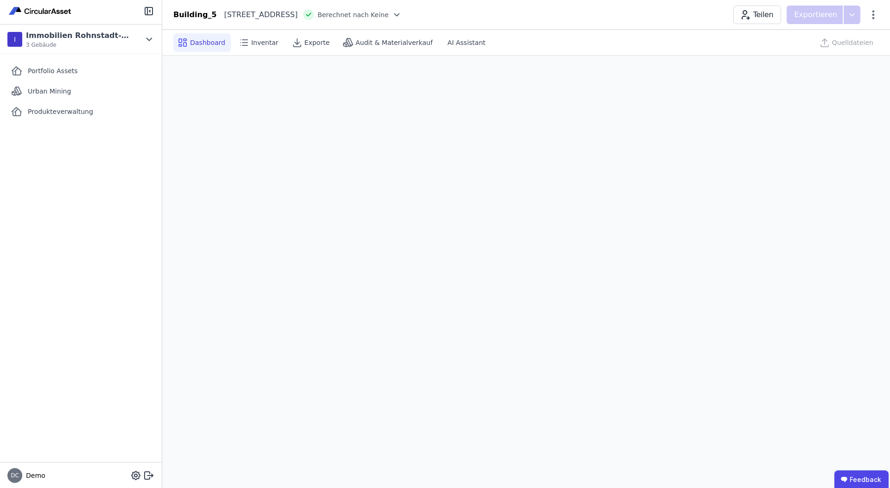
click at [881, 6] on div "Building_5 Berliner Allee 56 13088 Berlin DE Berechnet nach Keine Teilen Export…" at bounding box center [525, 15] width 727 height 19
click at [874, 12] on icon at bounding box center [872, 14] width 11 height 11
click at [812, 52] on span "Gebäude löschen" at bounding box center [824, 53] width 57 height 9
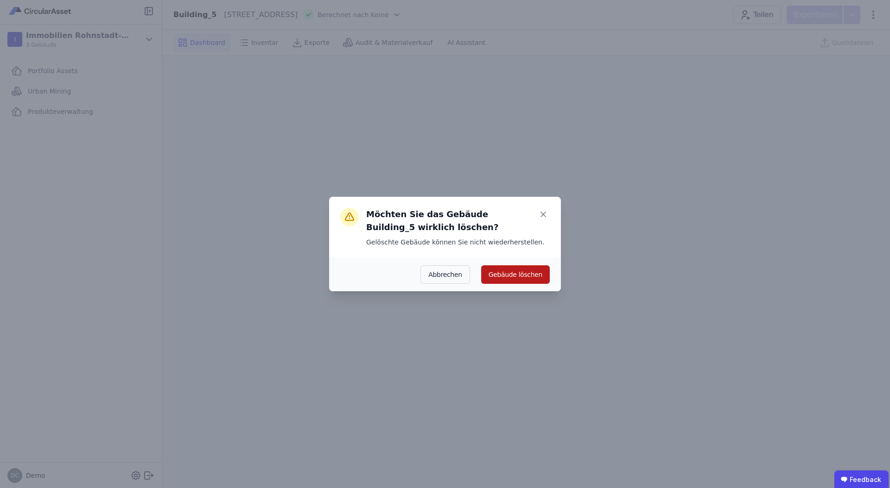
click at [524, 275] on button "Gebäude löschen" at bounding box center [515, 274] width 69 height 19
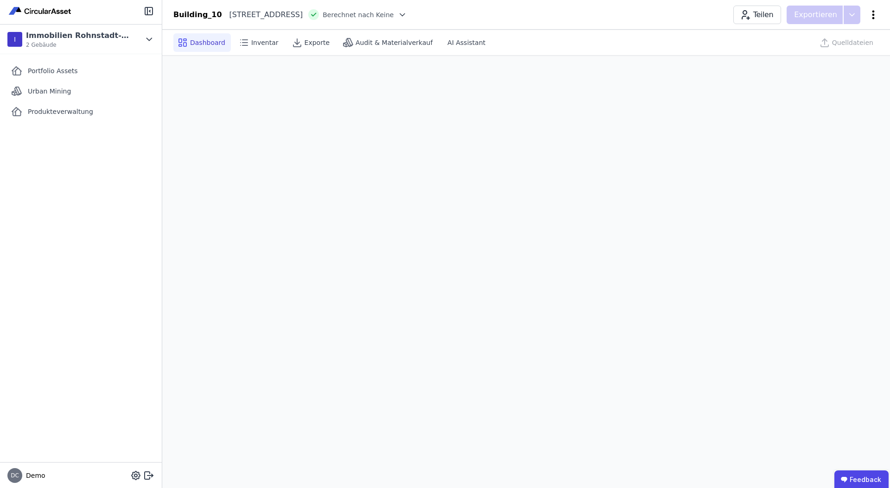
click at [872, 14] on icon at bounding box center [873, 14] width 2 height 9
click at [833, 49] on span "Gebäude löschen" at bounding box center [824, 53] width 57 height 9
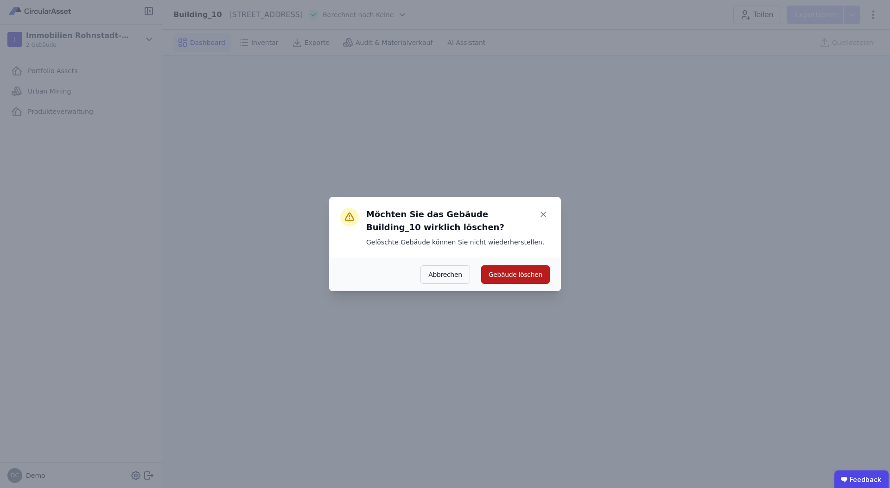
click at [506, 271] on button "Gebäude löschen" at bounding box center [515, 274] width 69 height 19
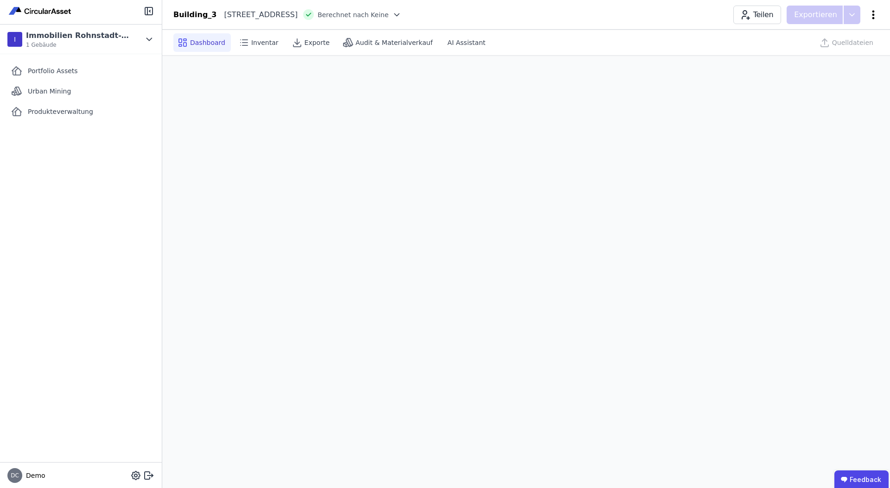
click at [874, 15] on icon at bounding box center [872, 14] width 11 height 11
click at [827, 51] on span "Gebäude löschen" at bounding box center [824, 53] width 57 height 9
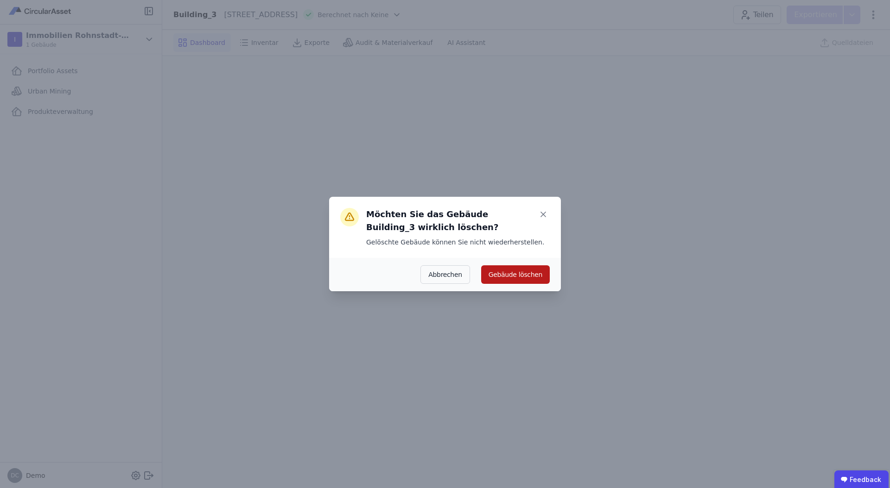
click at [535, 282] on button "Gebäude löschen" at bounding box center [515, 274] width 69 height 19
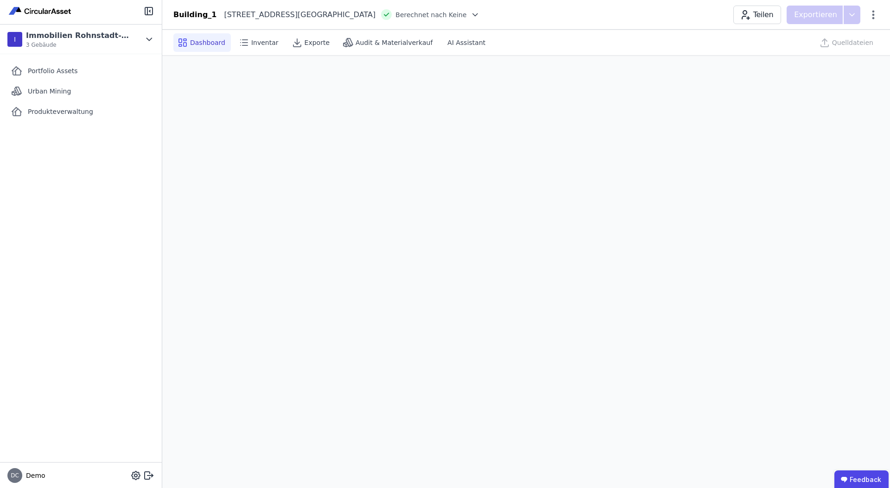
click at [873, 7] on div "Teilen Exportieren" at bounding box center [805, 15] width 145 height 19
click at [872, 11] on icon at bounding box center [873, 14] width 2 height 9
click at [837, 55] on span "Gebäude löschen" at bounding box center [824, 53] width 57 height 9
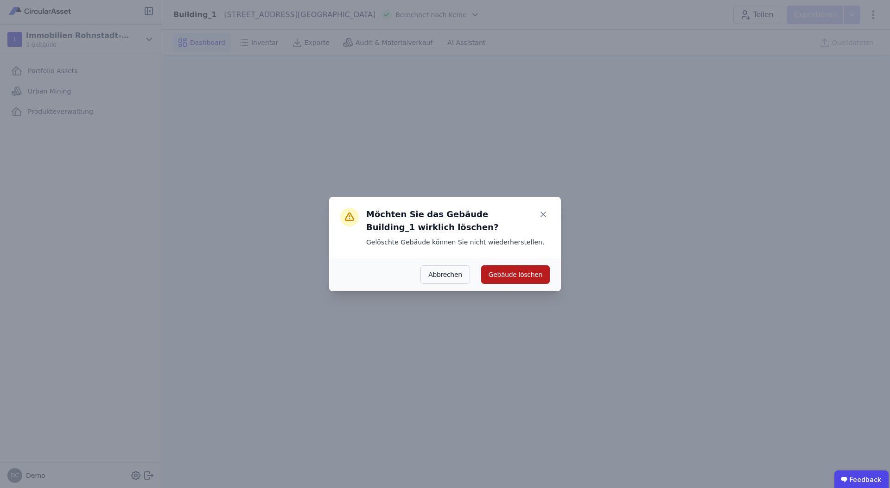
click at [525, 273] on button "Gebäude löschen" at bounding box center [515, 274] width 69 height 19
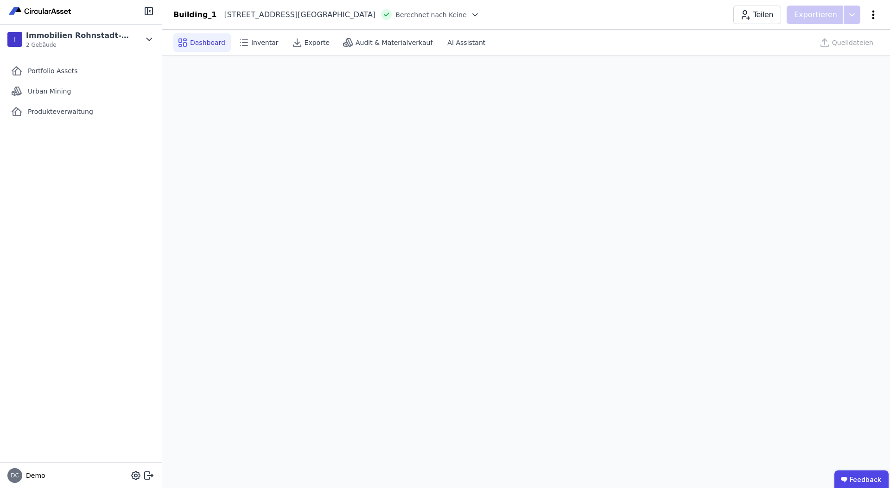
click at [869, 16] on icon at bounding box center [872, 14] width 11 height 11
click at [834, 57] on span "Gebäude löschen" at bounding box center [824, 53] width 57 height 9
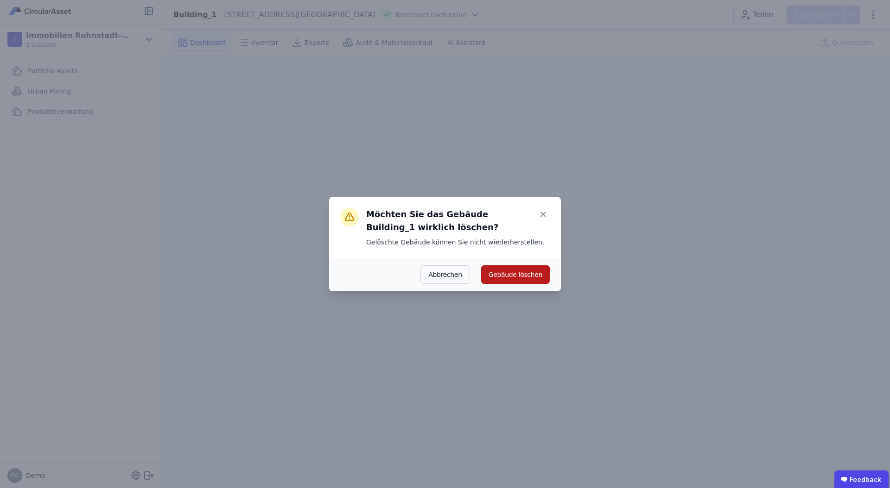
click at [529, 267] on button "Gebäude löschen" at bounding box center [515, 274] width 69 height 19
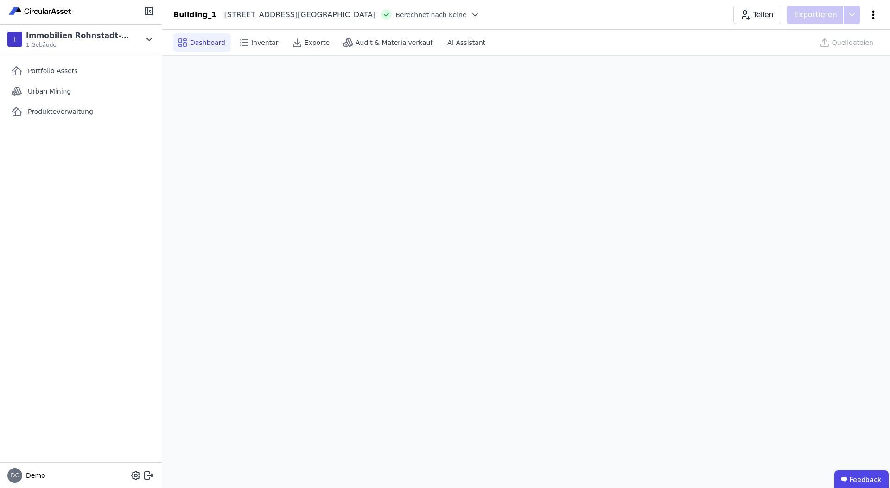
click at [873, 12] on icon at bounding box center [872, 14] width 11 height 11
click at [828, 51] on span "Gebäude löschen" at bounding box center [824, 53] width 57 height 9
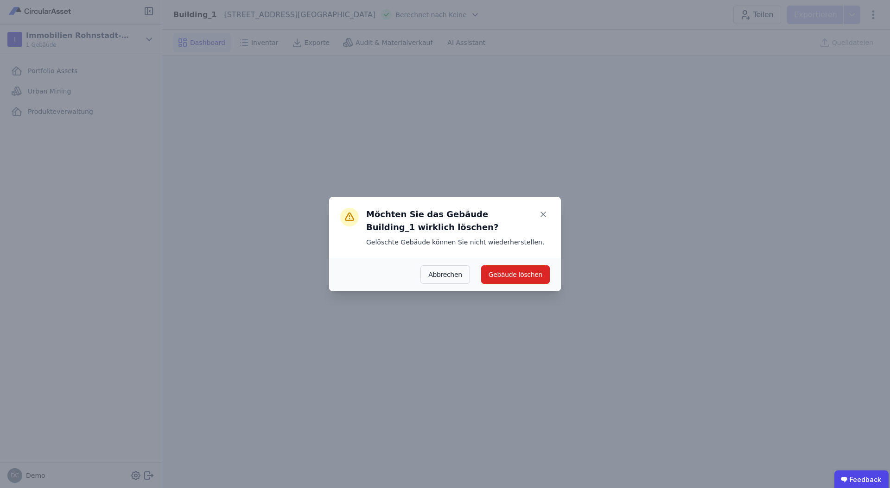
click at [499, 285] on div "Abbrechen Gebäude löschen" at bounding box center [445, 274] width 232 height 33
click at [507, 278] on button "Gebäude löschen" at bounding box center [515, 274] width 69 height 19
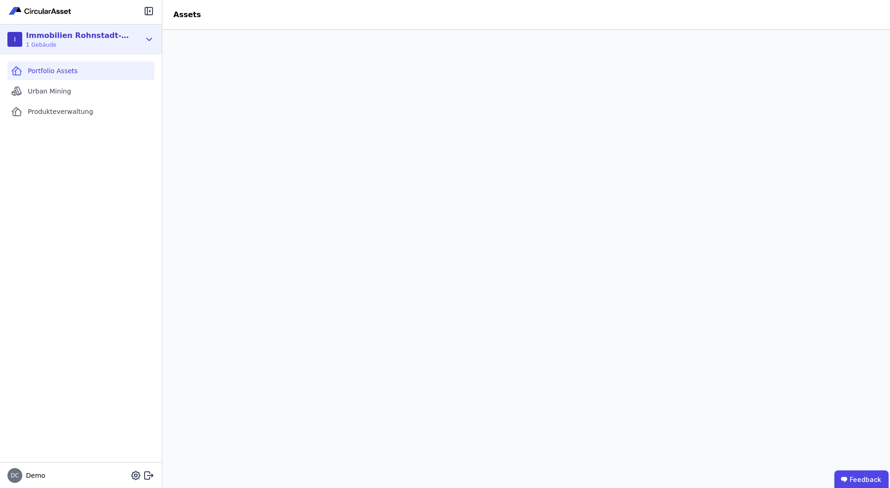
click at [152, 32] on div "I Immobilien Rohnstadt-Burg 1 Gebäude" at bounding box center [81, 40] width 162 height 30
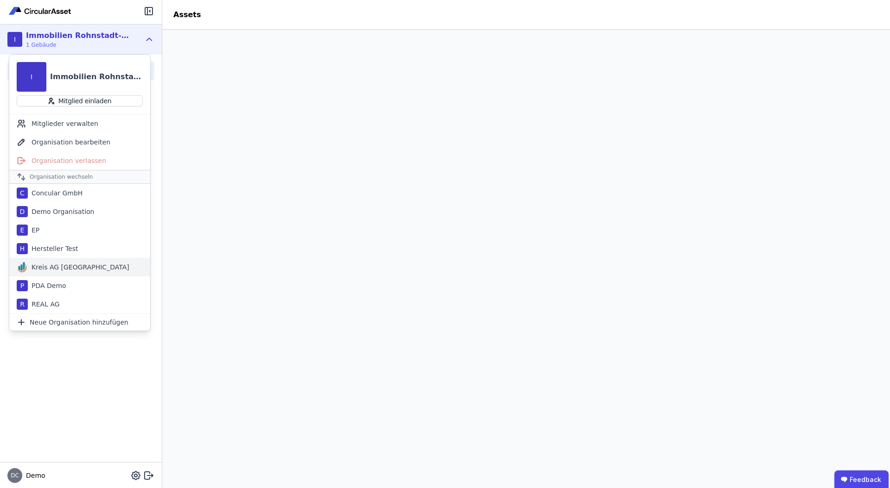
click at [76, 265] on div "Kreis AG [GEOGRAPHIC_DATA]" at bounding box center [78, 267] width 101 height 9
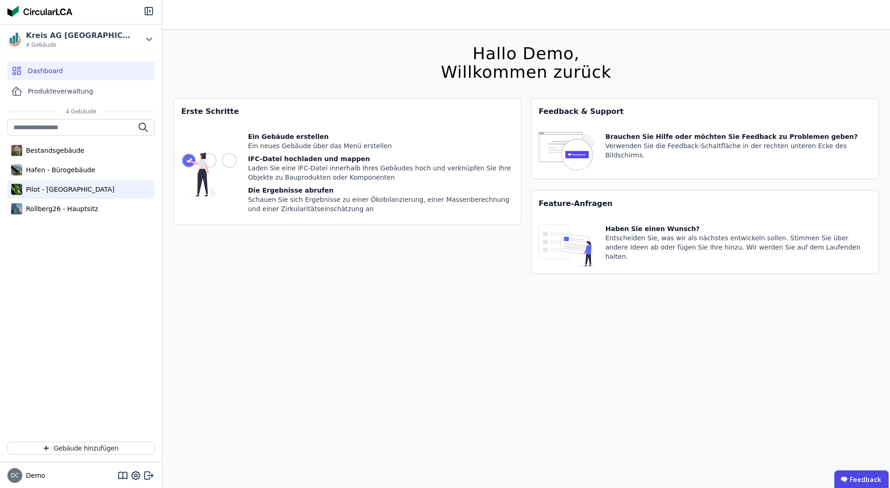
click at [74, 181] on div "Pilot - [GEOGRAPHIC_DATA]" at bounding box center [80, 189] width 147 height 19
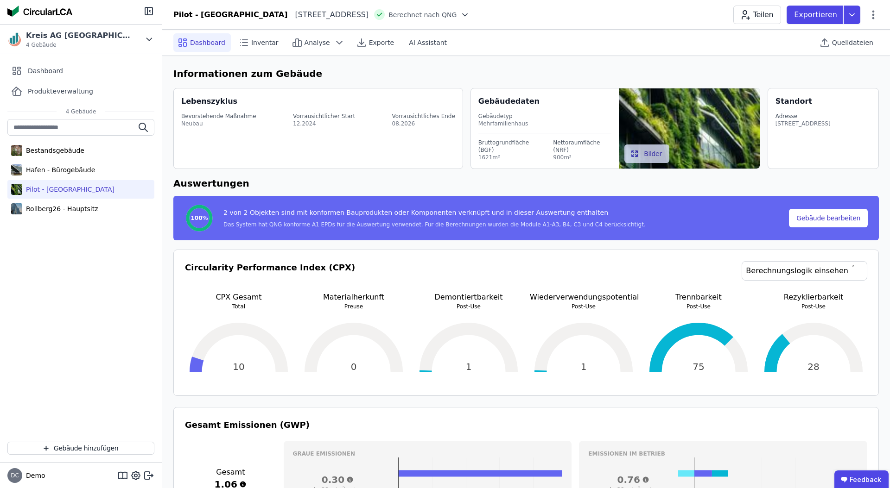
click at [90, 257] on div "Bestandsgebäude Hafen - Bürogebäude [GEOGRAPHIC_DATA] Rollberg26 - Hauptsitz" at bounding box center [81, 277] width 162 height 316
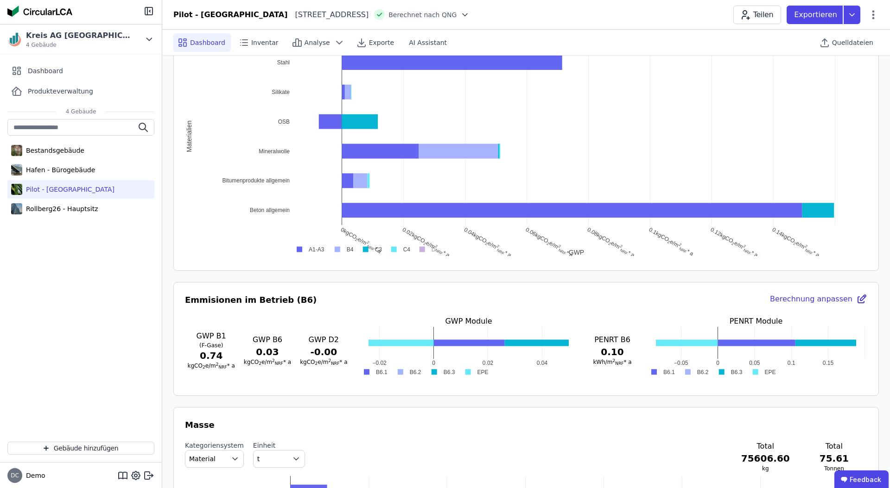
scroll to position [892, 0]
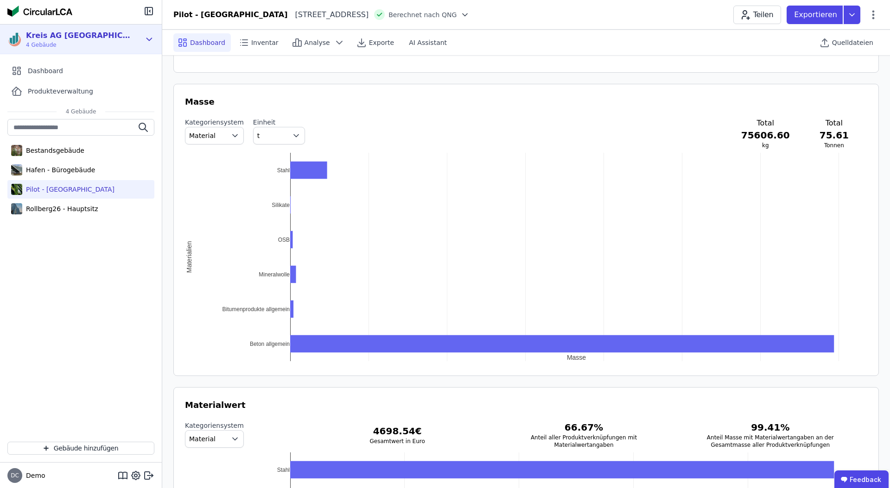
click at [152, 39] on icon at bounding box center [149, 39] width 10 height 11
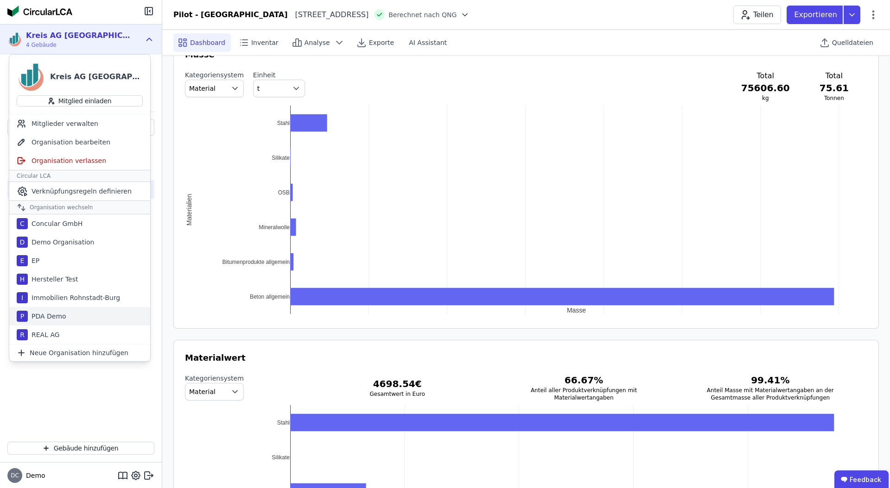
scroll to position [947, 0]
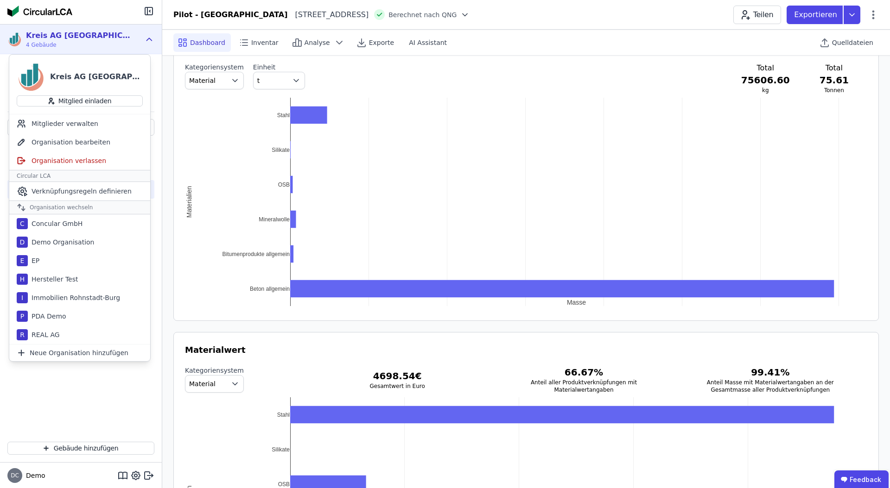
click at [132, 408] on div "Bestandsgebäude Hafen - Bürogebäude Pilot - Green Building Rollberg26 - Hauptsi…" at bounding box center [81, 277] width 162 height 316
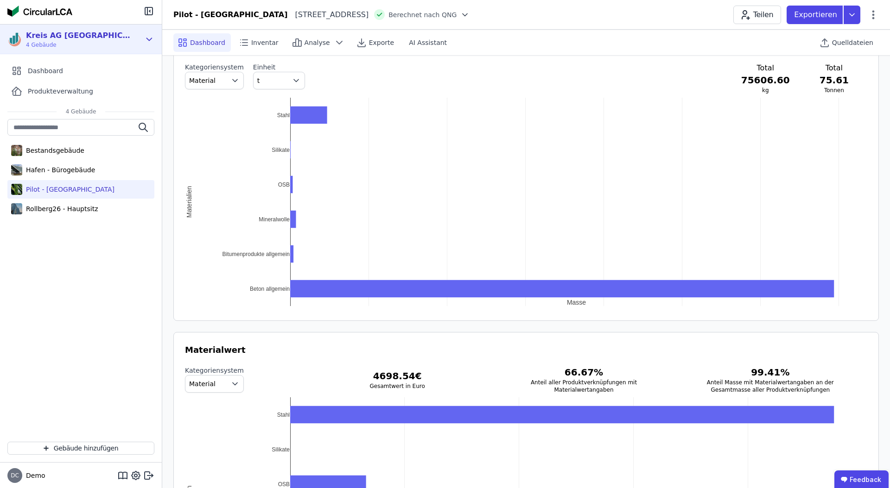
click at [146, 40] on icon at bounding box center [149, 39] width 10 height 11
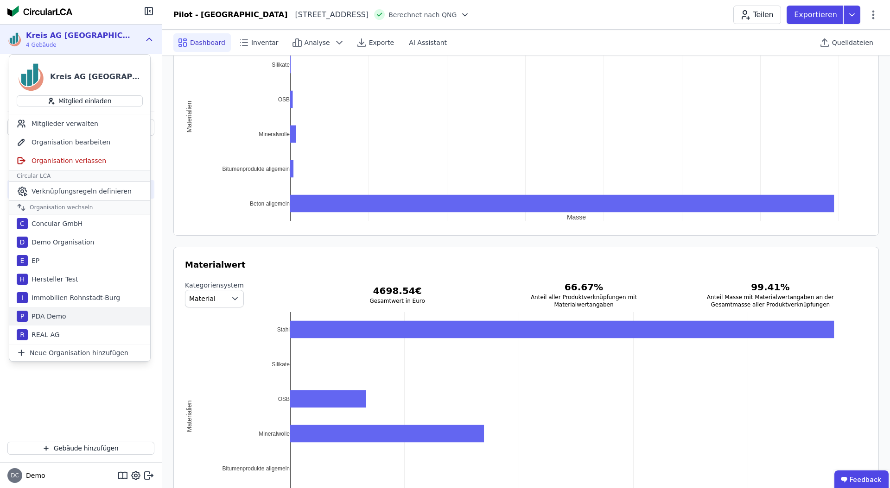
scroll to position [1100, 0]
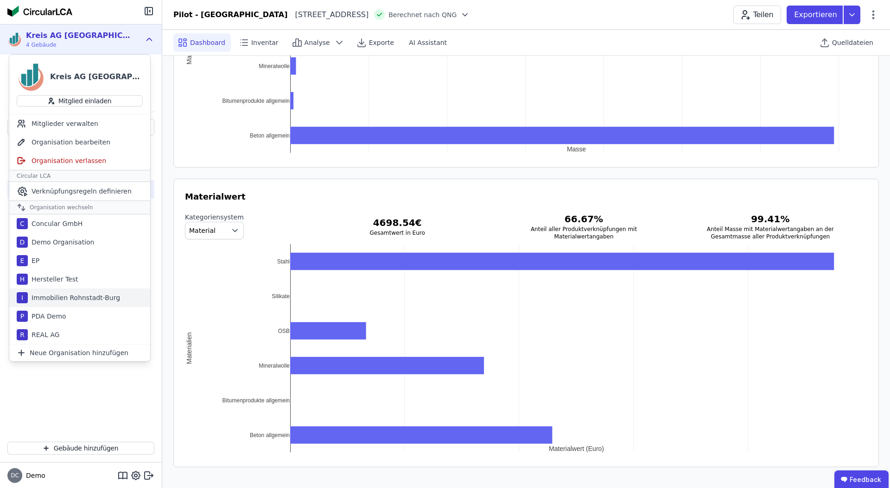
click at [104, 295] on div "Immobilien Rohnstadt-Burg" at bounding box center [74, 297] width 92 height 9
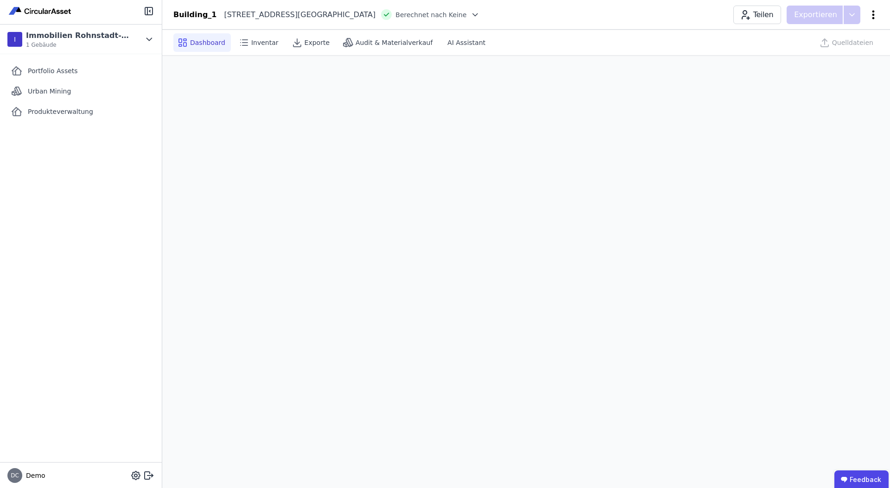
click at [872, 18] on icon at bounding box center [873, 14] width 2 height 9
click at [833, 51] on span "Gebäude löschen" at bounding box center [824, 53] width 57 height 9
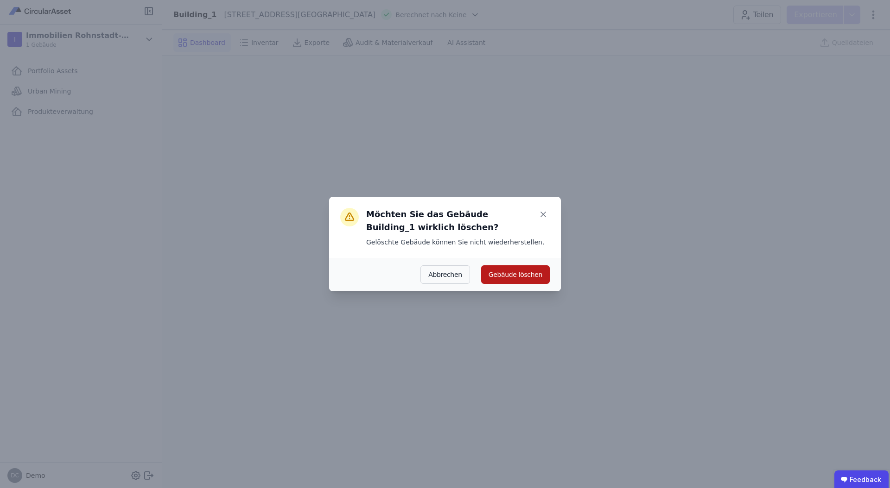
click at [510, 278] on button "Gebäude löschen" at bounding box center [515, 274] width 69 height 19
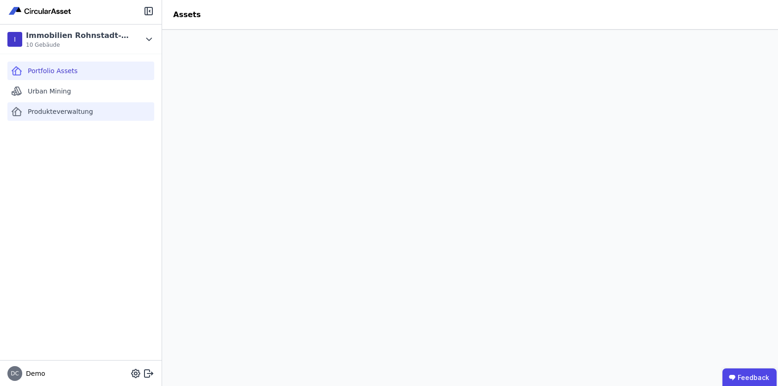
click at [50, 115] on span "Produkteverwaltung" at bounding box center [60, 111] width 65 height 9
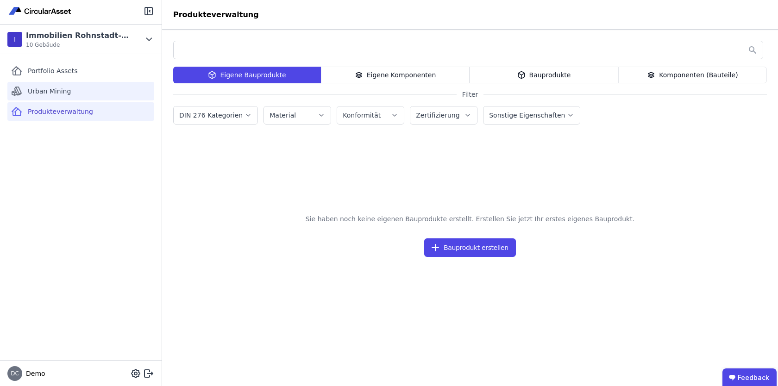
click at [66, 88] on span "Urban Mining" at bounding box center [49, 91] width 43 height 9
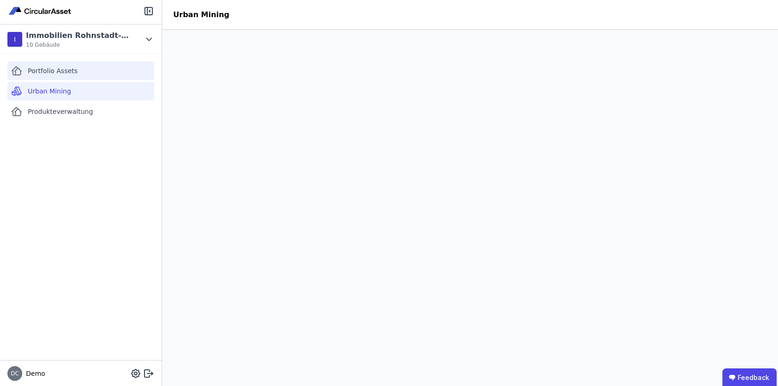
click at [64, 75] on span "Portfolio Assets" at bounding box center [53, 70] width 50 height 9
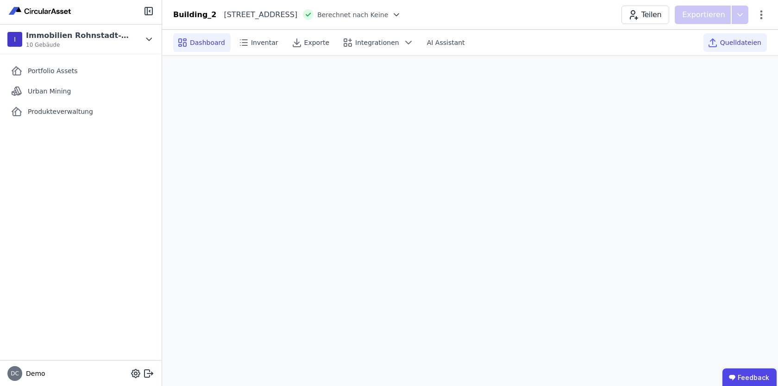
click at [743, 38] on span "Quelldateien" at bounding box center [741, 42] width 41 height 9
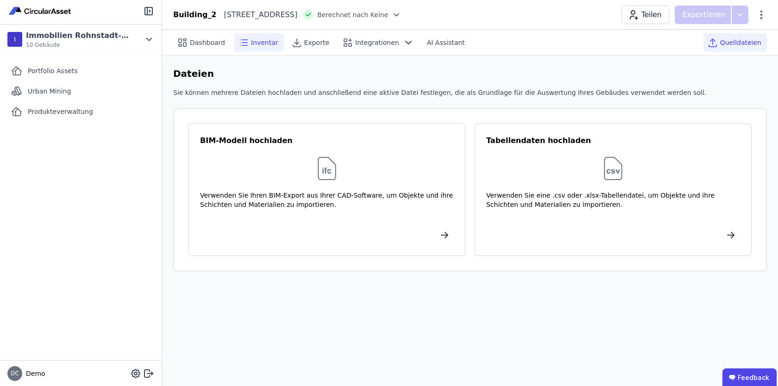
click at [266, 38] on span "Inventar" at bounding box center [264, 42] width 27 height 9
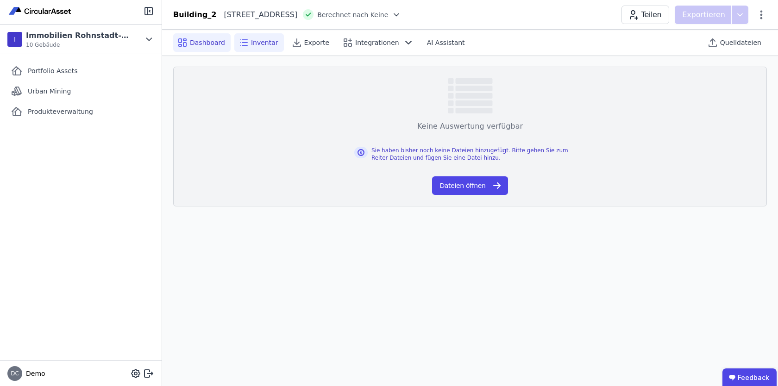
click at [211, 45] on span "Dashboard" at bounding box center [207, 42] width 35 height 9
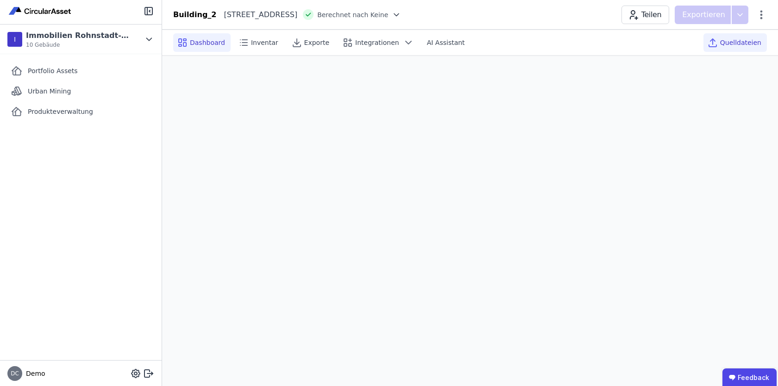
click at [719, 39] on icon at bounding box center [713, 42] width 11 height 11
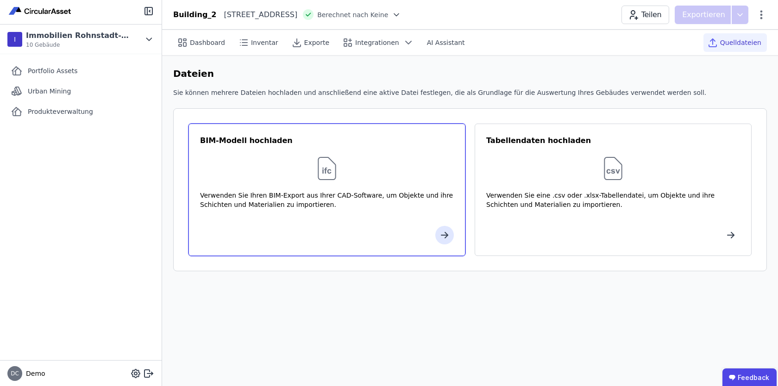
click at [336, 183] on div "BIM-Modell hochladen Verwenden Sie Ihren BIM-Export aus Ihrer CAD-Software, um …" at bounding box center [327, 190] width 277 height 133
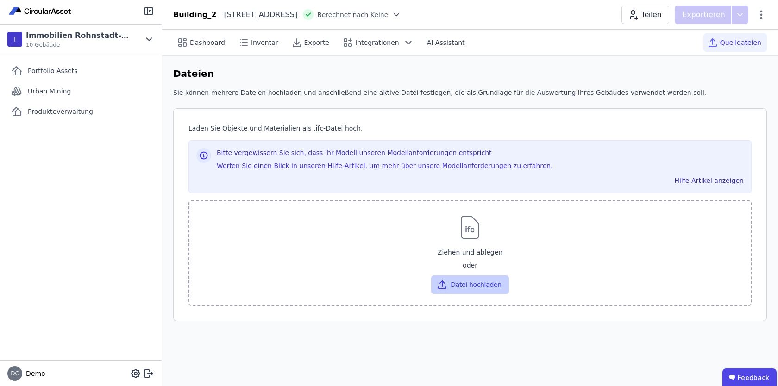
click at [481, 284] on button "Datei hochladen" at bounding box center [469, 285] width 77 height 19
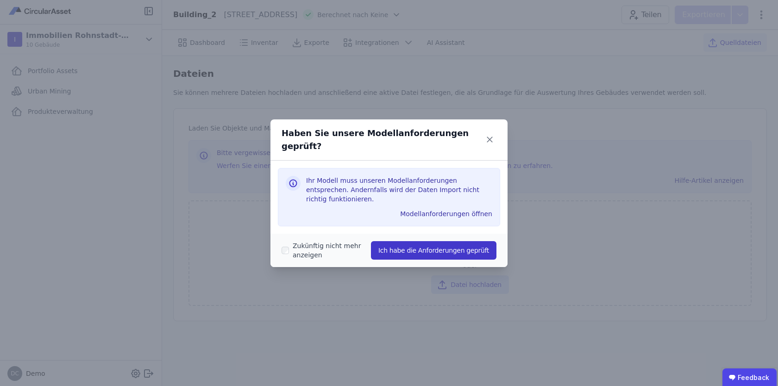
click at [449, 243] on button "Ich habe die Anforderungen geprüft" at bounding box center [434, 250] width 126 height 19
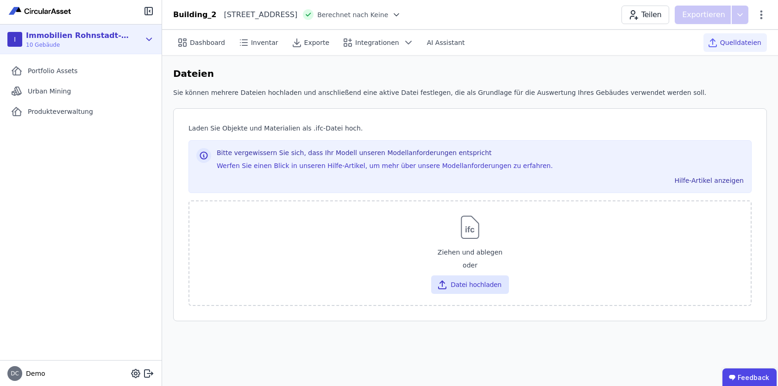
click at [152, 39] on icon at bounding box center [149, 39] width 10 height 11
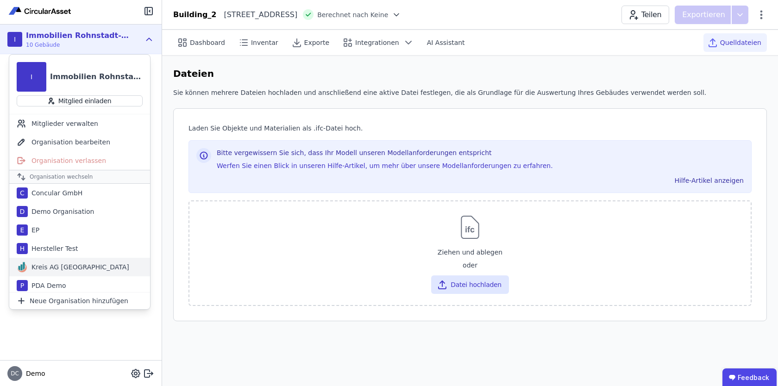
click at [65, 267] on div "Kreis AG Germany" at bounding box center [78, 267] width 101 height 9
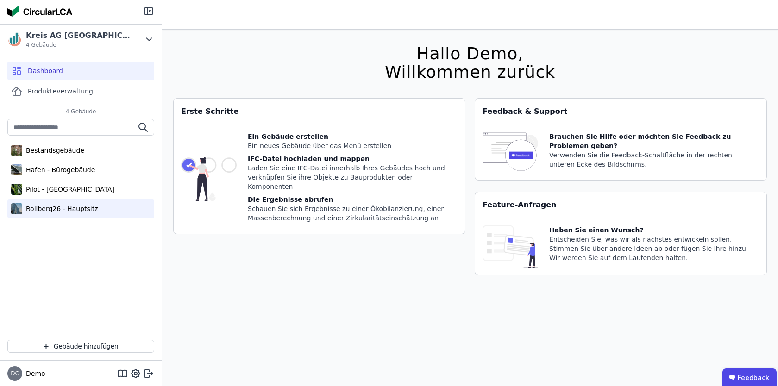
click at [62, 209] on div "Rollberg26 - Hauptsitz" at bounding box center [60, 208] width 76 height 9
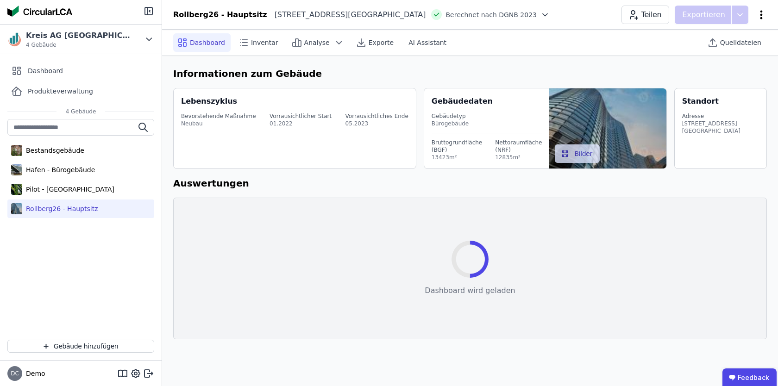
click at [760, 10] on icon at bounding box center [761, 14] width 11 height 11
click at [616, 53] on div "Dashboard Inventar Analyse Exporte AI Assistant Quelldateien" at bounding box center [470, 42] width 594 height 25
click at [728, 36] on div "Quelldateien" at bounding box center [735, 42] width 63 height 19
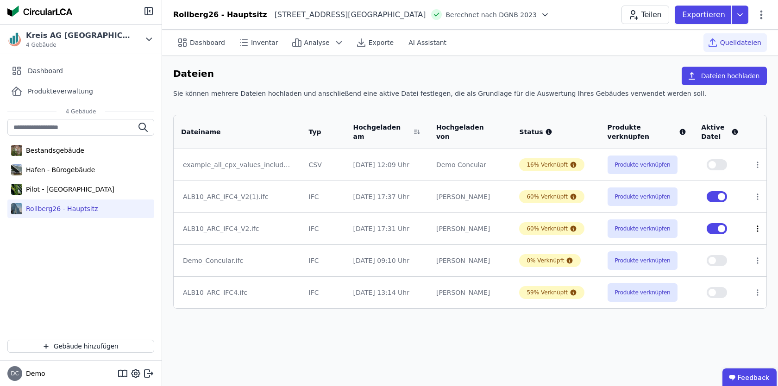
click at [758, 228] on icon at bounding box center [758, 229] width 8 height 8
click at [715, 214] on link "Herunterladen" at bounding box center [710, 212] width 93 height 15
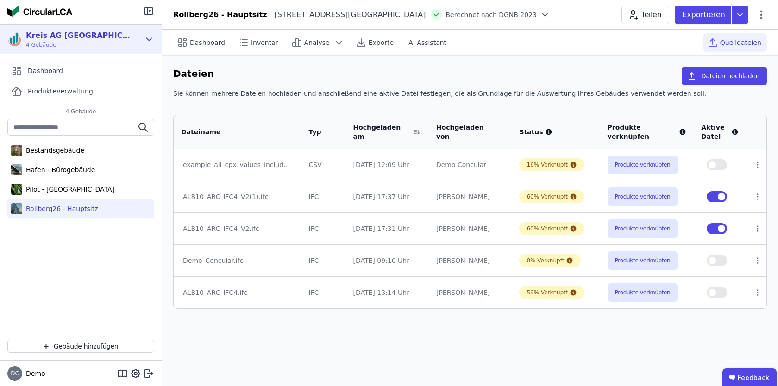
click at [150, 46] on div "Kreis AG Germany 4 Gebäude" at bounding box center [81, 40] width 162 height 30
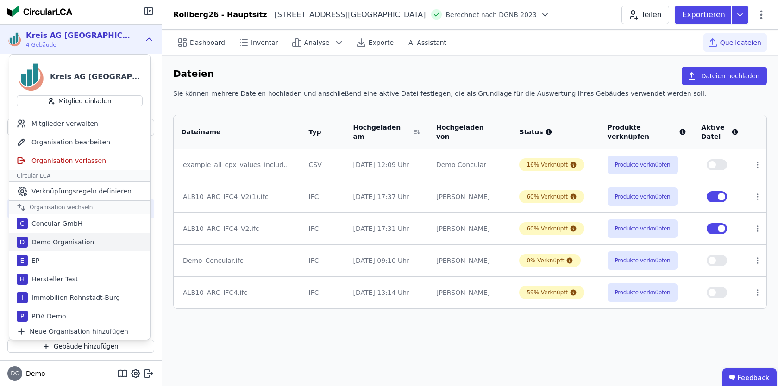
scroll to position [21, 0]
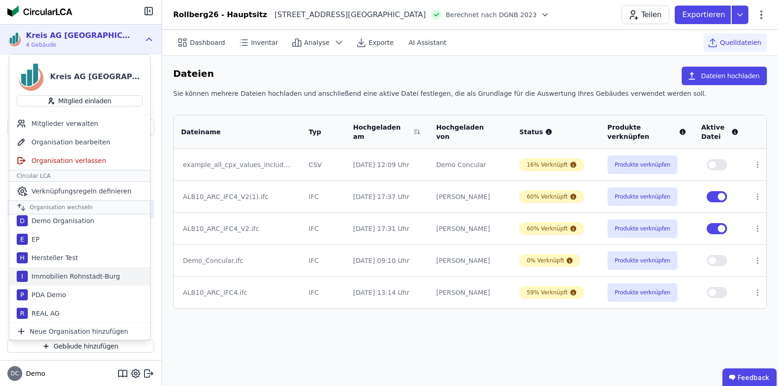
click at [83, 273] on div "Immobilien Rohnstadt-Burg" at bounding box center [74, 276] width 92 height 9
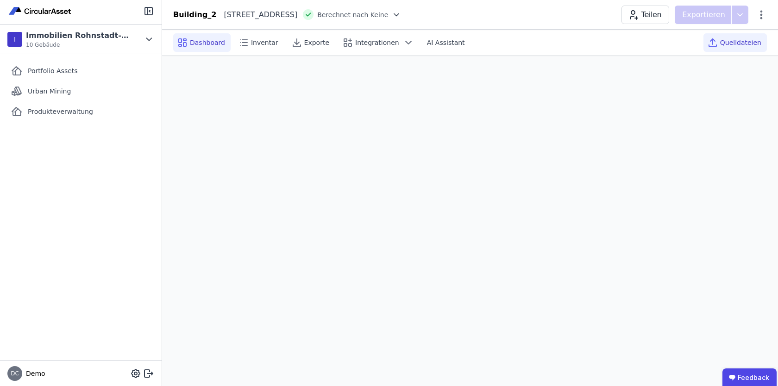
click at [749, 38] on span "Quelldateien" at bounding box center [741, 42] width 41 height 9
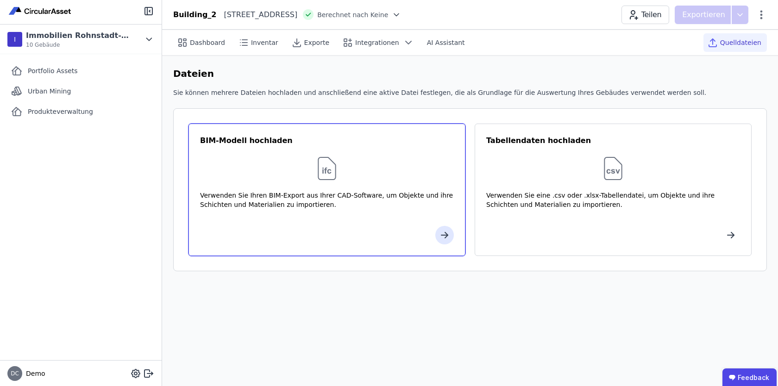
click at [286, 208] on div "Verwenden Sie Ihren BIM-Export aus Ihrer CAD-Software, um Objekte und ihre Schi…" at bounding box center [327, 205] width 254 height 28
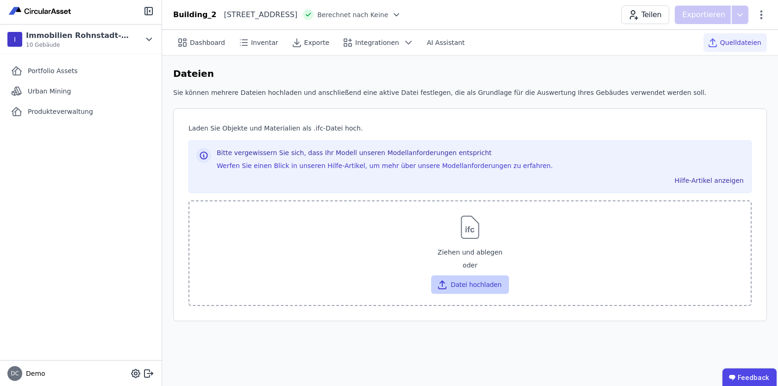
click at [444, 278] on button "Datei hochladen" at bounding box center [469, 285] width 77 height 19
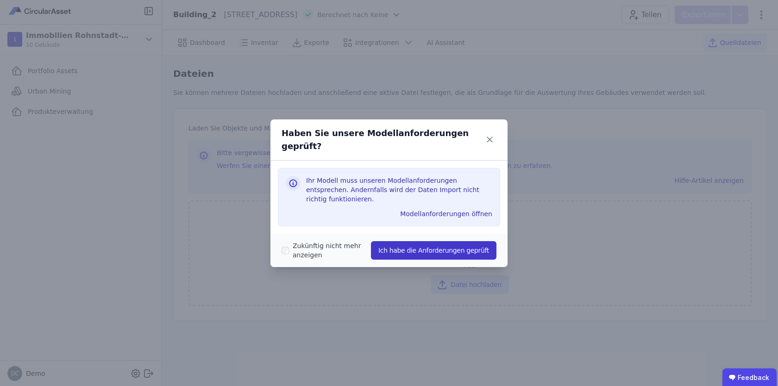
click at [449, 241] on button "Ich habe die Anforderungen geprüft" at bounding box center [434, 250] width 126 height 19
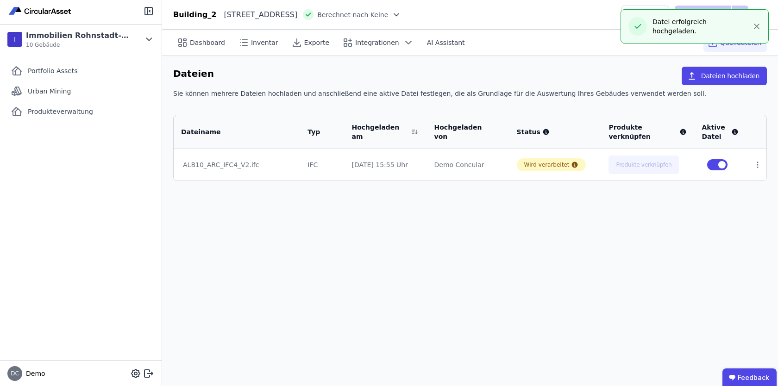
click at [101, 169] on div "Portfolio Assets Urban Mining Produkteverwaltung" at bounding box center [81, 207] width 162 height 306
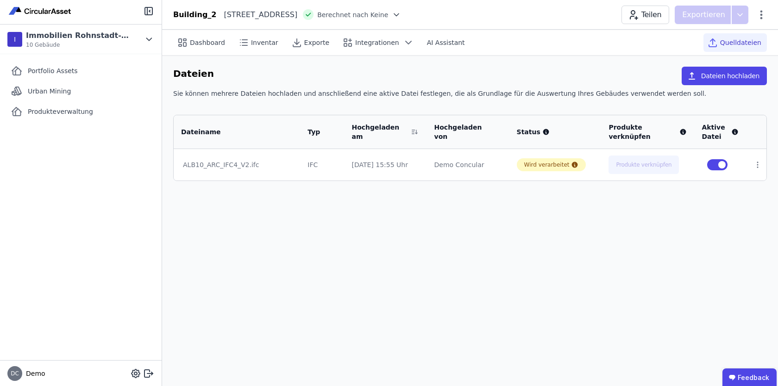
click at [417, 79] on div "Dateien Dateien hochladen" at bounding box center [470, 78] width 594 height 22
click at [401, 13] on div at bounding box center [394, 14] width 13 height 9
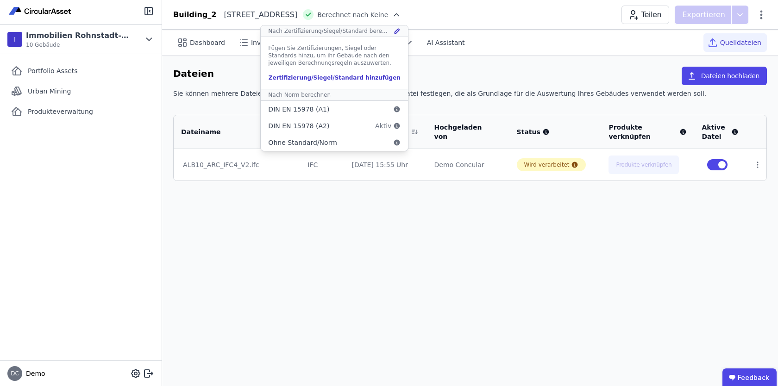
click at [508, 63] on div "Dateien Dateien hochladen Sie können mehrere Dateien hochladen und anschließend…" at bounding box center [470, 124] width 616 height 137
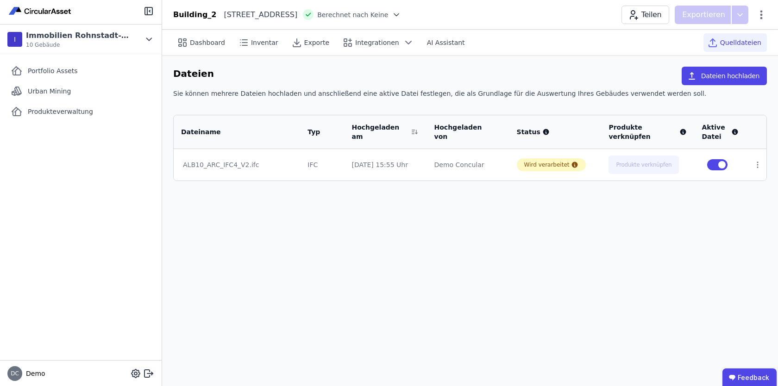
click at [439, 61] on div "Dateien Dateien hochladen Sie können mehrere Dateien hochladen und anschließend…" at bounding box center [470, 124] width 616 height 137
click at [296, 69] on div "Dateien Dateien hochladen" at bounding box center [470, 78] width 594 height 22
click at [594, 62] on div "Dateien Dateien hochladen Sie können mehrere Dateien hochladen und anschließend…" at bounding box center [470, 124] width 616 height 137
click at [377, 97] on div "Sie können mehrere Dateien hochladen und anschließend eine aktive Datei festleg…" at bounding box center [470, 97] width 594 height 17
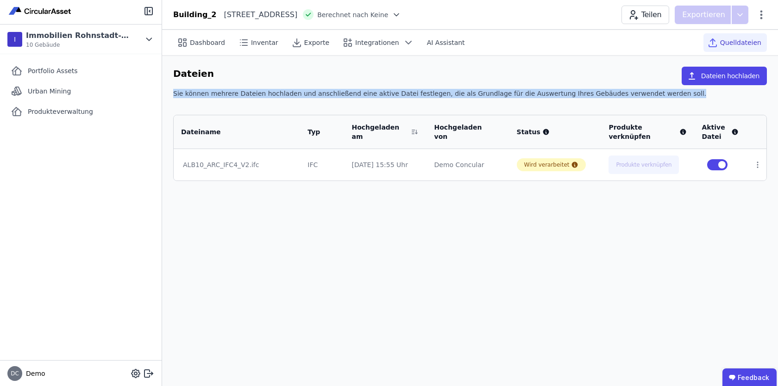
click at [377, 97] on div "Sie können mehrere Dateien hochladen und anschließend eine aktive Datei festleg…" at bounding box center [470, 97] width 594 height 17
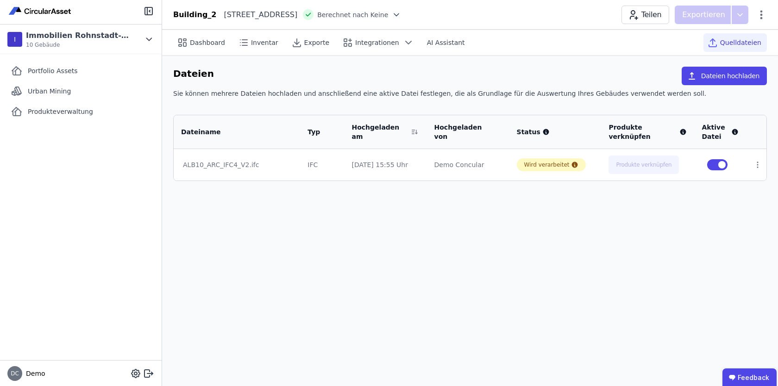
click at [410, 77] on div "Dateien Dateien hochladen" at bounding box center [470, 78] width 594 height 22
click at [403, 90] on div "Sie können mehrere Dateien hochladen und anschließend eine aktive Datei festleg…" at bounding box center [470, 97] width 594 height 17
click at [76, 90] on div "Urban Mining" at bounding box center [80, 91] width 147 height 19
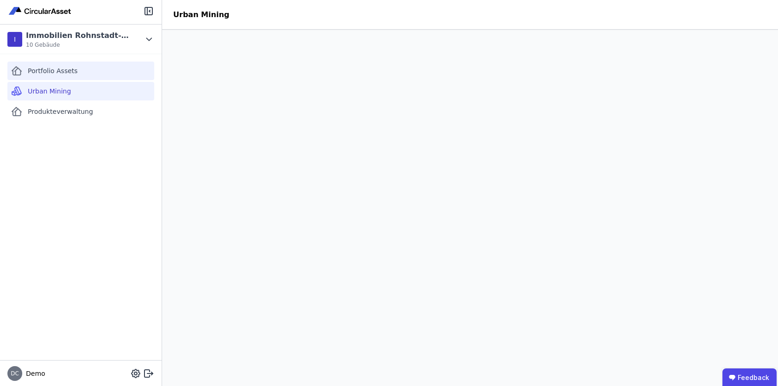
click at [90, 70] on div "Portfolio Assets" at bounding box center [80, 71] width 147 height 19
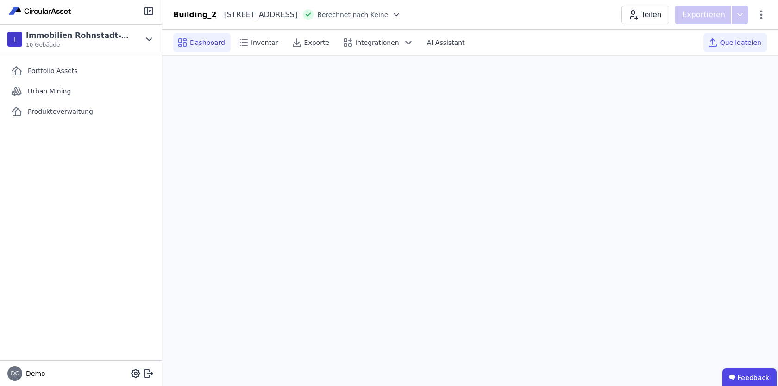
click at [730, 41] on span "Quelldateien" at bounding box center [741, 42] width 41 height 9
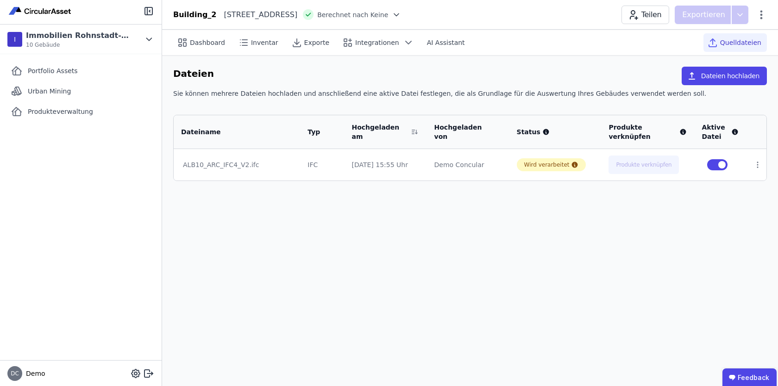
click at [633, 197] on div "Dashboard Inventar Exporte Integrationen AI Assistant Quelldateien Dateien Date…" at bounding box center [470, 208] width 616 height 357
click at [505, 214] on div "Dashboard Inventar Exporte Integrationen AI Assistant Quelldateien Dateien Date…" at bounding box center [470, 208] width 616 height 357
click at [557, 104] on div "Sie können mehrere Dateien hochladen und anschließend eine aktive Datei festleg…" at bounding box center [470, 97] width 594 height 17
click at [351, 72] on div "Dateien Dateien hochladen" at bounding box center [470, 78] width 594 height 22
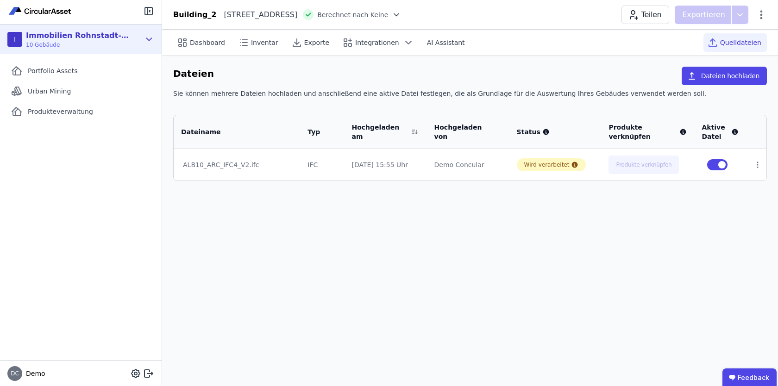
click at [150, 29] on div "I Immobilien Rohnstadt-Burg 10 Gebäude" at bounding box center [81, 40] width 162 height 30
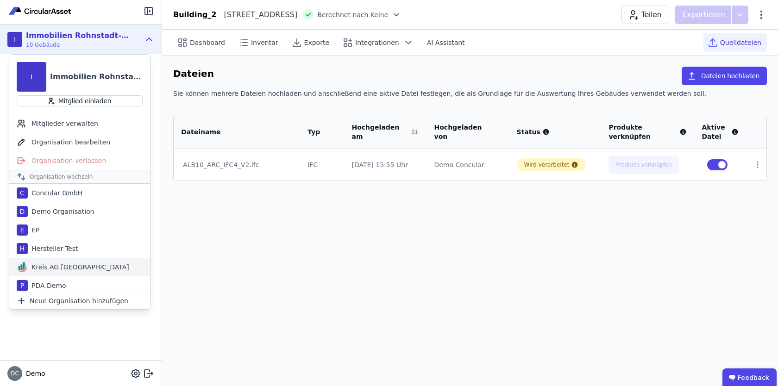
click at [61, 266] on div "Kreis AG Germany" at bounding box center [78, 267] width 101 height 9
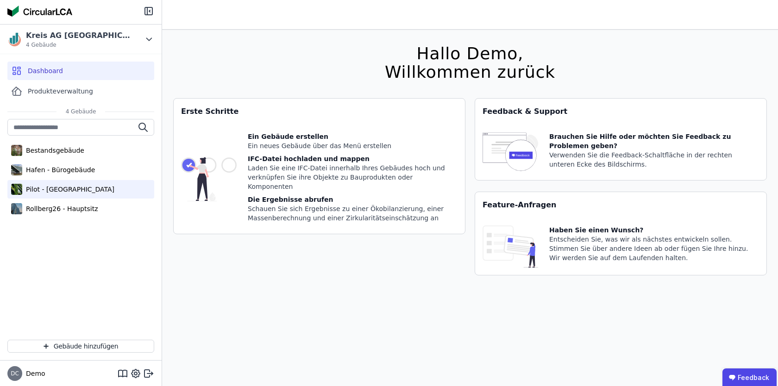
click at [51, 185] on div "Pilot - Green Building" at bounding box center [68, 189] width 92 height 9
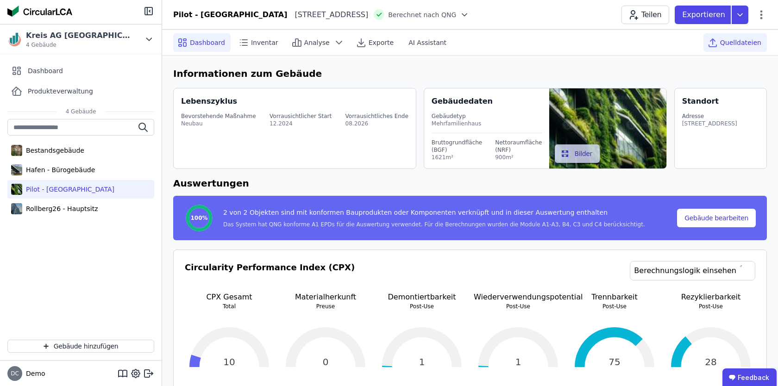
click at [735, 47] on div "Quelldateien" at bounding box center [735, 42] width 63 height 19
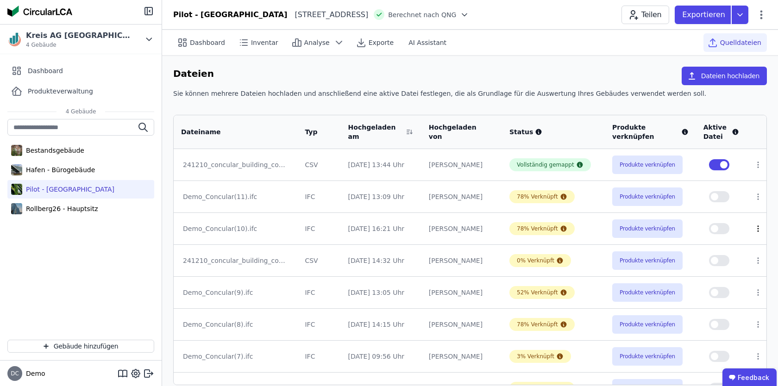
click at [756, 228] on icon at bounding box center [758, 229] width 8 height 8
click at [687, 214] on link "Herunterladen" at bounding box center [710, 212] width 93 height 15
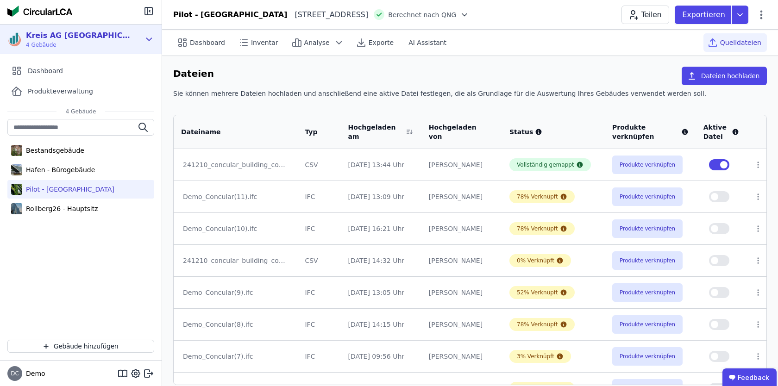
click at [155, 37] on div "Kreis AG Germany 4 Gebäude" at bounding box center [81, 40] width 162 height 30
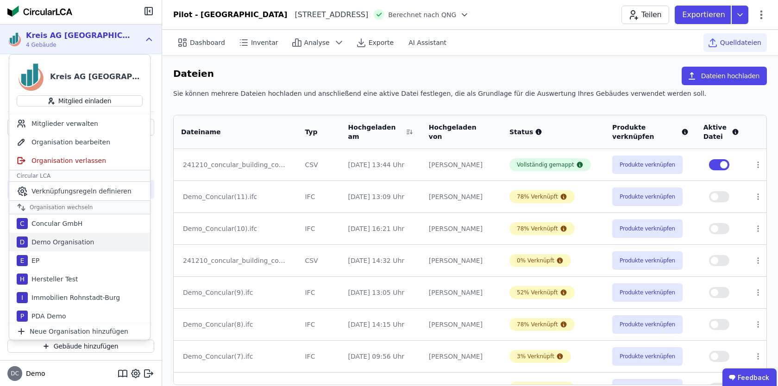
scroll to position [21, 0]
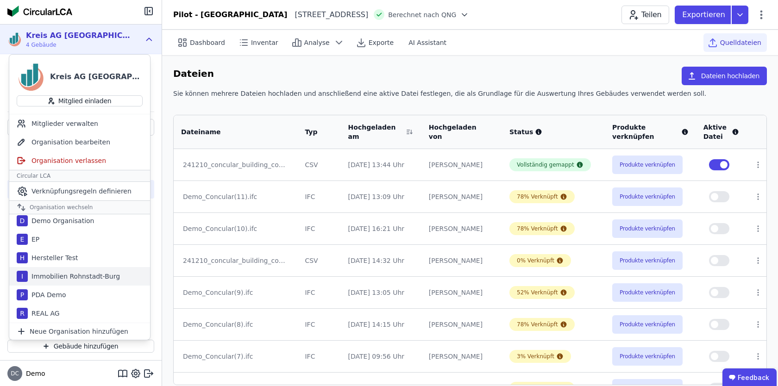
click at [95, 280] on div "Immobilien Rohnstadt-Burg" at bounding box center [74, 276] width 92 height 9
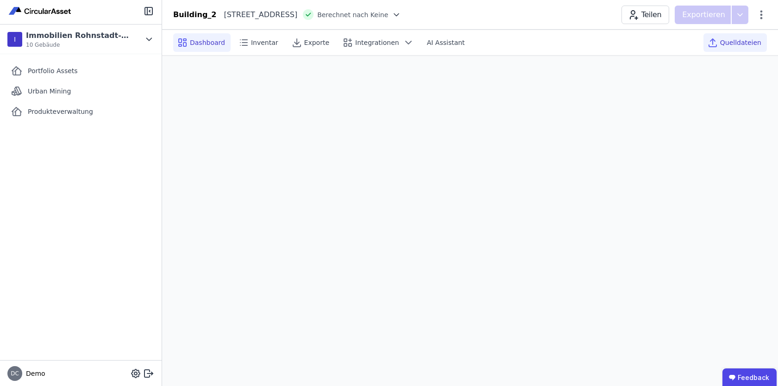
click at [727, 46] on span "Quelldateien" at bounding box center [741, 42] width 41 height 9
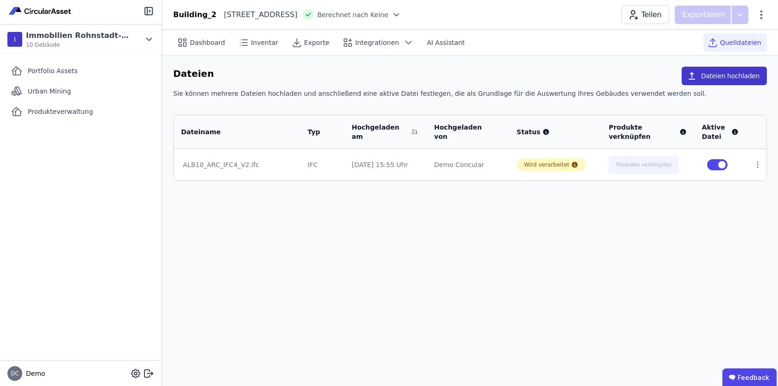
click at [697, 76] on icon "button" at bounding box center [692, 75] width 9 height 9
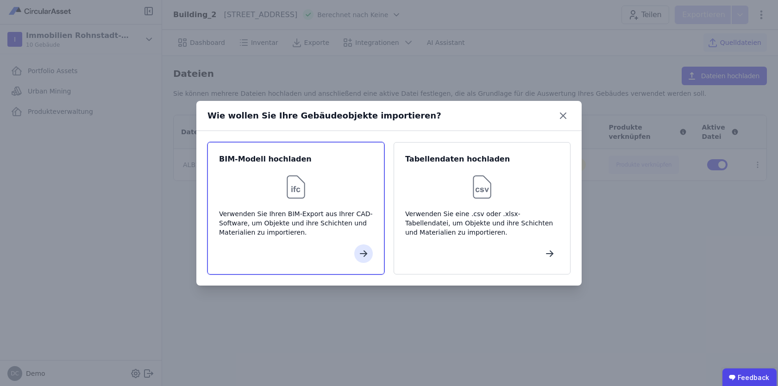
click at [324, 210] on div "Verwenden Sie Ihren BIM-Export aus Ihrer CAD-Software, um Objekte und ihre Schi…" at bounding box center [296, 223] width 154 height 28
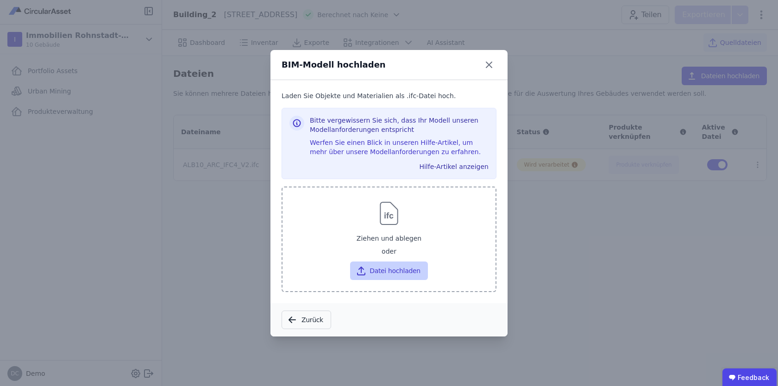
click at [397, 270] on button "Datei hochladen" at bounding box center [388, 271] width 77 height 19
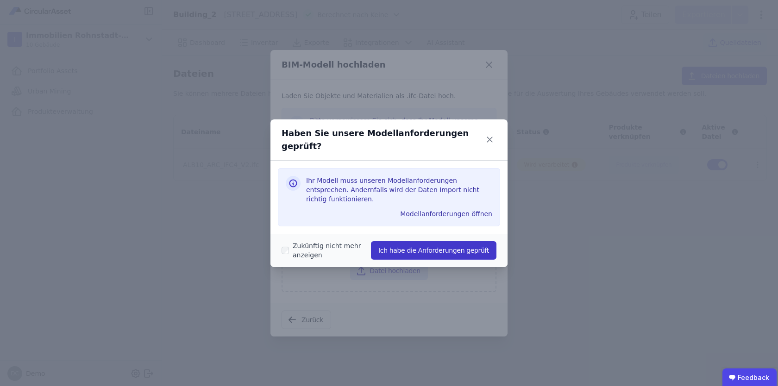
click at [425, 241] on button "Ich habe die Anforderungen geprüft" at bounding box center [434, 250] width 126 height 19
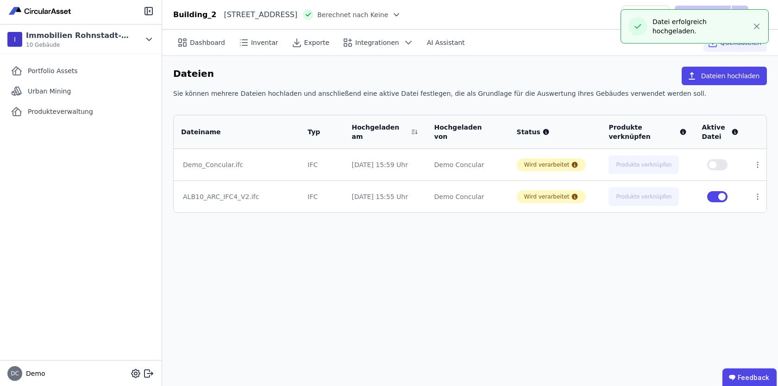
click at [700, 235] on div "Dashboard Inventar Exporte Integrationen AI Assistant Quelldateien Dateien Date…" at bounding box center [470, 208] width 616 height 357
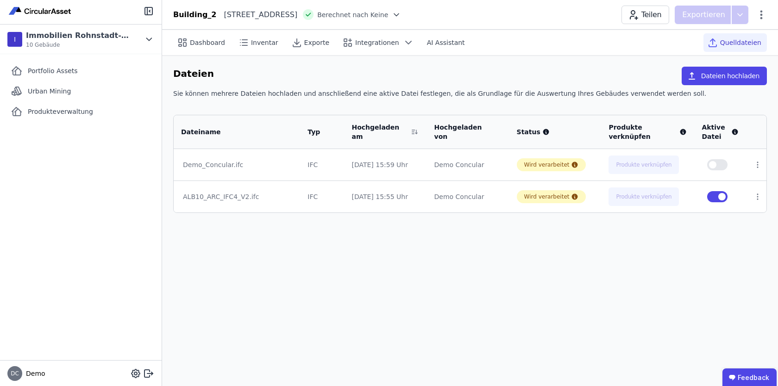
click at [639, 229] on div "Dashboard Inventar Exporte Integrationen AI Assistant Quelldateien Dateien Date…" at bounding box center [470, 208] width 616 height 357
click at [589, 263] on div "Dashboard Inventar Exporte Integrationen AI Assistant Quelldateien Dateien Date…" at bounding box center [470, 208] width 616 height 357
click at [329, 307] on div "Dashboard Inventar Exporte Integrationen AI Assistant Quelldateien Dateien Date…" at bounding box center [470, 208] width 616 height 357
click at [245, 43] on icon at bounding box center [244, 43] width 5 height 0
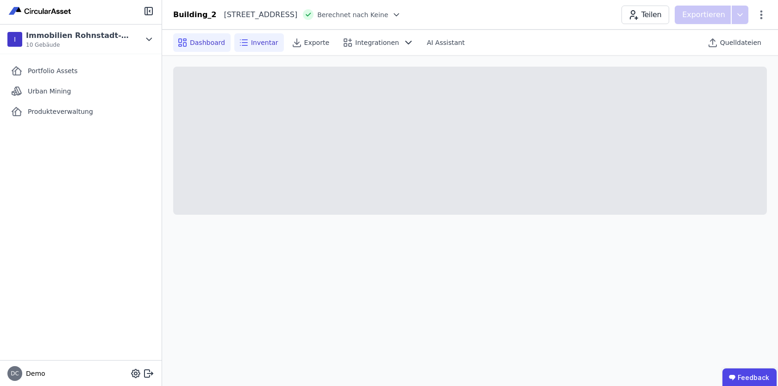
click at [188, 38] on icon at bounding box center [182, 42] width 11 height 11
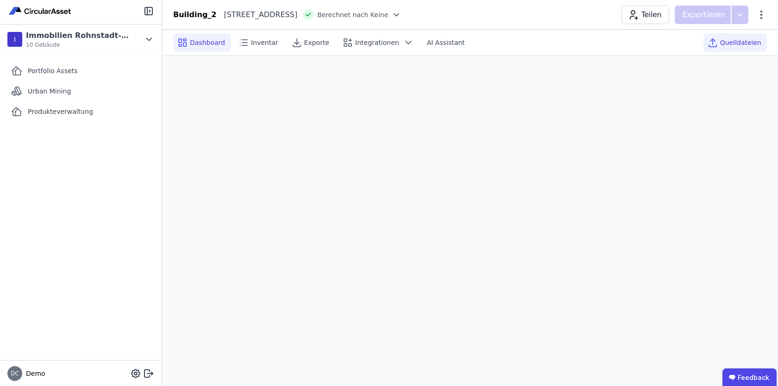
click at [722, 46] on div "Quelldateien" at bounding box center [735, 42] width 63 height 19
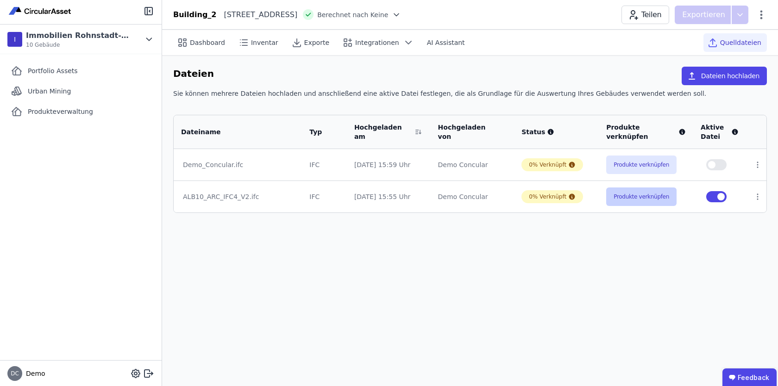
click at [651, 198] on button "Produkte verknüpfen" at bounding box center [642, 197] width 70 height 19
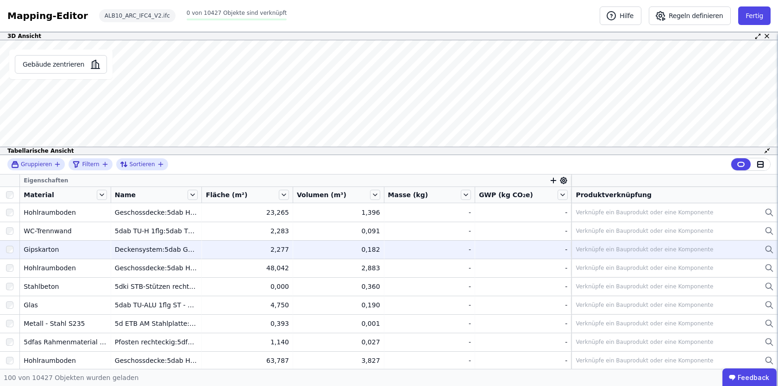
click at [598, 248] on div "Verknüpfe ein Bauprodukt oder eine Komponente" at bounding box center [645, 249] width 138 height 7
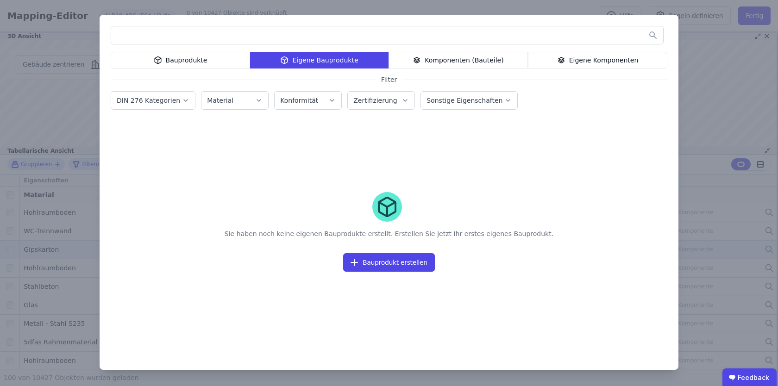
click at [326, 33] on input "text" at bounding box center [387, 35] width 552 height 17
type input "*"
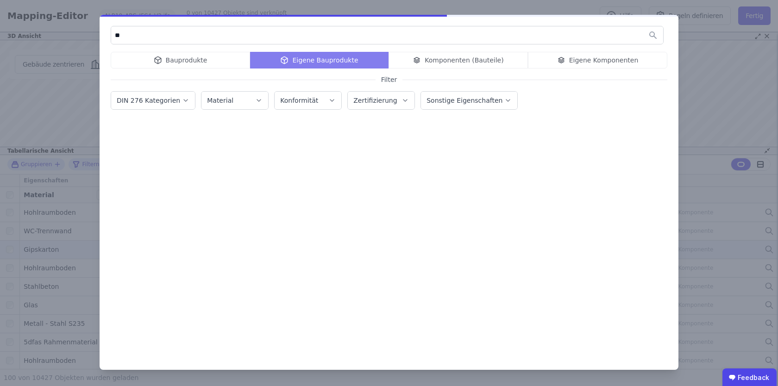
type input "*"
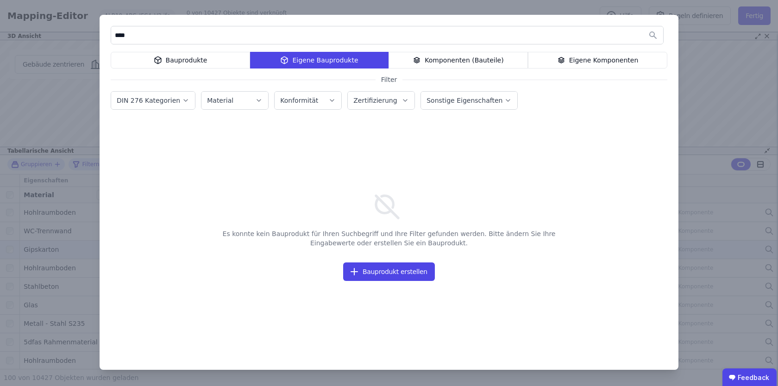
type input "****"
click at [197, 64] on div "Bauprodukte" at bounding box center [180, 60] width 139 height 17
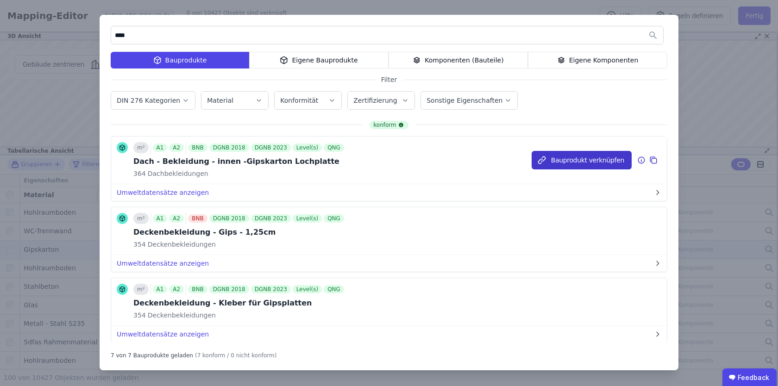
click at [583, 160] on button "Bauprodukt verknüpfen" at bounding box center [582, 160] width 100 height 19
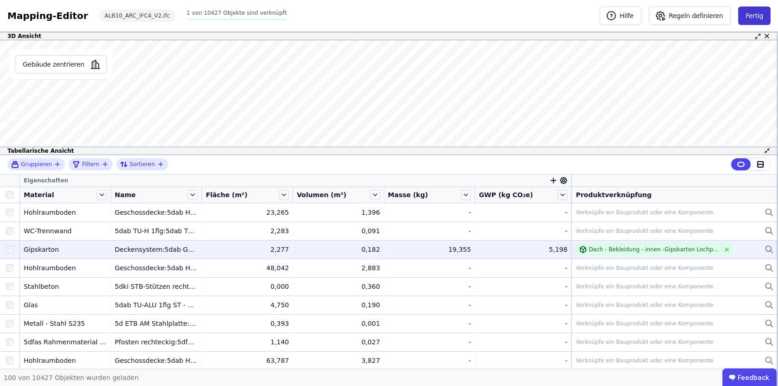
click at [752, 12] on button "Fertig" at bounding box center [755, 15] width 32 height 19
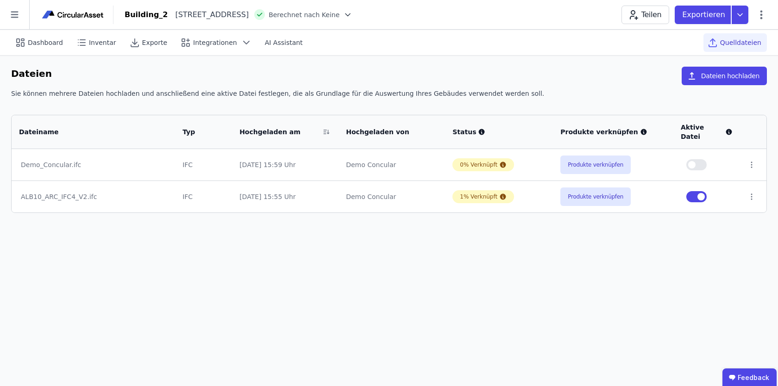
click at [127, 65] on div "Dateien Dateien hochladen Sie können mehrere Dateien hochladen und anschließend…" at bounding box center [389, 140] width 778 height 169
click at [151, 76] on div "Dateien Dateien hochladen" at bounding box center [389, 78] width 756 height 22
click at [13, 25] on icon at bounding box center [14, 14] width 29 height 29
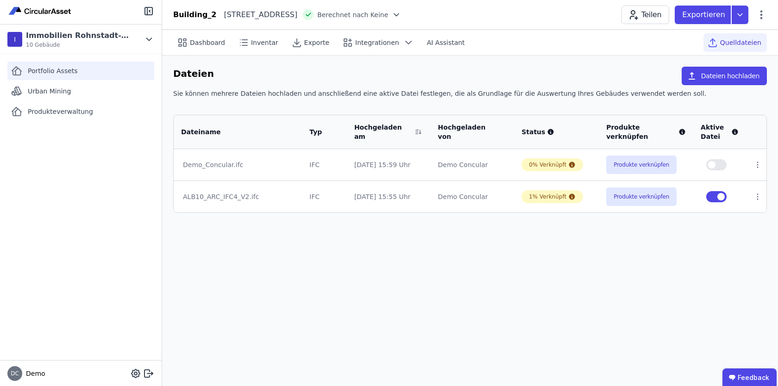
click at [79, 76] on div "Portfolio Assets" at bounding box center [80, 71] width 147 height 19
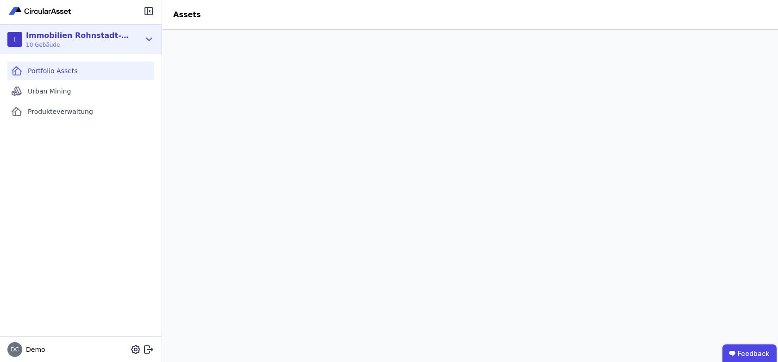
click at [149, 42] on icon at bounding box center [149, 39] width 10 height 11
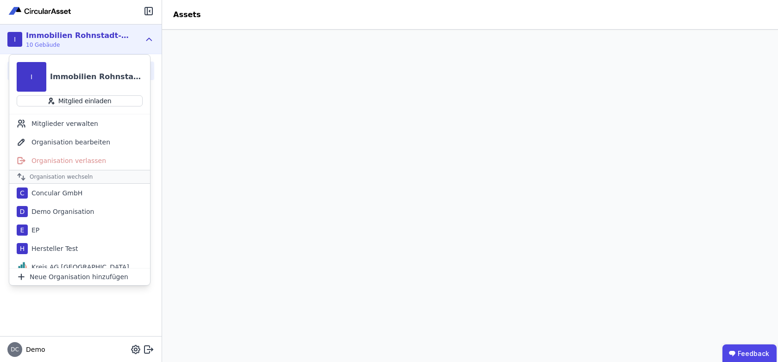
click at [66, 295] on div "Portfolio Assets Urban Mining Produkteverwaltung" at bounding box center [81, 195] width 162 height 282
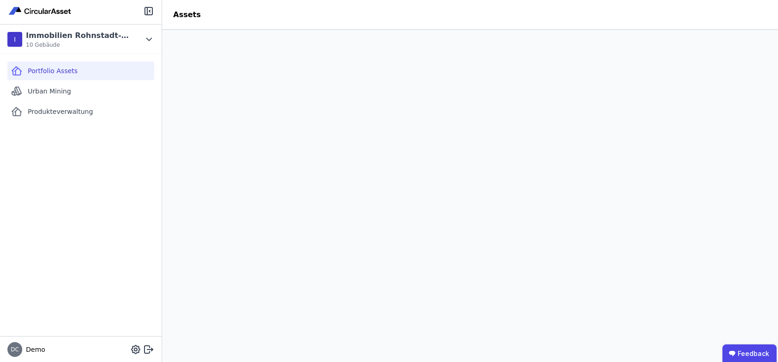
click at [100, 242] on div "Portfolio Assets Urban Mining Produkteverwaltung" at bounding box center [81, 195] width 162 height 282
click at [60, 317] on div "Portfolio Assets Urban Mining Produkteverwaltung" at bounding box center [81, 195] width 162 height 282
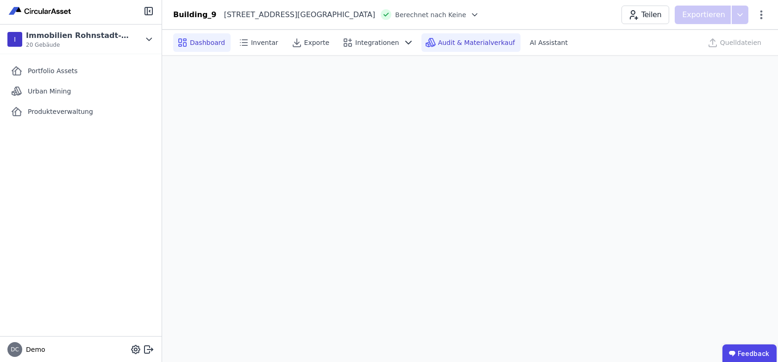
click at [486, 42] on span "Audit & Materialverkauf" at bounding box center [476, 42] width 77 height 9
click at [101, 76] on div "Portfolio Assets" at bounding box center [80, 71] width 147 height 19
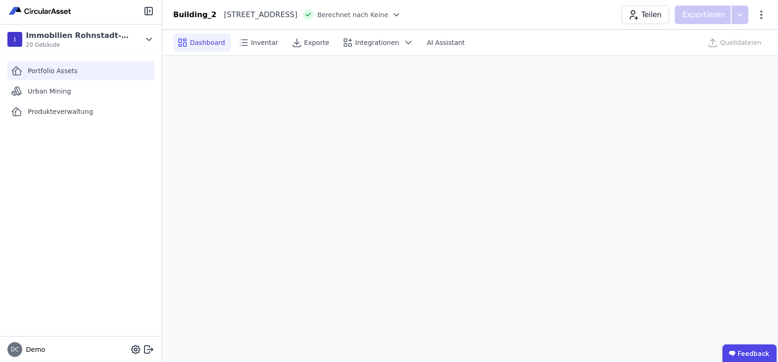
click at [59, 70] on span "Portfolio Assets" at bounding box center [53, 70] width 50 height 9
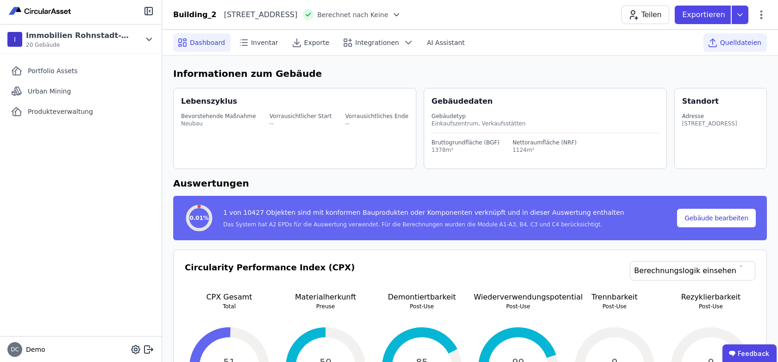
click at [737, 46] on span "Quelldateien" at bounding box center [741, 42] width 41 height 9
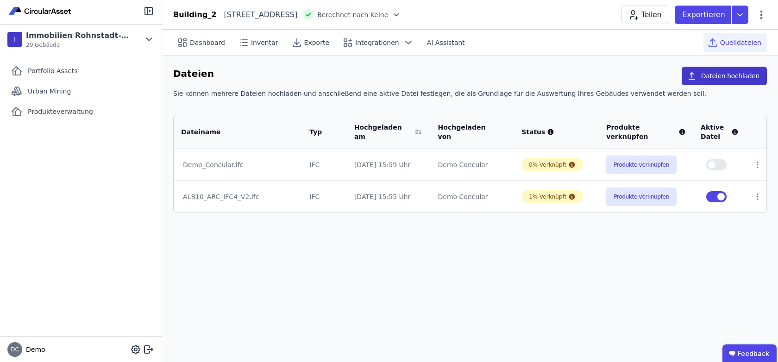
click at [744, 77] on button "Dateien hochladen" at bounding box center [724, 76] width 85 height 19
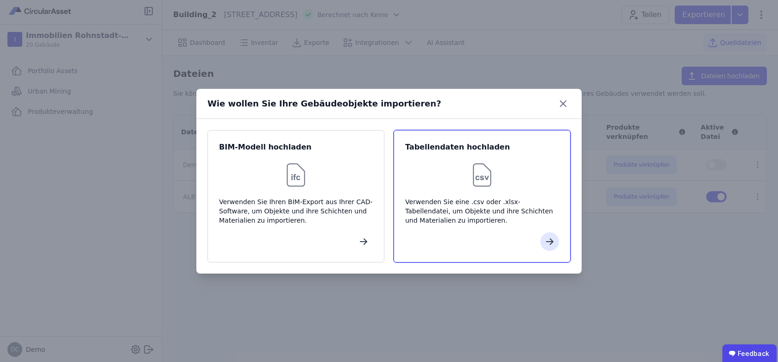
click at [531, 203] on div "Verwenden Sie eine .csv oder .xlsx-Tabellendatei, um Objekte und ihre Schichten…" at bounding box center [482, 211] width 154 height 28
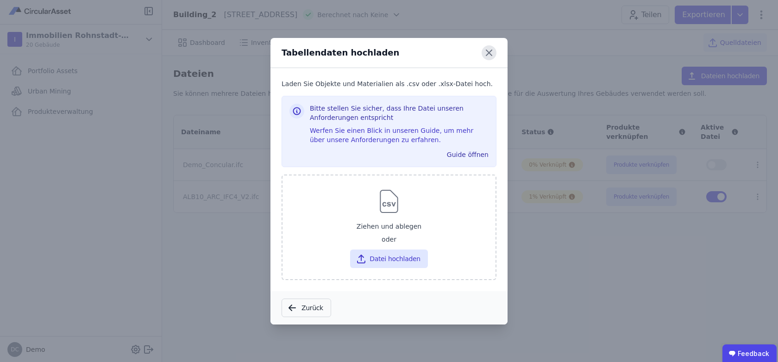
click at [493, 50] on icon at bounding box center [489, 52] width 15 height 15
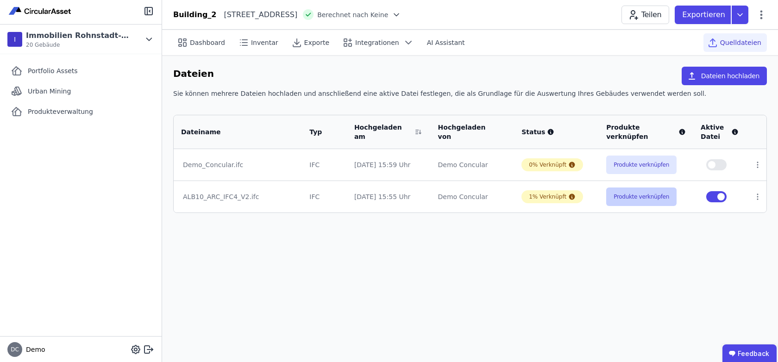
click at [627, 200] on button "Produkte verknüpfen" at bounding box center [642, 197] width 70 height 19
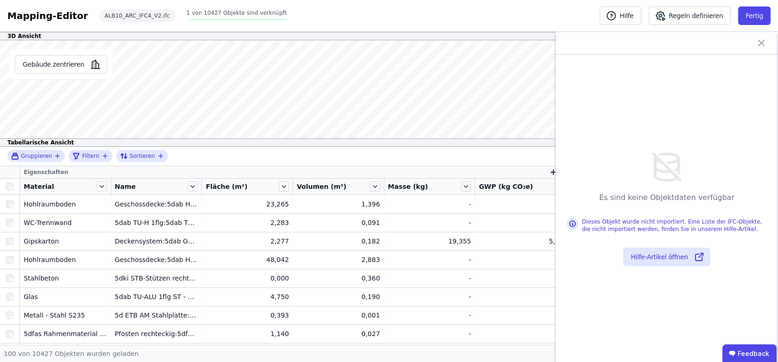
click at [766, 41] on icon at bounding box center [761, 43] width 11 height 11
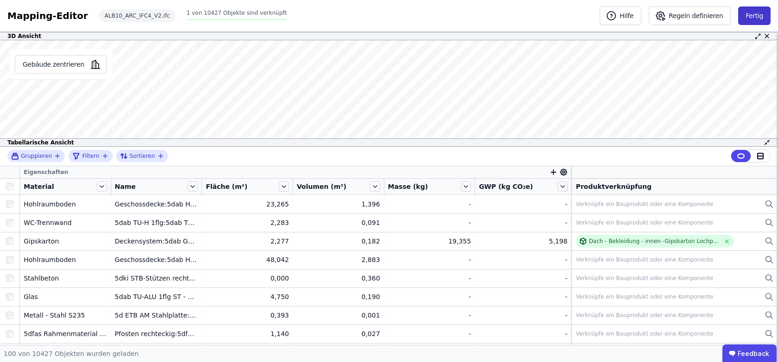
click at [756, 15] on button "Fertig" at bounding box center [755, 15] width 32 height 19
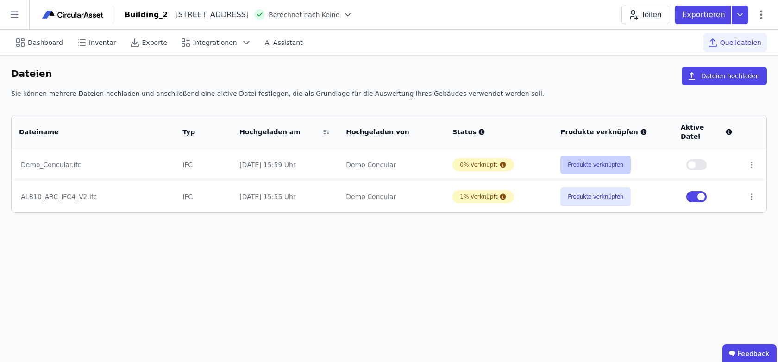
click at [594, 156] on button "Produkte verknüpfen" at bounding box center [596, 165] width 70 height 19
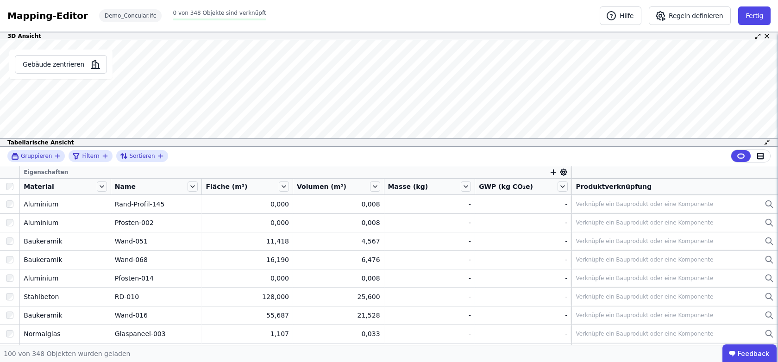
click at [754, 37] on div "3D Ansicht" at bounding box center [389, 36] width 778 height 8
click at [757, 37] on icon at bounding box center [757, 38] width 2 height 2
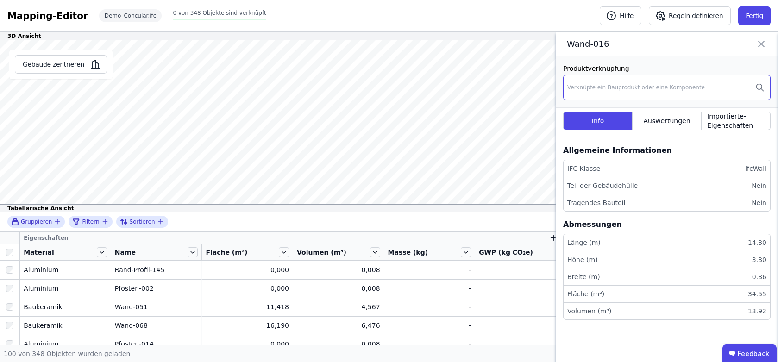
click at [634, 89] on div "Verknüpfe ein Bauprodukt oder eine Komponente" at bounding box center [637, 87] width 138 height 7
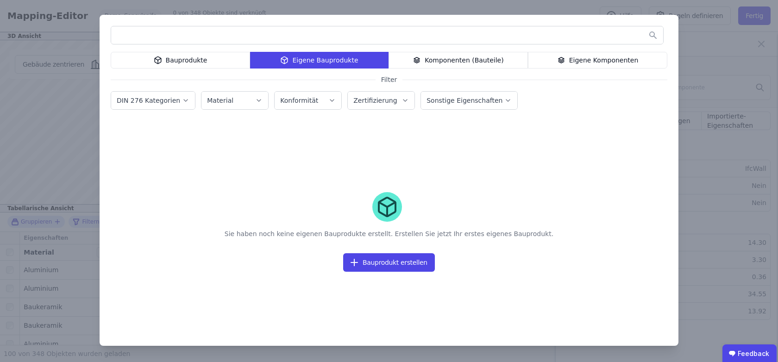
click at [183, 57] on div "Bauprodukte" at bounding box center [180, 60] width 139 height 17
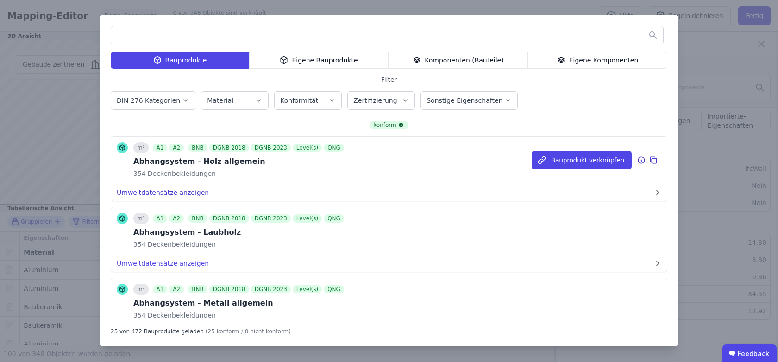
click at [232, 195] on button "Umweltdatensätze anzeigen" at bounding box center [389, 192] width 556 height 17
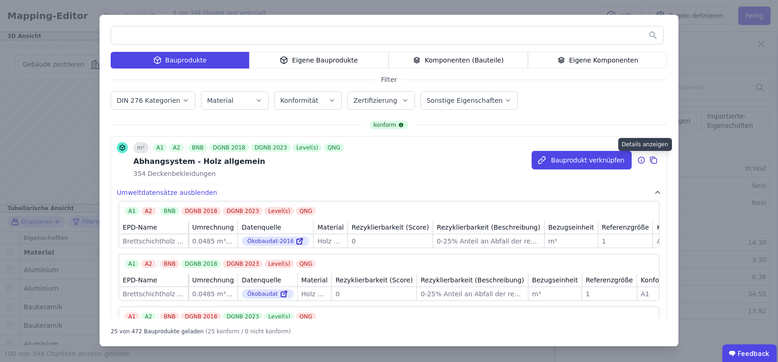
click at [643, 161] on icon at bounding box center [642, 160] width 8 height 11
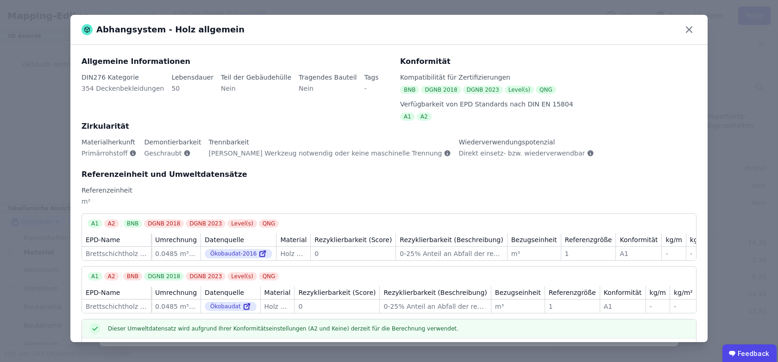
scroll to position [121, 0]
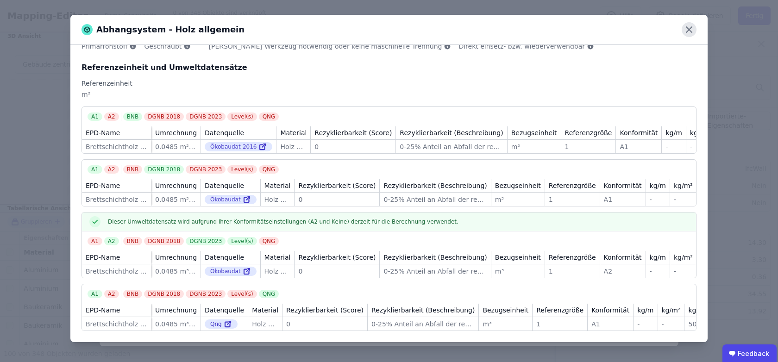
click at [692, 27] on icon at bounding box center [690, 30] width 6 height 6
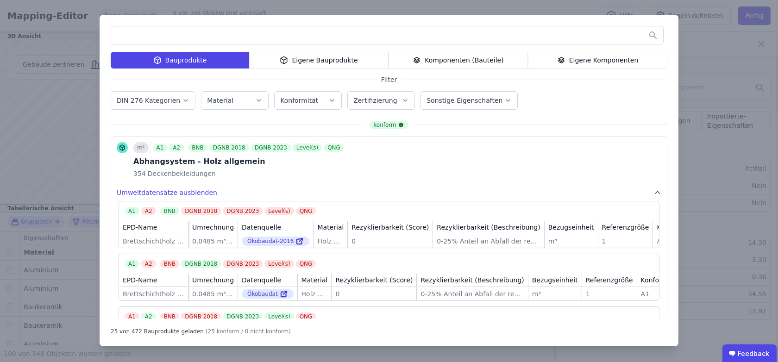
click at [486, 61] on div "Komponenten (Bauteile)" at bounding box center [458, 60] width 139 height 17
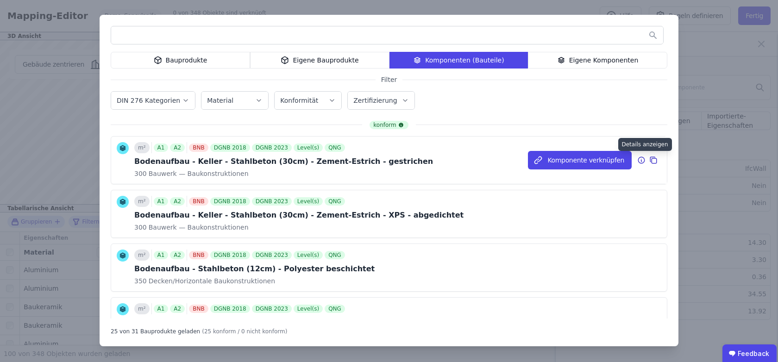
click at [644, 162] on icon at bounding box center [642, 160] width 8 height 11
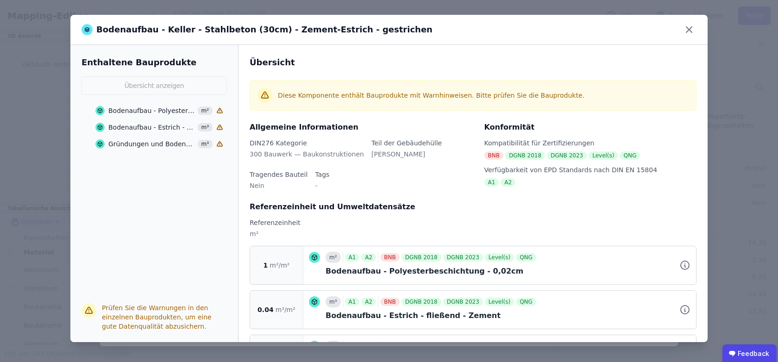
scroll to position [48, 0]
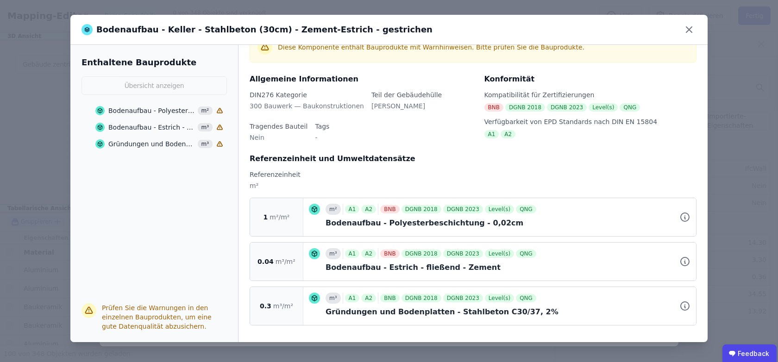
click at [148, 110] on div "Bodenaufbau - Polyesterbeschichtung - 0,02cm" at bounding box center [151, 110] width 87 height 9
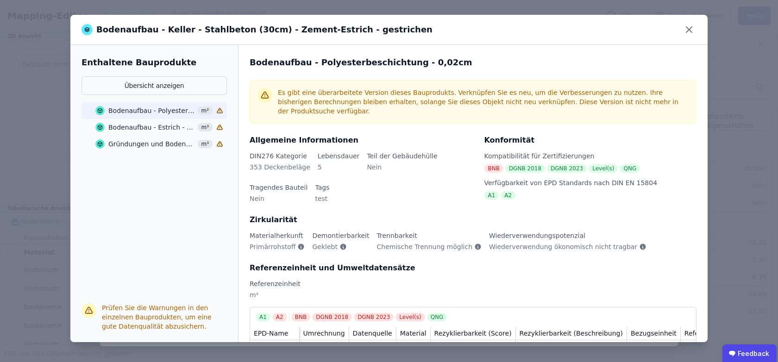
scroll to position [139, 0]
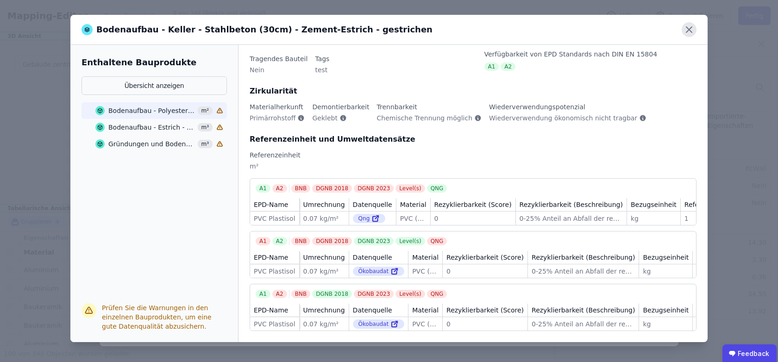
click at [688, 29] on icon at bounding box center [689, 29] width 15 height 15
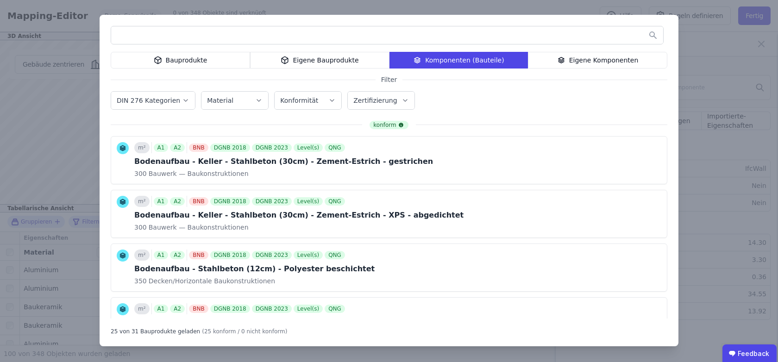
scroll to position [0, 0]
click at [708, 51] on div "Bauprodukte Eigene Bauprodukte Komponenten (Bauteile) Eigene Komponenten Filter…" at bounding box center [389, 181] width 778 height 362
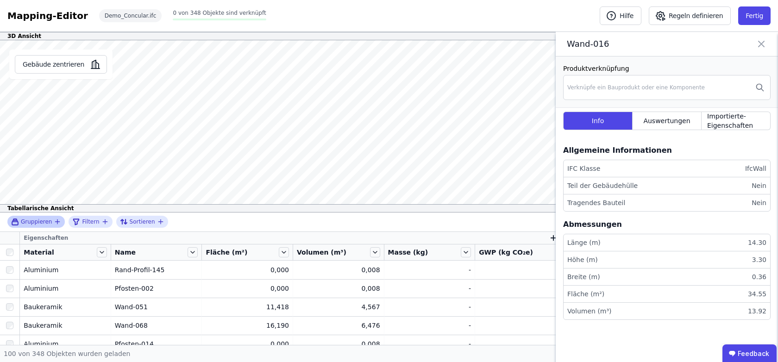
click at [49, 222] on span "Gruppieren" at bounding box center [36, 221] width 31 height 7
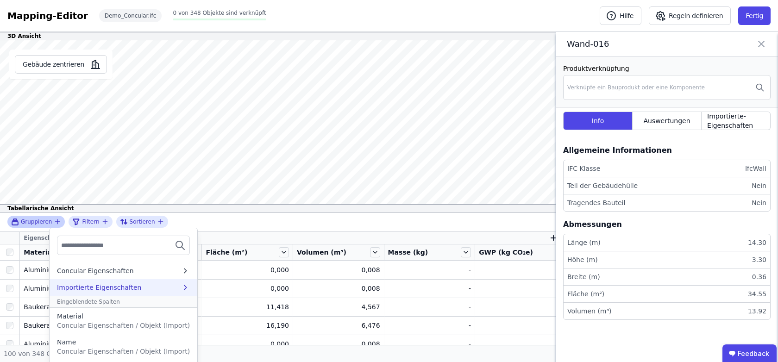
click at [181, 288] on icon at bounding box center [185, 287] width 9 height 9
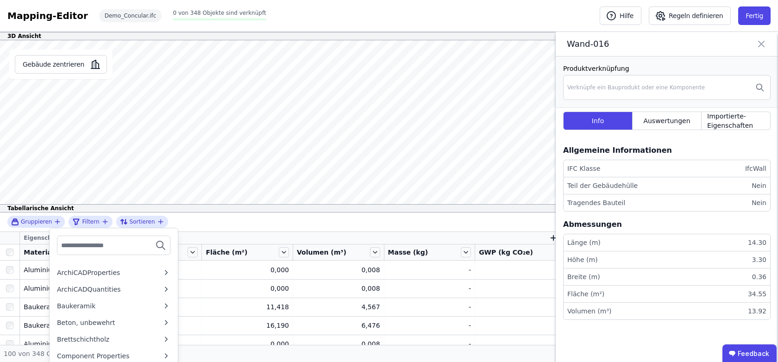
scroll to position [111, 0]
click at [204, 217] on div "Gruppieren Importierte Eigenschaften AC_Equantity_Built-in_CW_Panel AC_Equantit…" at bounding box center [389, 222] width 778 height 19
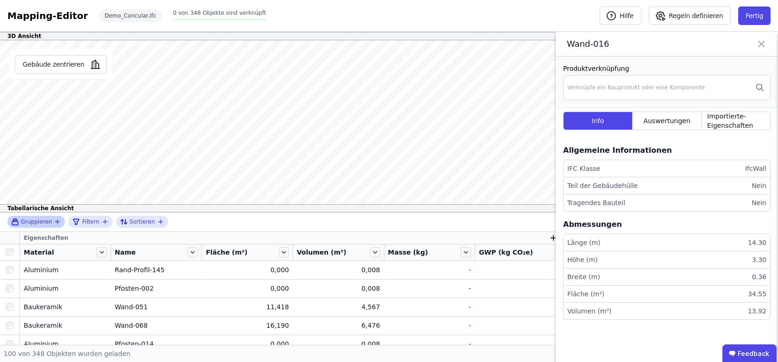
click at [45, 223] on span "Gruppieren" at bounding box center [36, 221] width 31 height 7
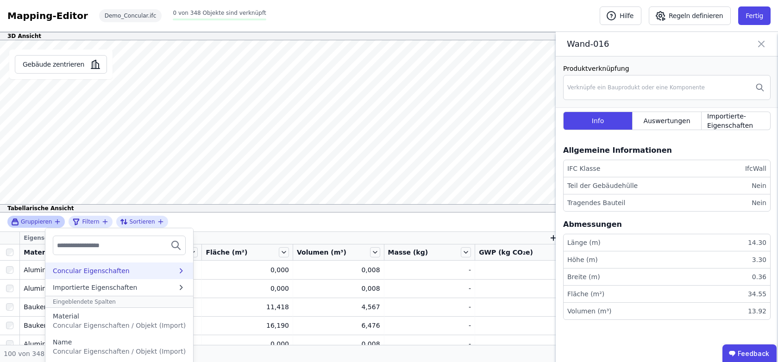
click at [177, 275] on icon at bounding box center [181, 270] width 9 height 9
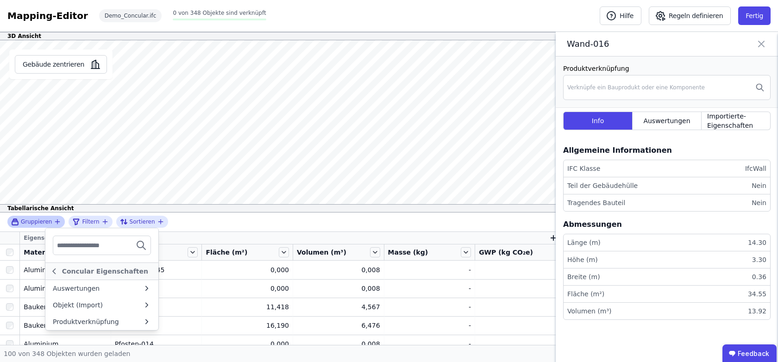
click at [121, 246] on input "text" at bounding box center [91, 245] width 69 height 17
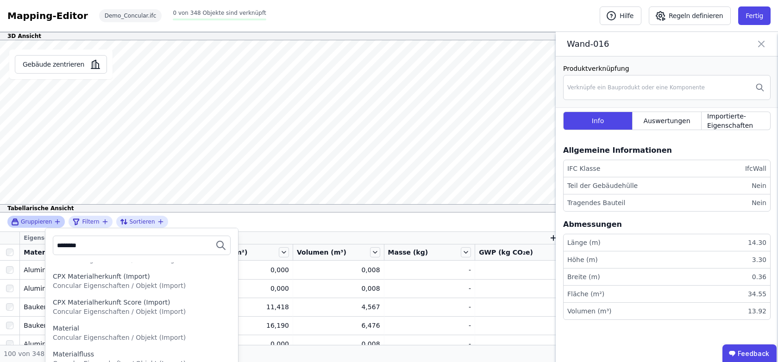
scroll to position [88, 0]
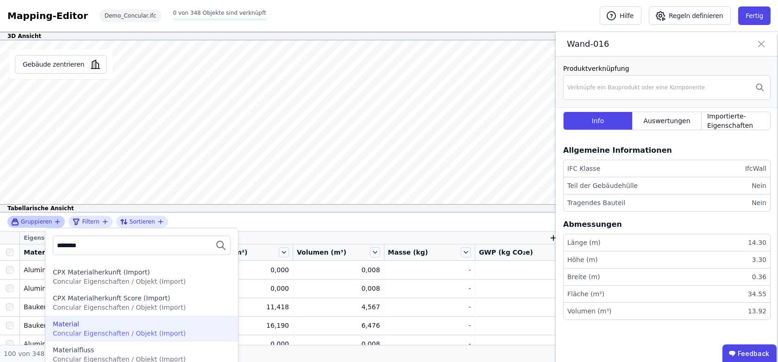
type input "********"
click at [78, 328] on div "Material" at bounding box center [142, 324] width 178 height 9
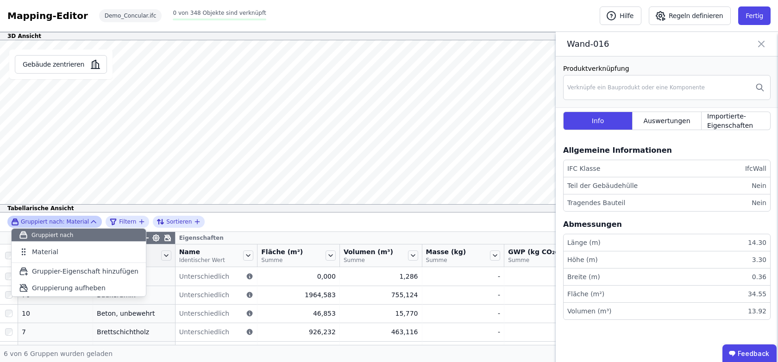
click at [261, 225] on div "Gruppiert nach: Material Gruppiert nach Material To pick up a draggable item, p…" at bounding box center [389, 222] width 778 height 19
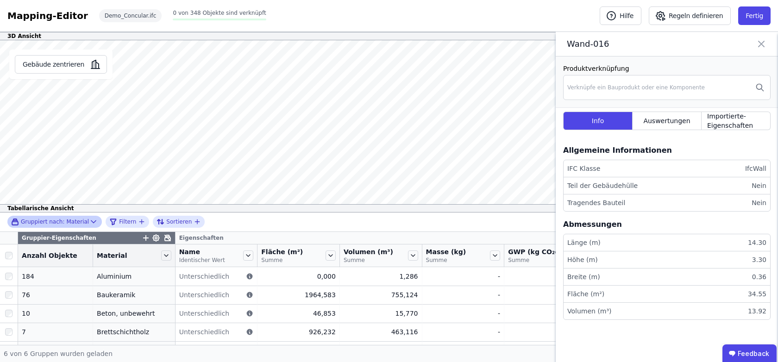
click at [759, 43] on icon at bounding box center [761, 44] width 11 height 13
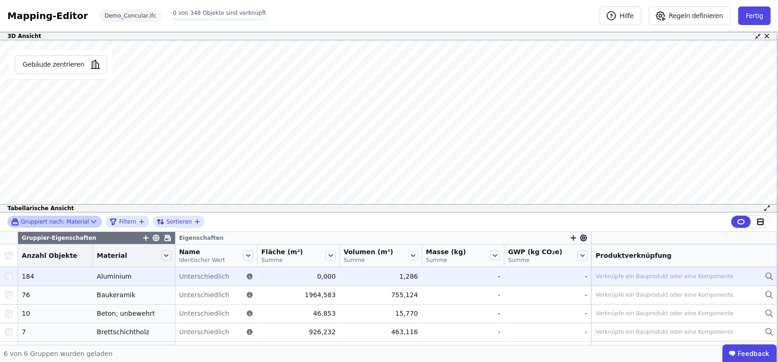
click at [656, 274] on div "Verknüpfe ein Bauprodukt oder eine Komponente" at bounding box center [665, 276] width 138 height 7
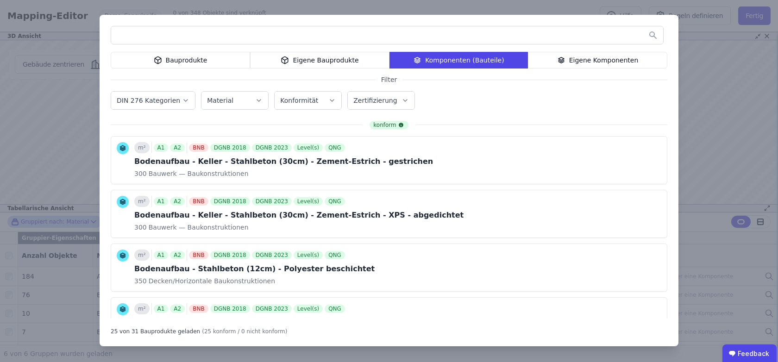
click at [310, 30] on input "text" at bounding box center [387, 35] width 552 height 17
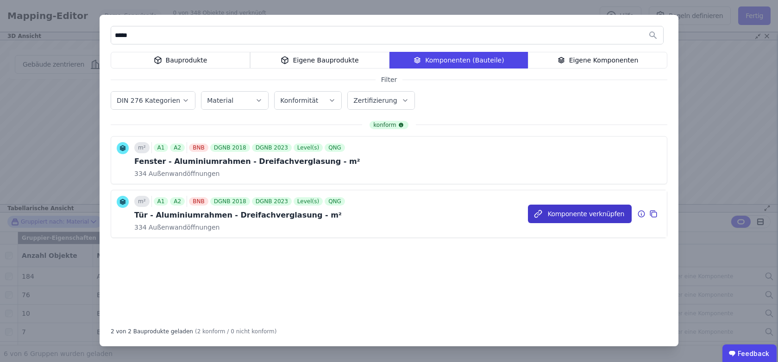
type input "*****"
click at [588, 212] on button "Komponente verknüpfen" at bounding box center [580, 214] width 104 height 19
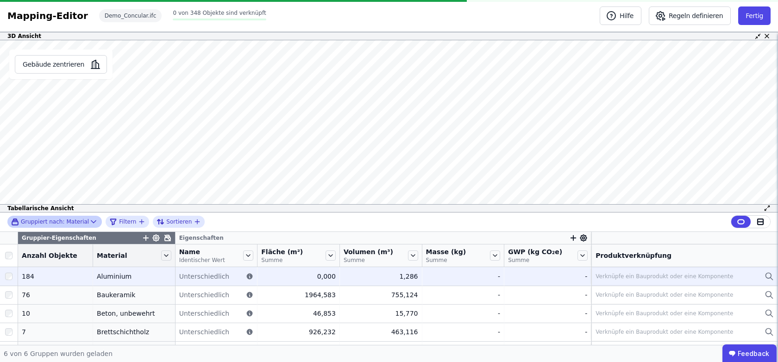
click at [658, 278] on div "Verknüpfe ein Bauprodukt oder eine Komponente" at bounding box center [665, 276] width 138 height 7
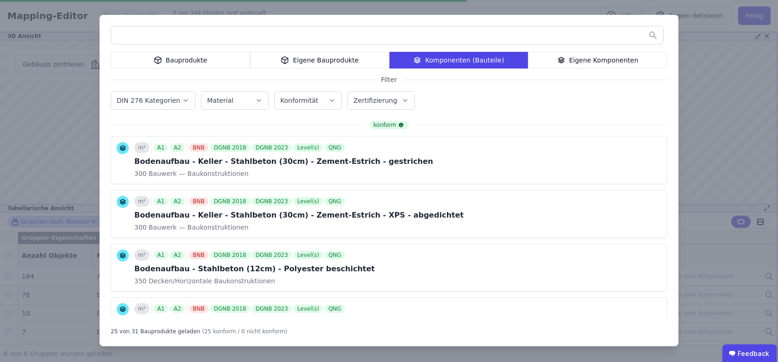
click at [255, 43] on input "text" at bounding box center [387, 35] width 552 height 17
type input "*"
type input "***"
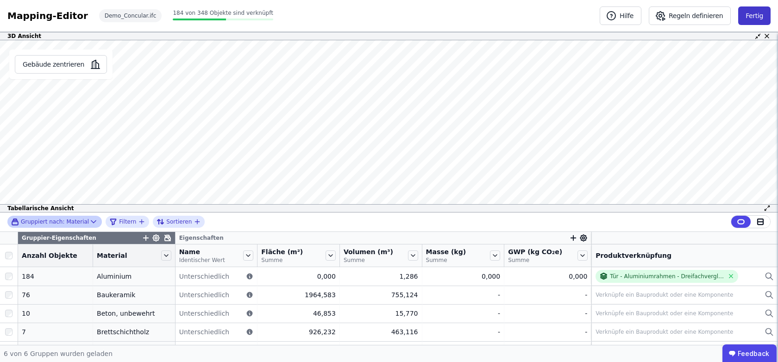
click at [760, 10] on button "Fertig" at bounding box center [755, 15] width 32 height 19
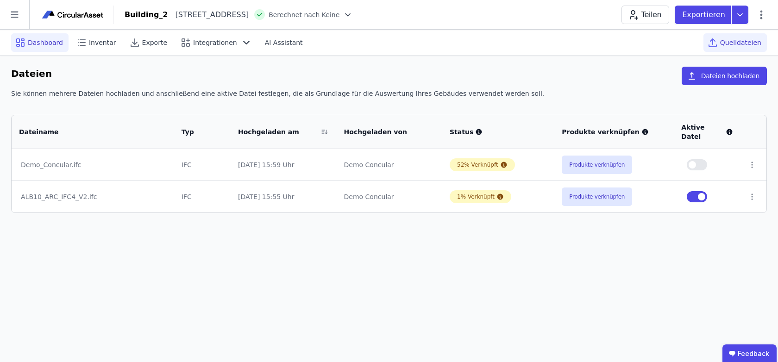
click at [40, 45] on span "Dashboard" at bounding box center [45, 42] width 35 height 9
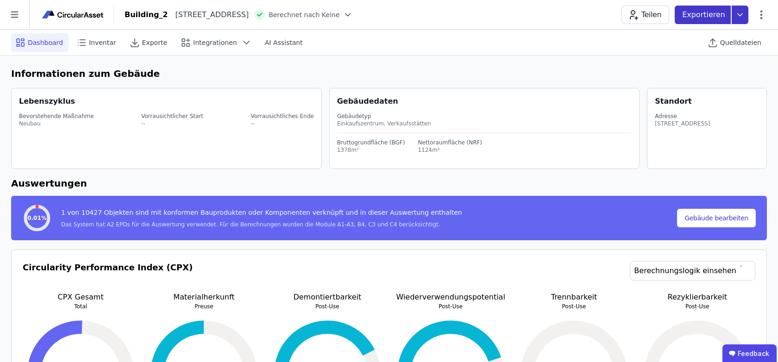
click at [743, 12] on icon at bounding box center [740, 15] width 17 height 19
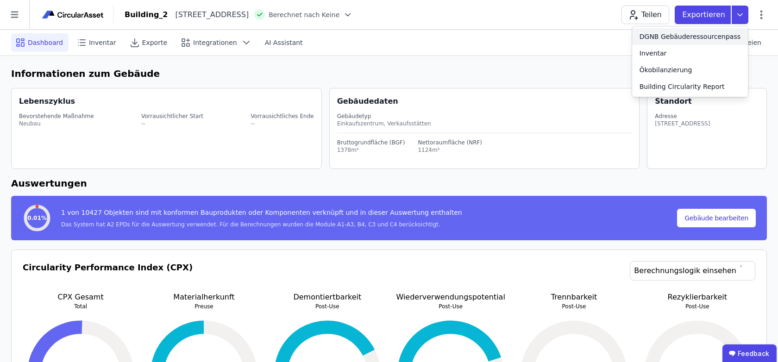
click at [698, 38] on div "DGNB Gebäuderessourcenpass" at bounding box center [690, 36] width 101 height 9
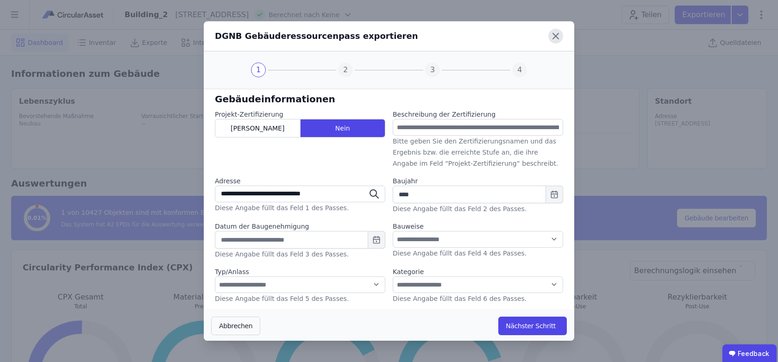
click at [560, 32] on icon at bounding box center [556, 36] width 15 height 15
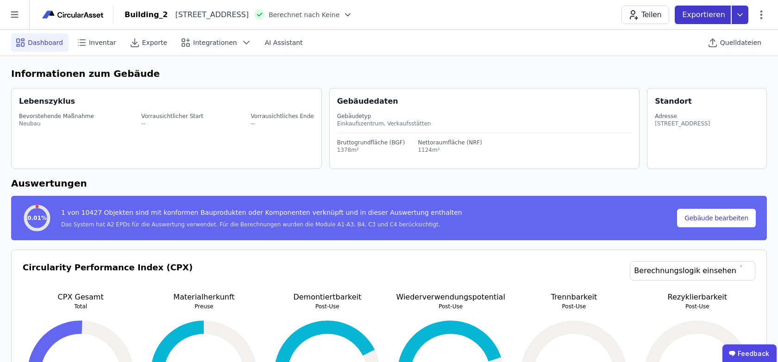
click at [739, 9] on icon at bounding box center [740, 15] width 17 height 19
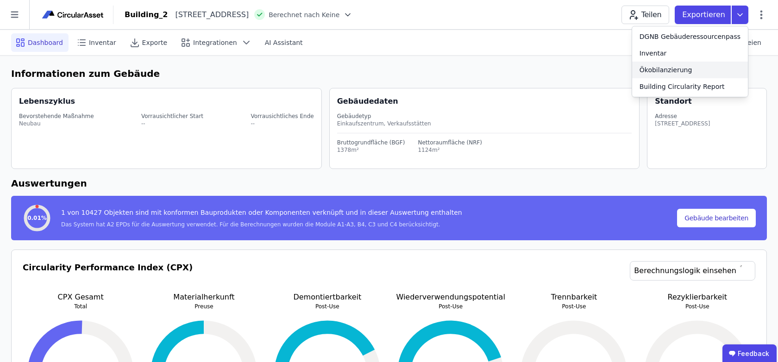
click at [698, 70] on div "Ökobilanzierung" at bounding box center [690, 70] width 116 height 17
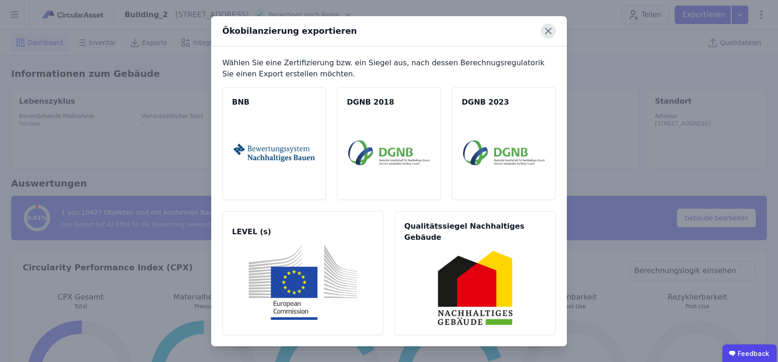
click at [549, 34] on icon at bounding box center [548, 31] width 15 height 15
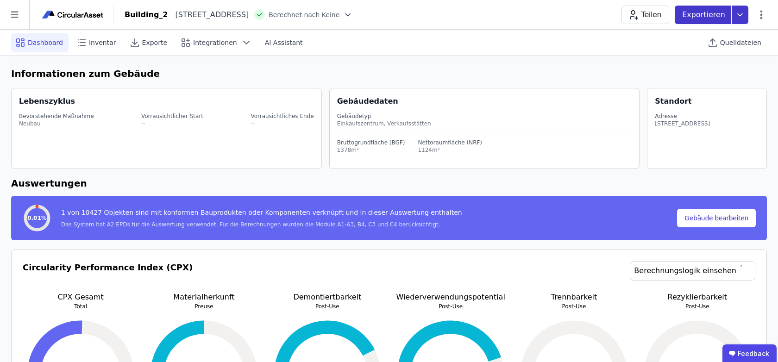
click at [740, 12] on icon at bounding box center [740, 15] width 17 height 19
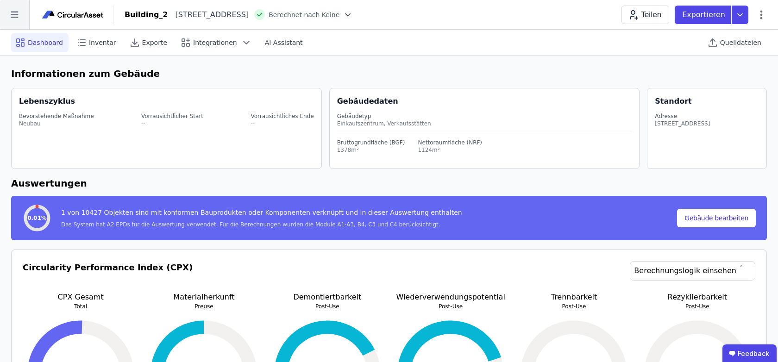
click at [14, 17] on icon at bounding box center [14, 15] width 7 height 6
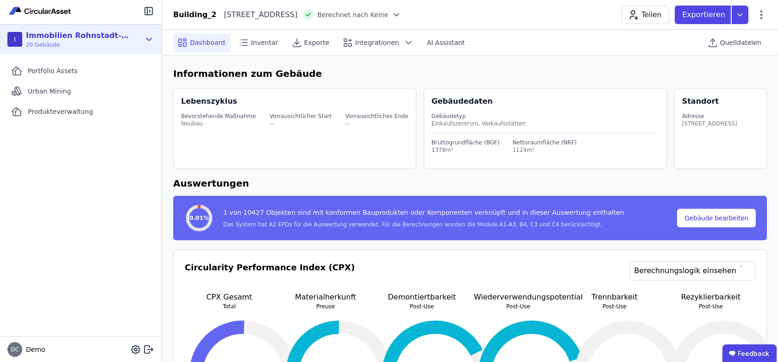
click at [150, 36] on icon at bounding box center [149, 39] width 10 height 11
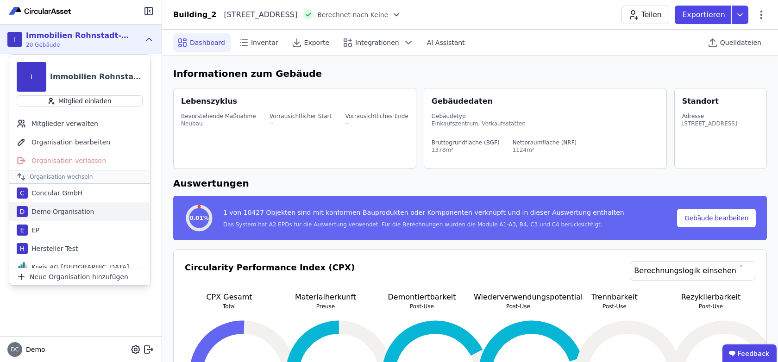
scroll to position [45, 0]
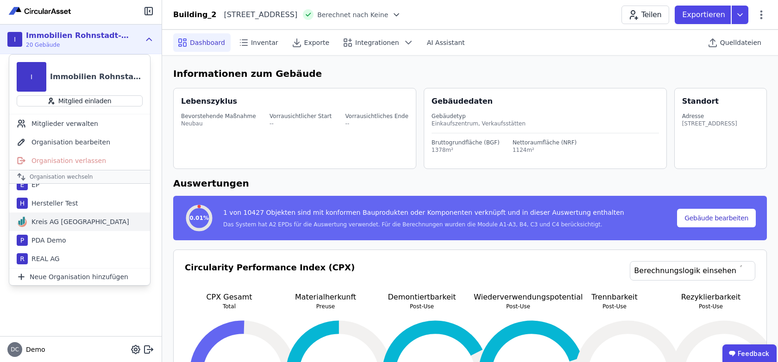
click at [59, 221] on div "Kreis AG [GEOGRAPHIC_DATA]" at bounding box center [78, 221] width 101 height 9
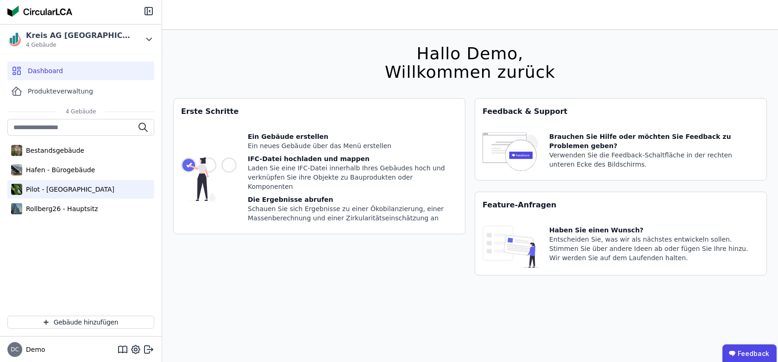
click at [67, 191] on div "Pilot - [GEOGRAPHIC_DATA]" at bounding box center [68, 189] width 92 height 9
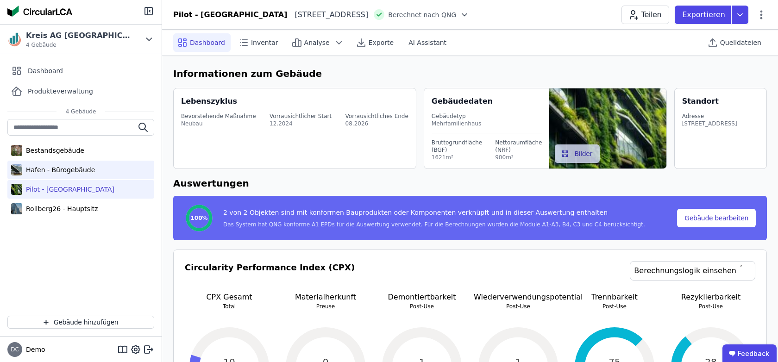
click at [73, 167] on div "Hafen - Bürogebäude" at bounding box center [58, 169] width 73 height 9
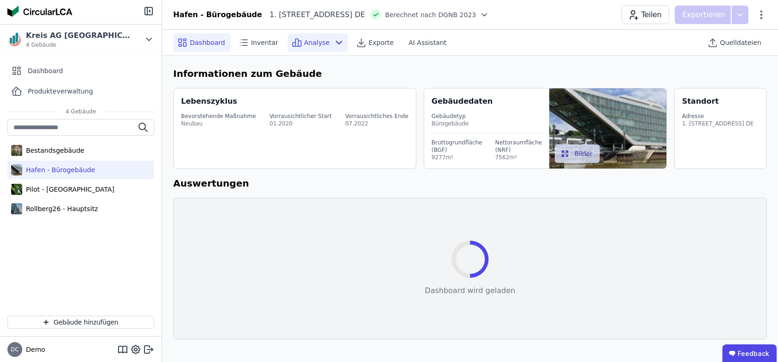
click at [307, 42] on span "Analyse" at bounding box center [316, 42] width 25 height 9
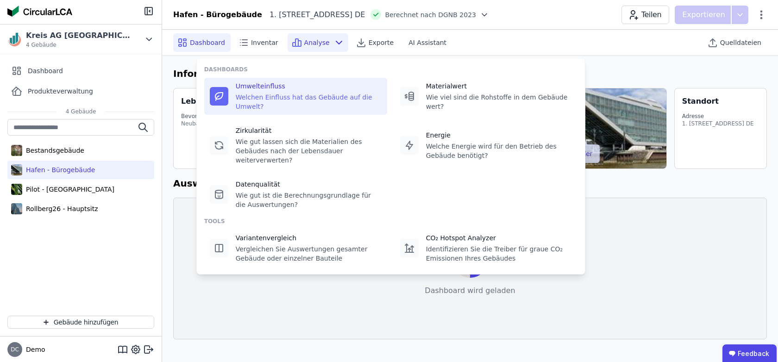
click at [273, 99] on div "Welchen Einfluss hat das Gebäude auf die Umwelt?" at bounding box center [309, 102] width 146 height 19
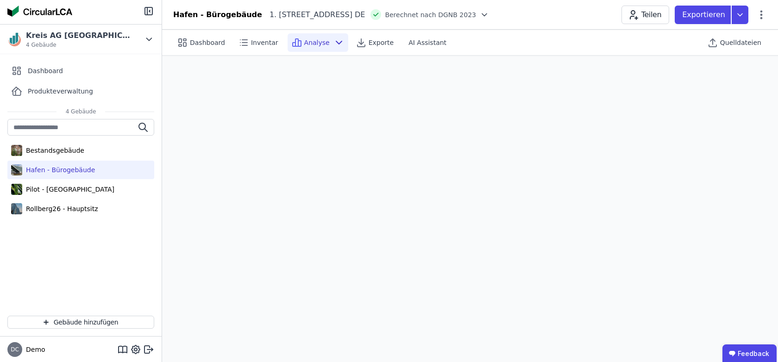
click at [334, 41] on icon at bounding box center [339, 42] width 11 height 11
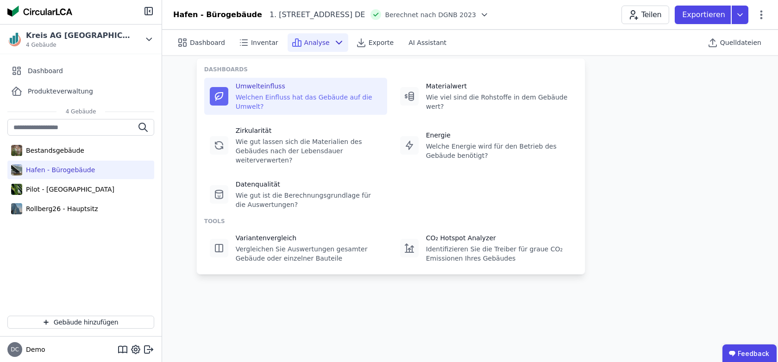
click at [304, 45] on span "Analyse" at bounding box center [316, 42] width 25 height 9
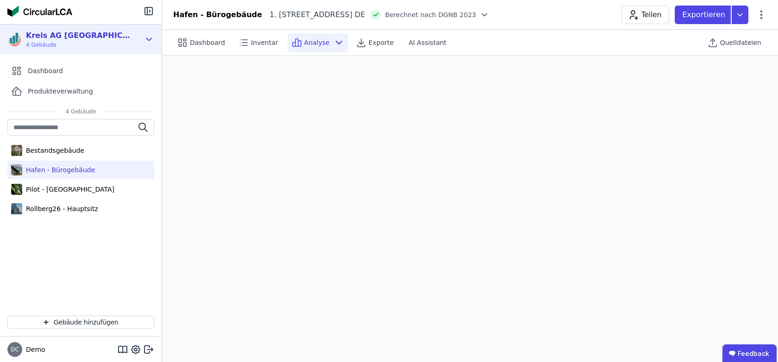
click at [146, 37] on icon at bounding box center [149, 39] width 10 height 11
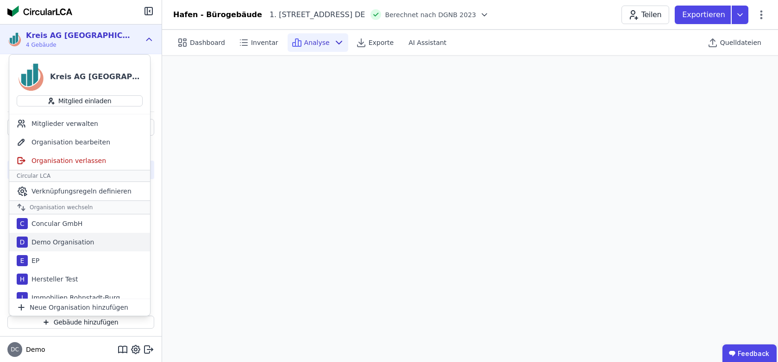
scroll to position [45, 0]
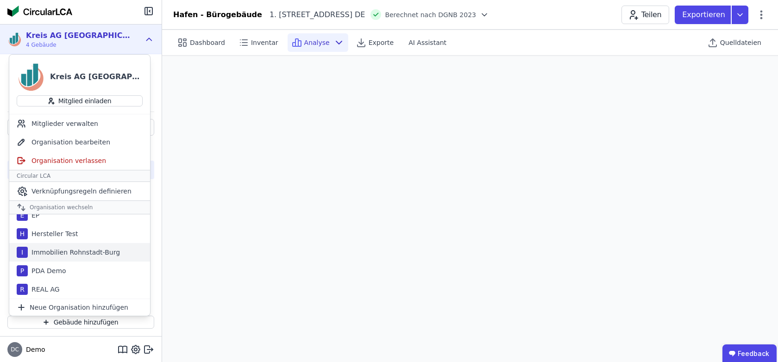
click at [76, 250] on div "Immobilien Rohnstadt-Burg" at bounding box center [74, 252] width 92 height 9
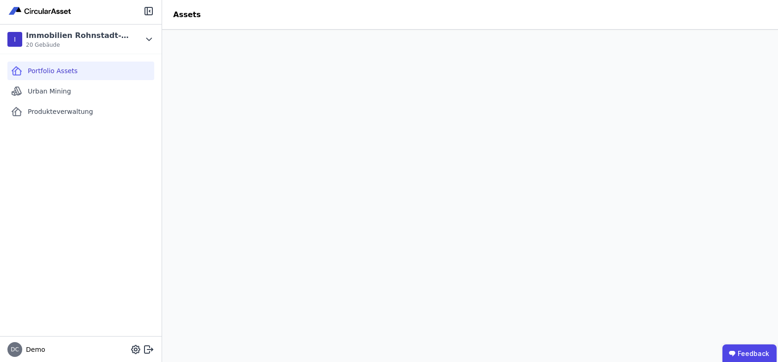
click at [379, 23] on header "Assets" at bounding box center [470, 15] width 616 height 30
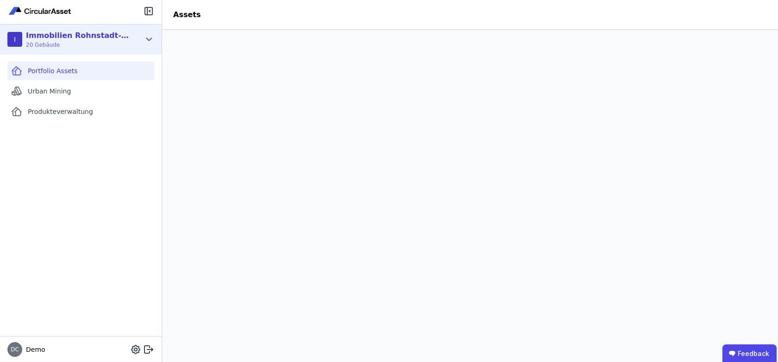
click at [154, 39] on icon at bounding box center [149, 39] width 10 height 11
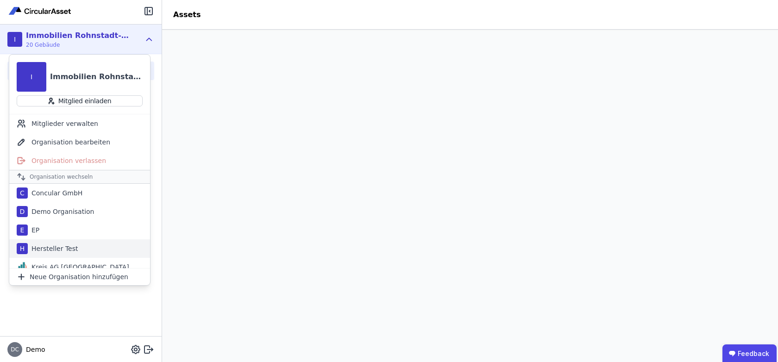
scroll to position [45, 0]
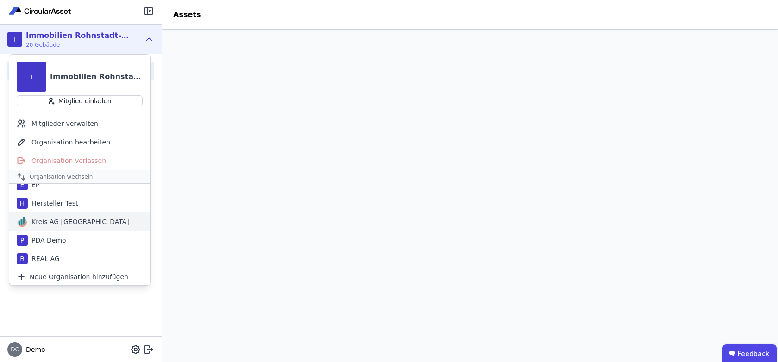
click at [83, 228] on div "Kreis AG [GEOGRAPHIC_DATA]" at bounding box center [79, 222] width 141 height 19
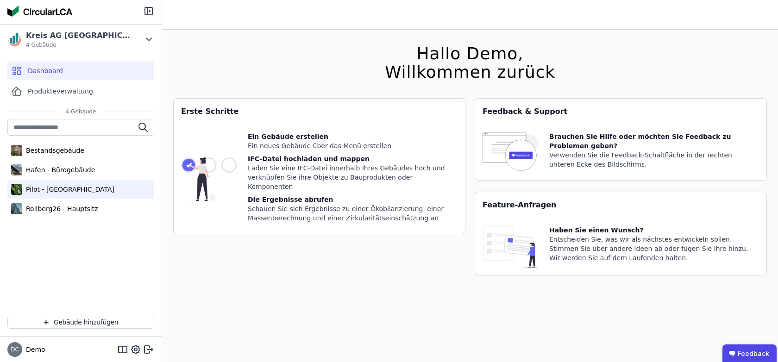
click at [66, 191] on div "Pilot - [GEOGRAPHIC_DATA]" at bounding box center [68, 189] width 92 height 9
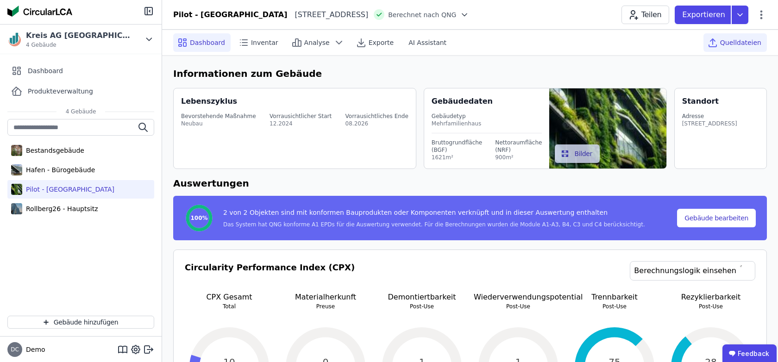
click at [751, 39] on span "Quelldateien" at bounding box center [741, 42] width 41 height 9
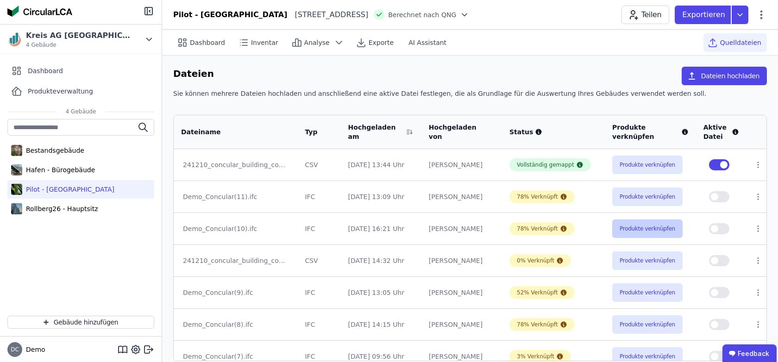
click at [648, 228] on button "Produkte verknüpfen" at bounding box center [648, 229] width 70 height 19
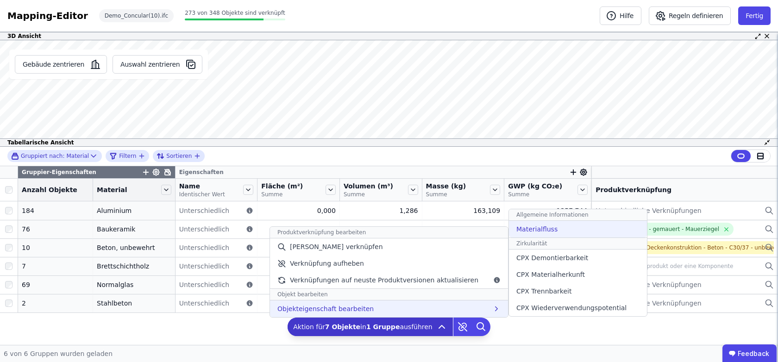
click at [589, 234] on div "Materialfluss" at bounding box center [578, 229] width 138 height 17
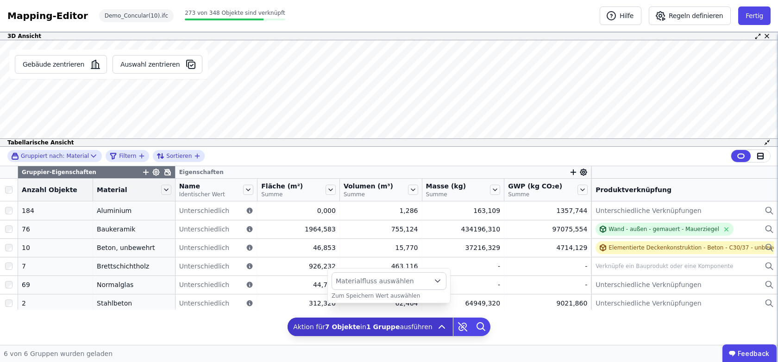
click at [390, 284] on span "Materialfluss auswählen" at bounding box center [375, 281] width 78 height 9
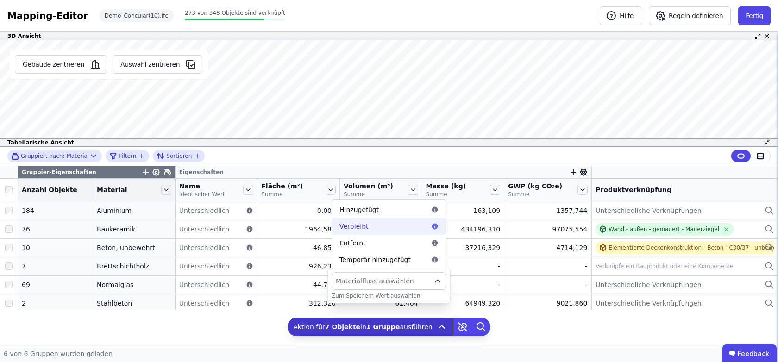
click at [398, 226] on div "Verbleibt" at bounding box center [389, 226] width 99 height 9
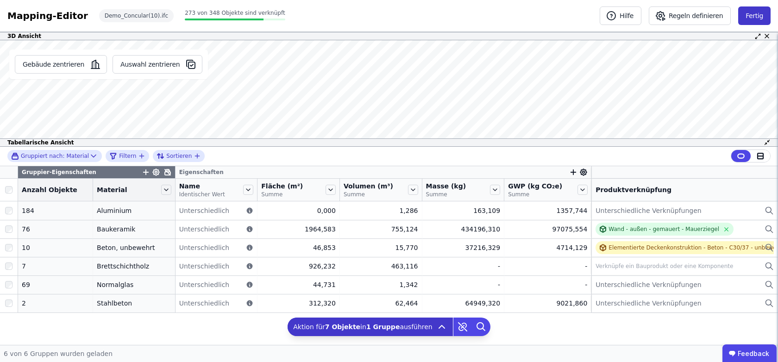
click at [747, 17] on button "Fertig" at bounding box center [755, 15] width 32 height 19
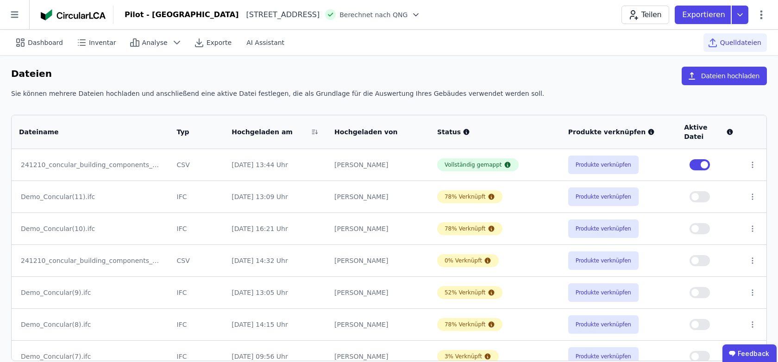
click at [222, 87] on div "Dateien Dateien hochladen" at bounding box center [389, 78] width 756 height 22
click at [16, 17] on icon at bounding box center [14, 14] width 29 height 29
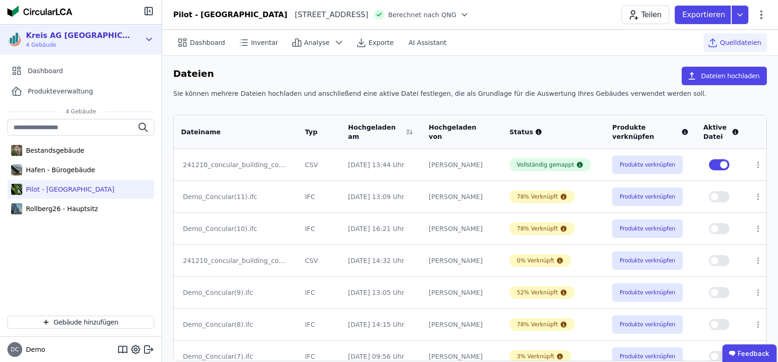
click at [150, 39] on icon at bounding box center [149, 39] width 5 height 2
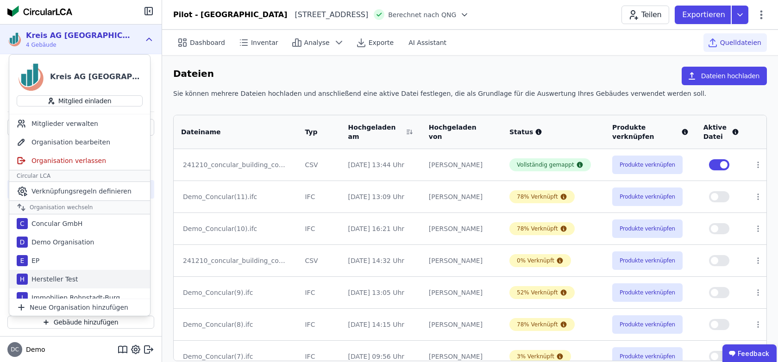
scroll to position [45, 0]
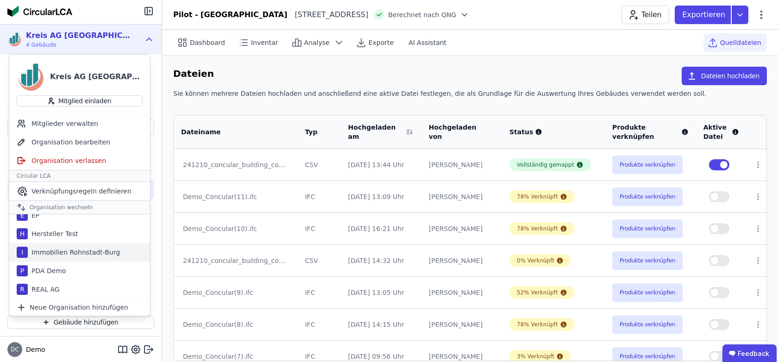
click at [75, 254] on div "Immobilien Rohnstadt-Burg" at bounding box center [74, 252] width 92 height 9
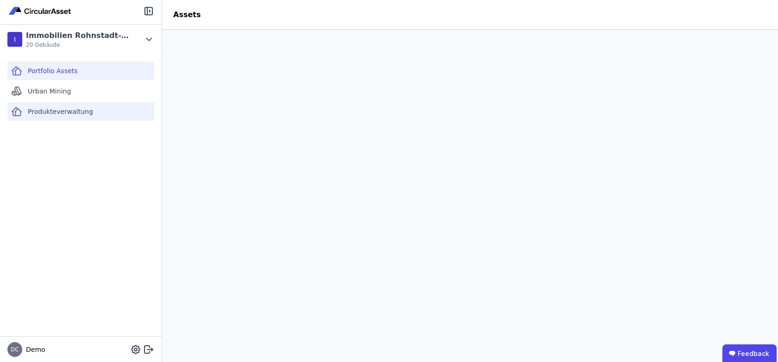
click at [66, 115] on span "Produkteverwaltung" at bounding box center [60, 111] width 65 height 9
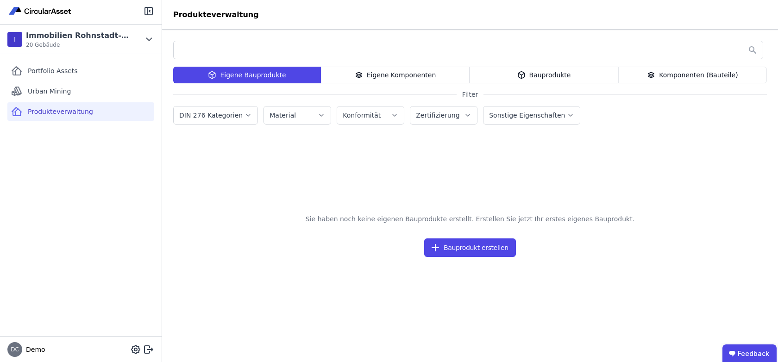
click at [526, 88] on div "Eigene Bauprodukte Eigene Komponenten Bauprodukte Komponenten (Bauteile) Filter…" at bounding box center [470, 196] width 616 height 333
click at [541, 79] on div "Bauprodukte" at bounding box center [544, 75] width 149 height 17
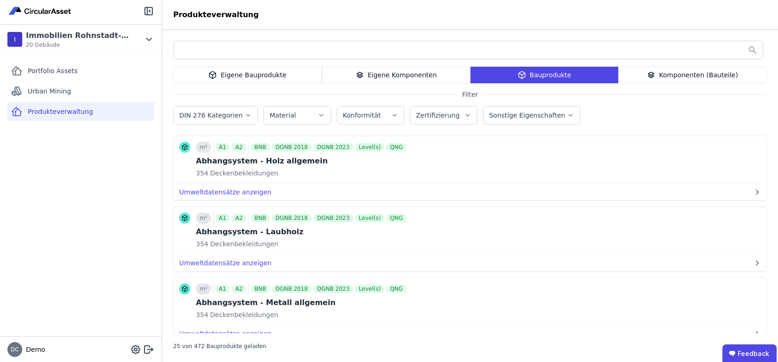
click at [236, 46] on input "text" at bounding box center [468, 50] width 589 height 17
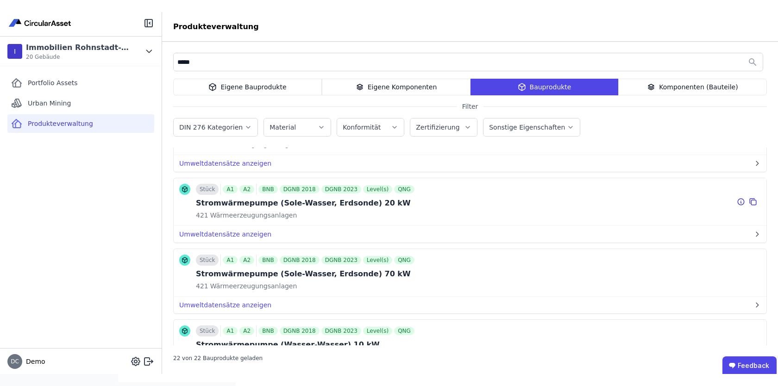
scroll to position [1135, 0]
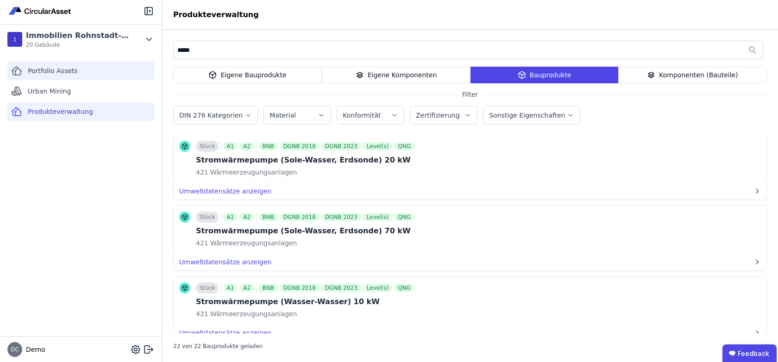
type input "*****"
click at [81, 76] on div "Portfolio Assets" at bounding box center [80, 71] width 147 height 19
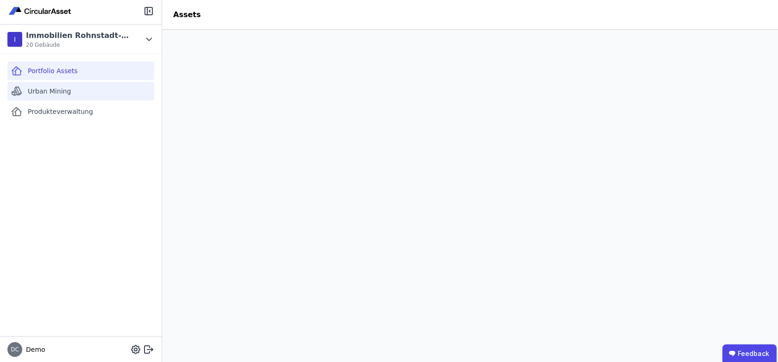
click at [70, 98] on div "Urban Mining" at bounding box center [80, 91] width 147 height 19
click at [69, 134] on div "Portfolio Assets Urban Mining Produkteverwaltung" at bounding box center [81, 195] width 162 height 282
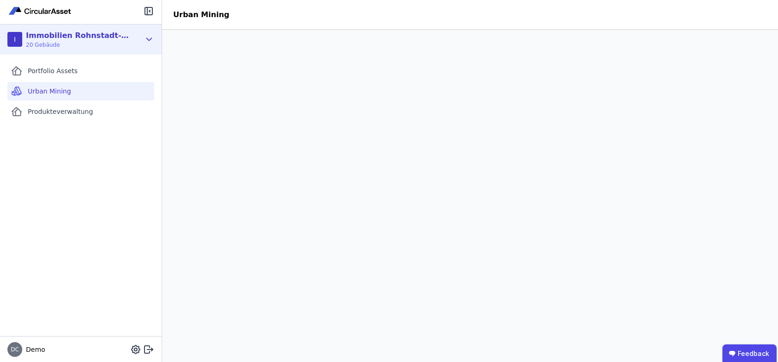
click at [145, 33] on div "I Immobilien Rohnstadt-Burg 20 Gebäude" at bounding box center [81, 40] width 162 height 30
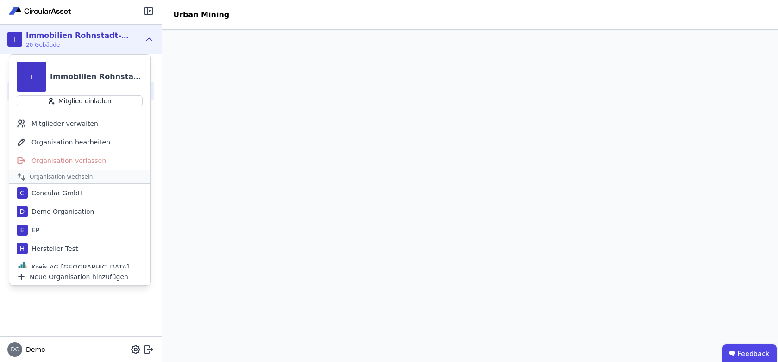
click at [144, 40] on div "I Immobilien Rohnstadt-Burg 20 Gebäude" at bounding box center [81, 40] width 162 height 30
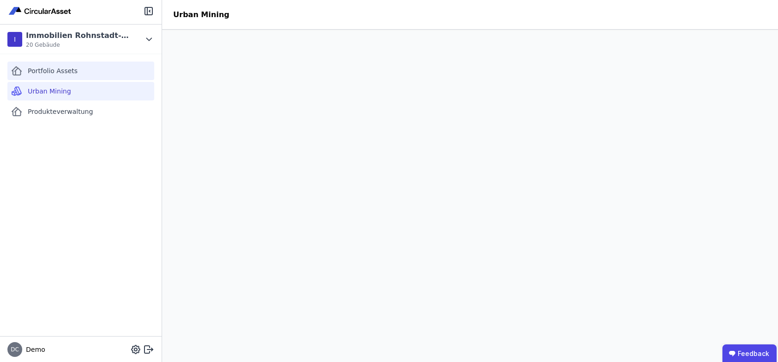
click at [85, 76] on div "Portfolio Assets" at bounding box center [80, 71] width 147 height 19
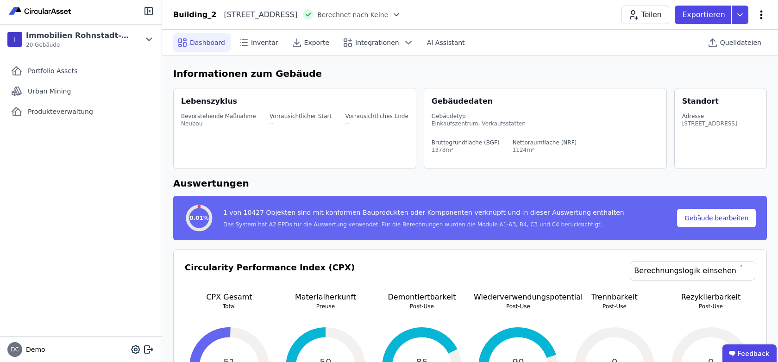
click at [763, 13] on icon at bounding box center [761, 14] width 11 height 11
click at [639, 19] on icon "button" at bounding box center [633, 14] width 11 height 11
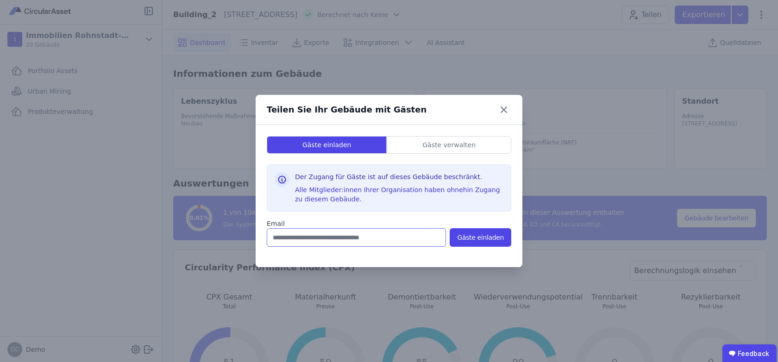
click at [327, 238] on input "email" at bounding box center [356, 237] width 179 height 19
click at [331, 181] on h3 "Der Zugang für Gäste ist auf dieses Gebäude beschränkt." at bounding box center [399, 178] width 209 height 13
click at [507, 112] on icon at bounding box center [504, 109] width 15 height 15
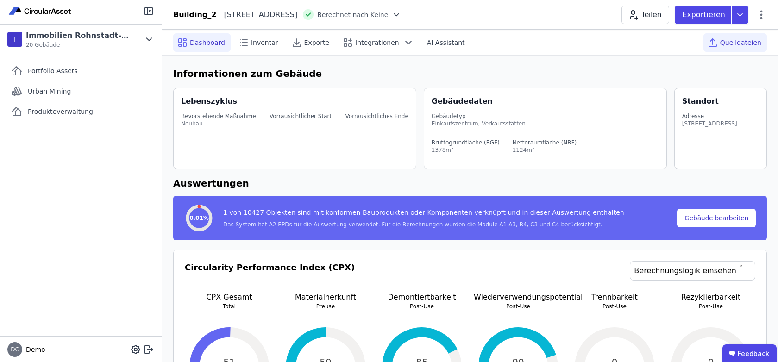
click at [727, 38] on span "Quelldateien" at bounding box center [741, 42] width 41 height 9
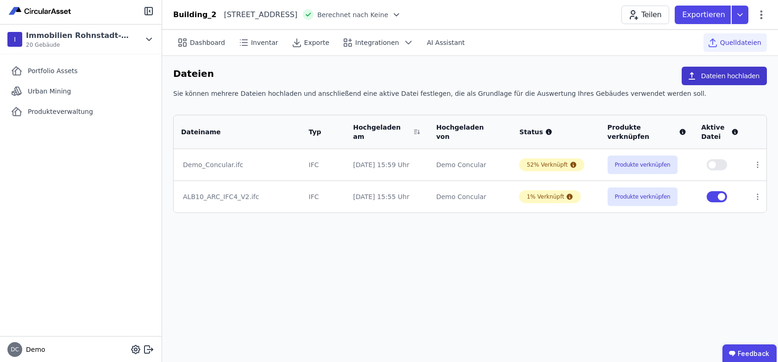
click at [740, 76] on button "Dateien hochladen" at bounding box center [724, 76] width 85 height 19
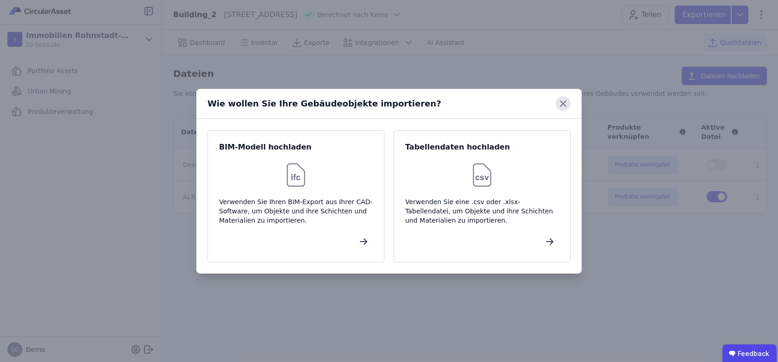
click at [562, 106] on icon at bounding box center [563, 103] width 15 height 15
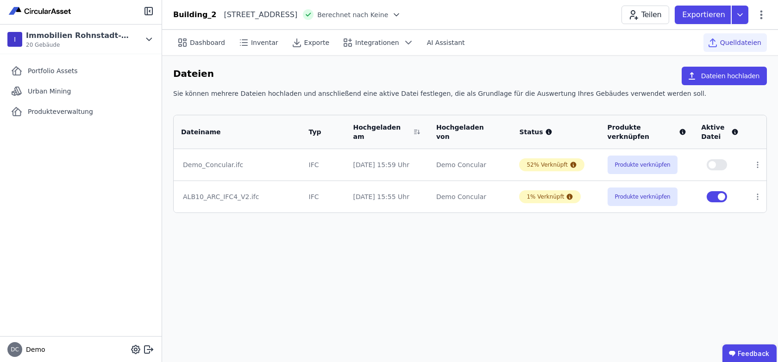
click at [515, 65] on div "Dateien Dateien hochladen Sie können mehrere Dateien hochladen und anschließend…" at bounding box center [470, 140] width 616 height 169
click at [421, 71] on div "Dateien Dateien hochladen" at bounding box center [470, 78] width 594 height 22
click at [57, 72] on span "Portfolio Assets" at bounding box center [53, 70] width 50 height 9
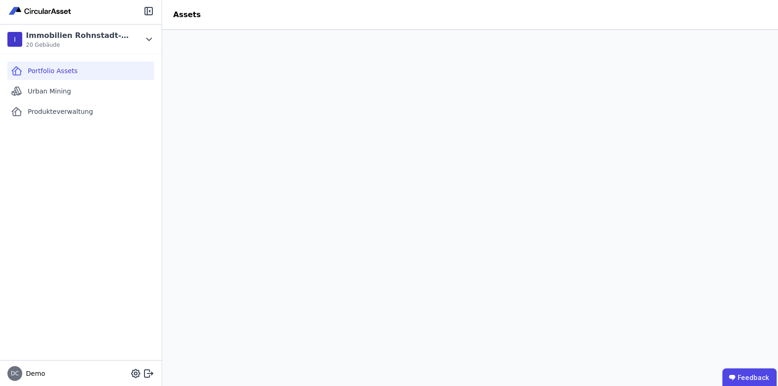
click at [133, 153] on div "Portfolio Assets Urban Mining Produkteverwaltung" at bounding box center [81, 207] width 162 height 306
